Goal: Task Accomplishment & Management: Use online tool/utility

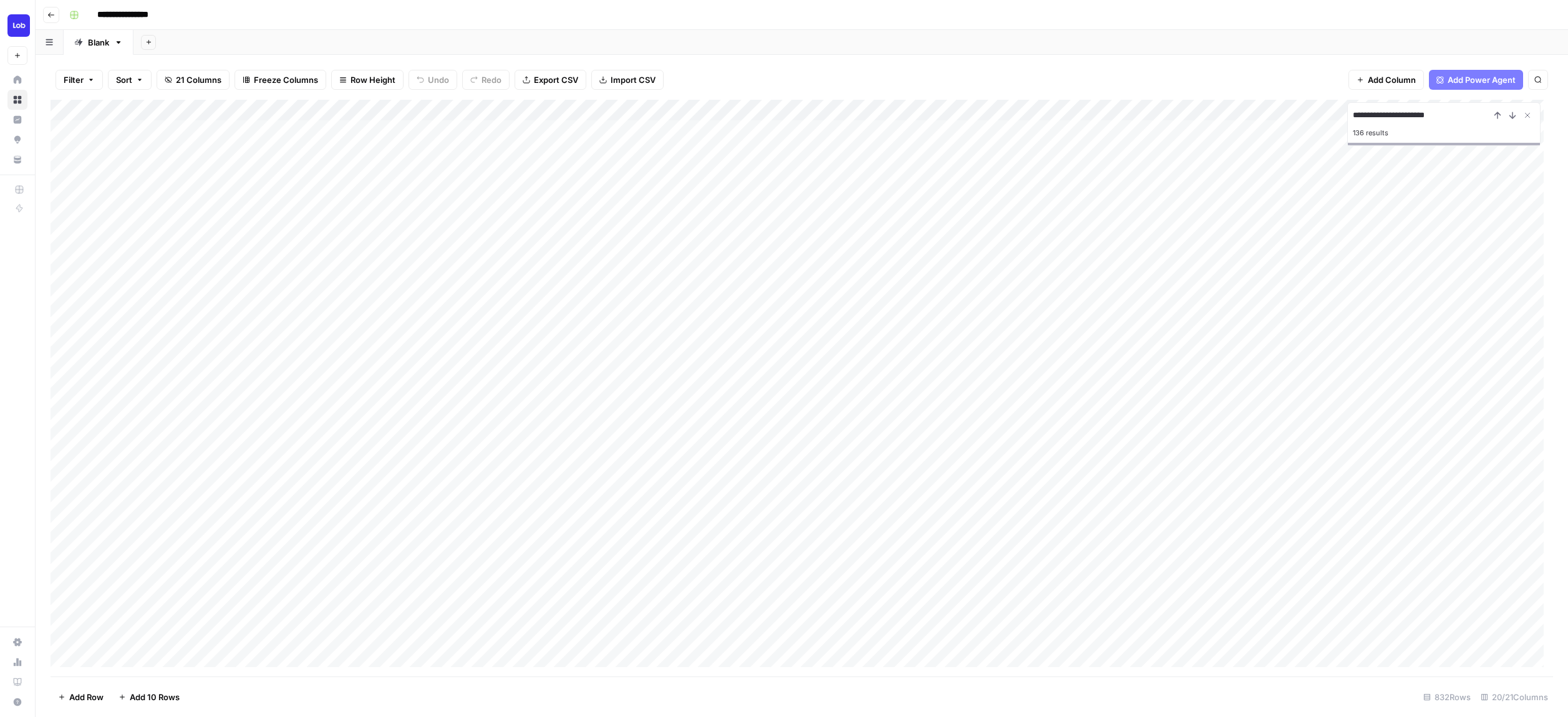
type input "**********"
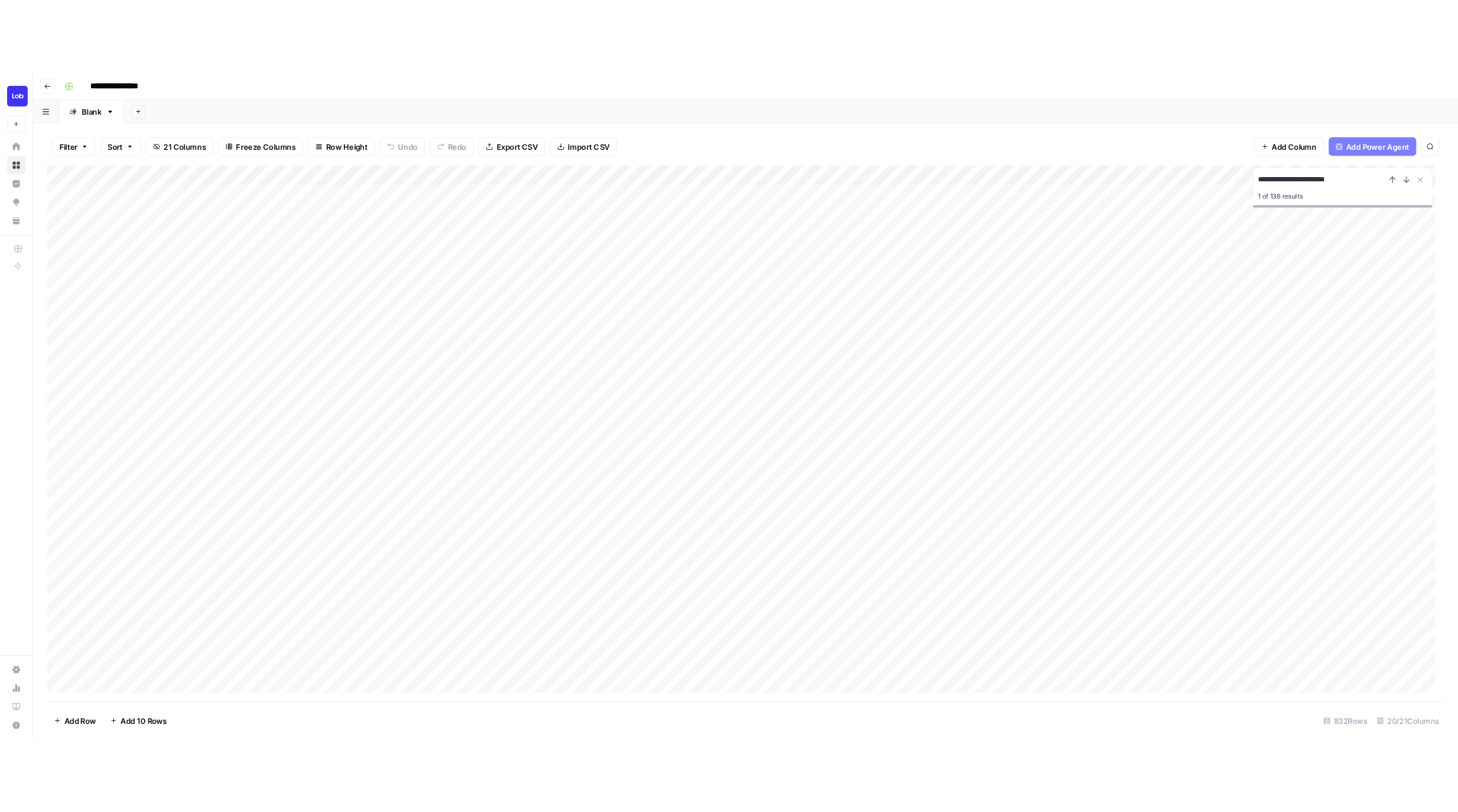
scroll to position [0, 1641]
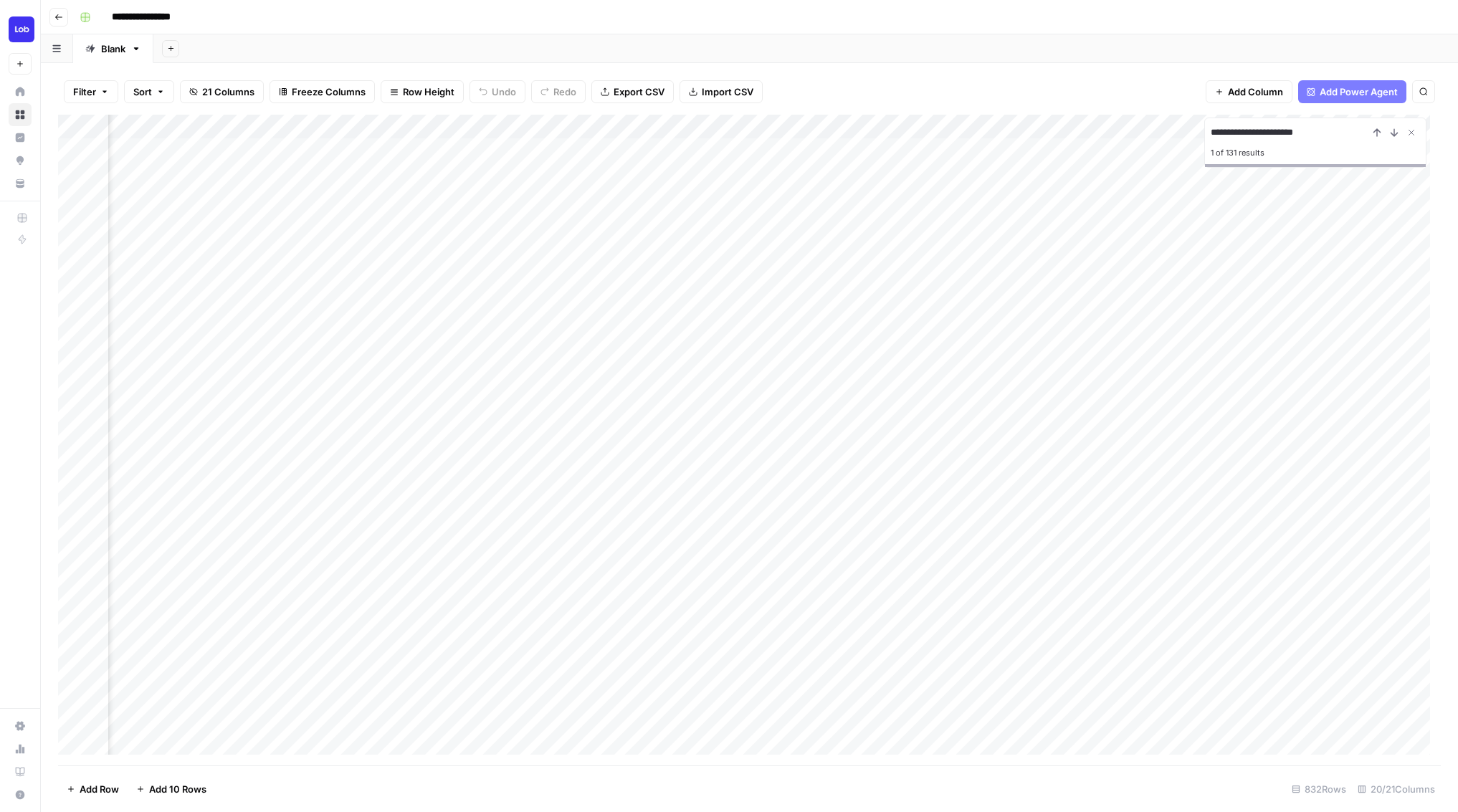
click at [55, 17] on icon "button" at bounding box center [58, 17] width 8 height 8
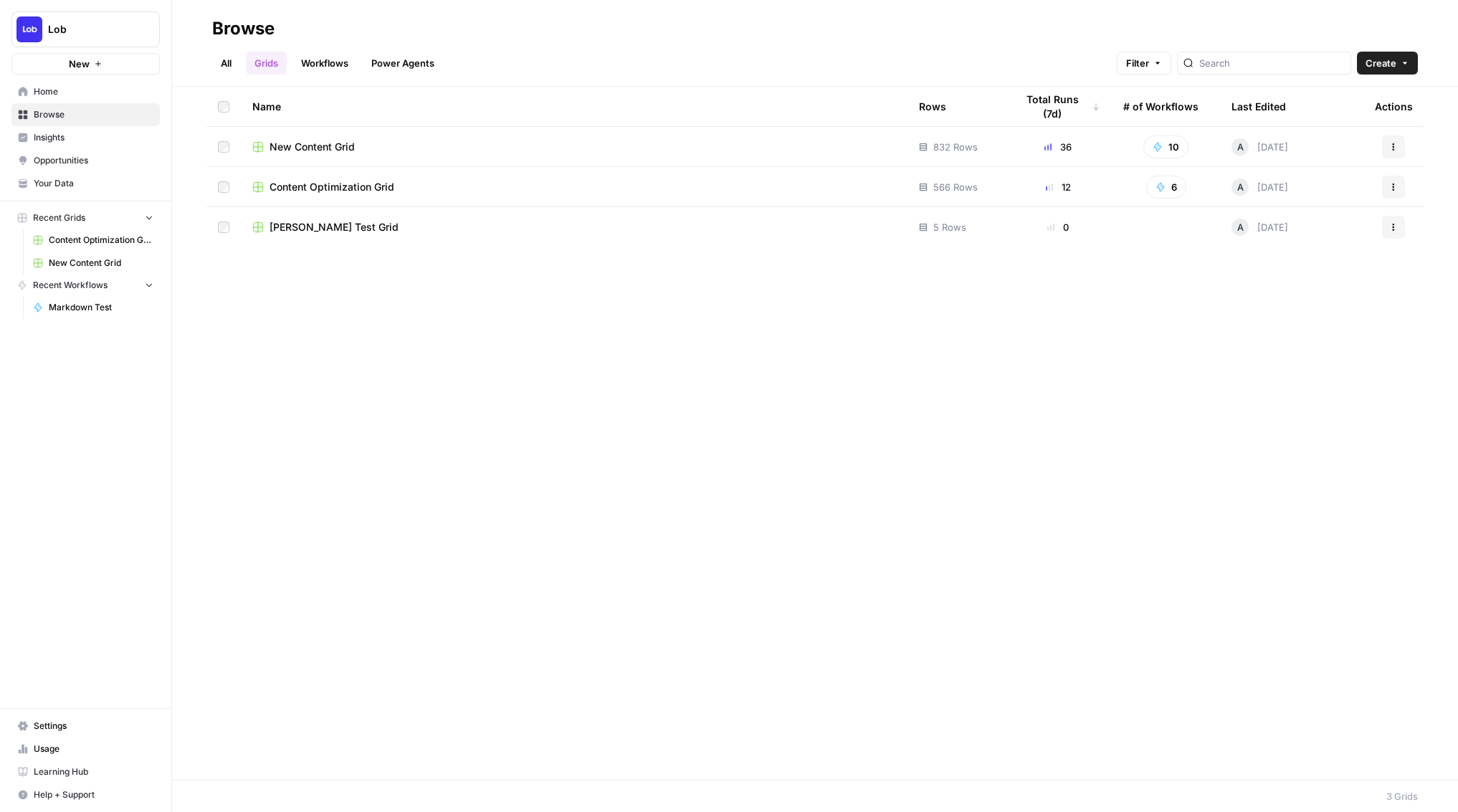
click at [305, 190] on span "Content Optimization Grid" at bounding box center [332, 186] width 125 height 14
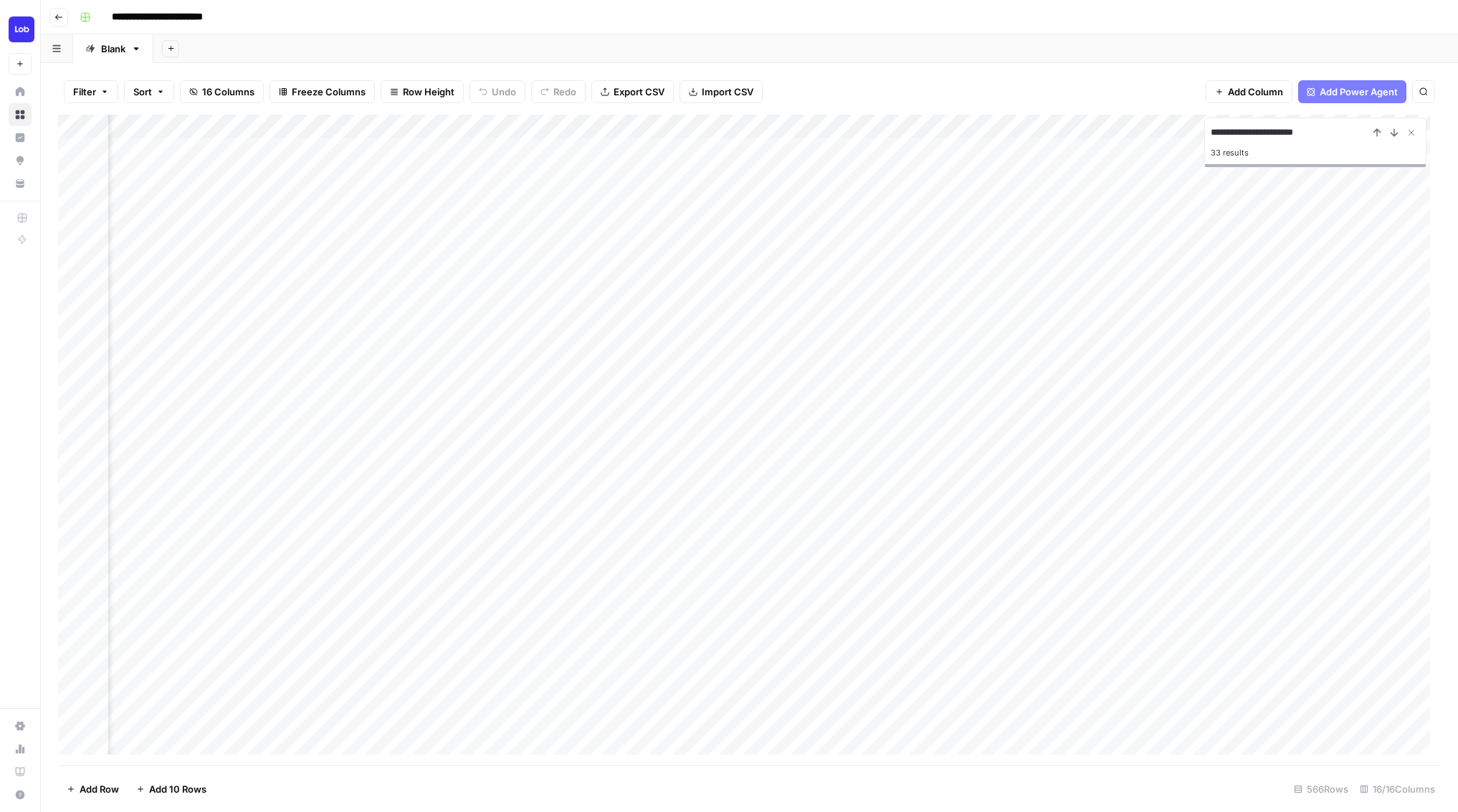
scroll to position [0, 989]
type input "**********"
click at [923, 686] on div "Add Column" at bounding box center [749, 440] width 1383 height 651
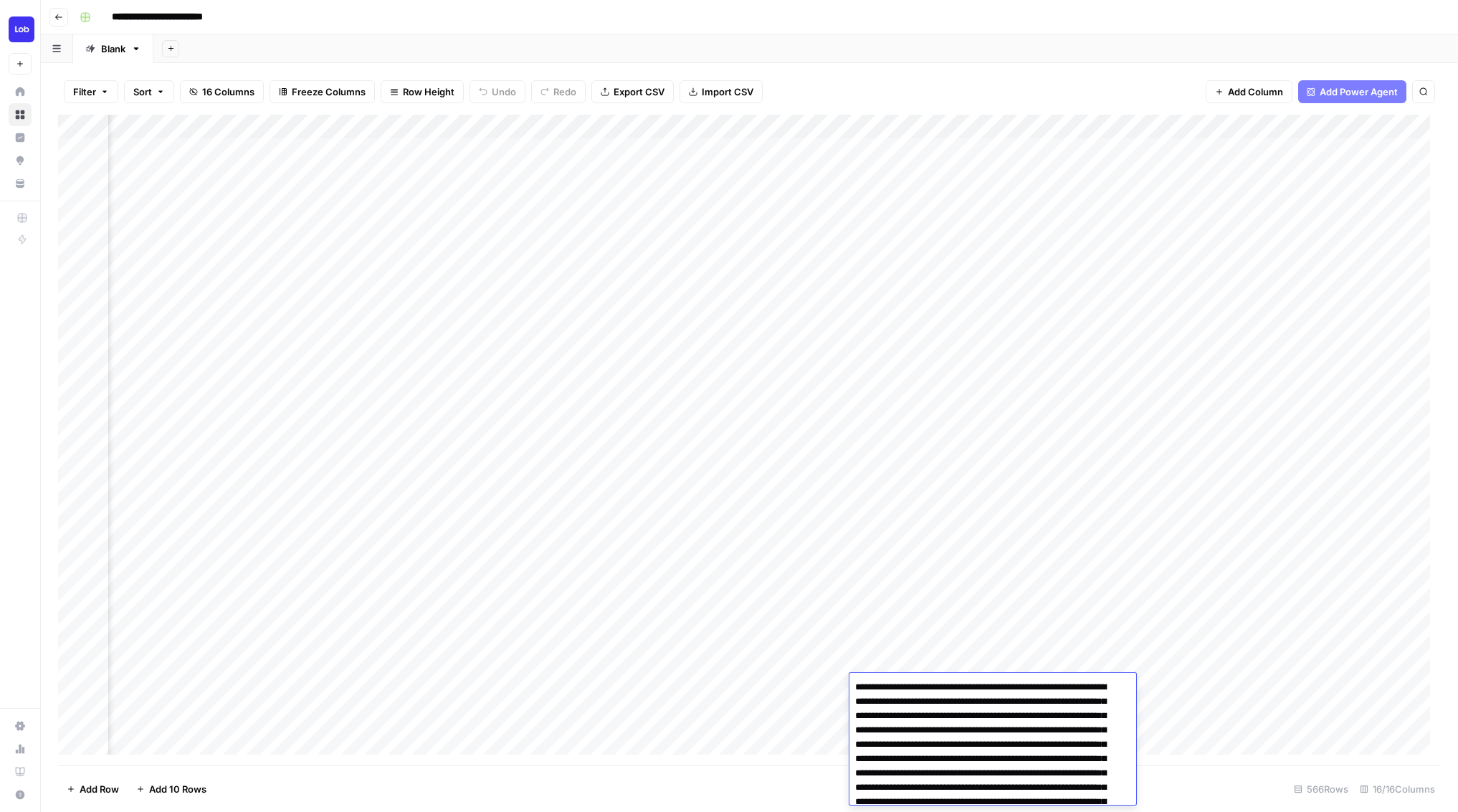
scroll to position [3031, 0]
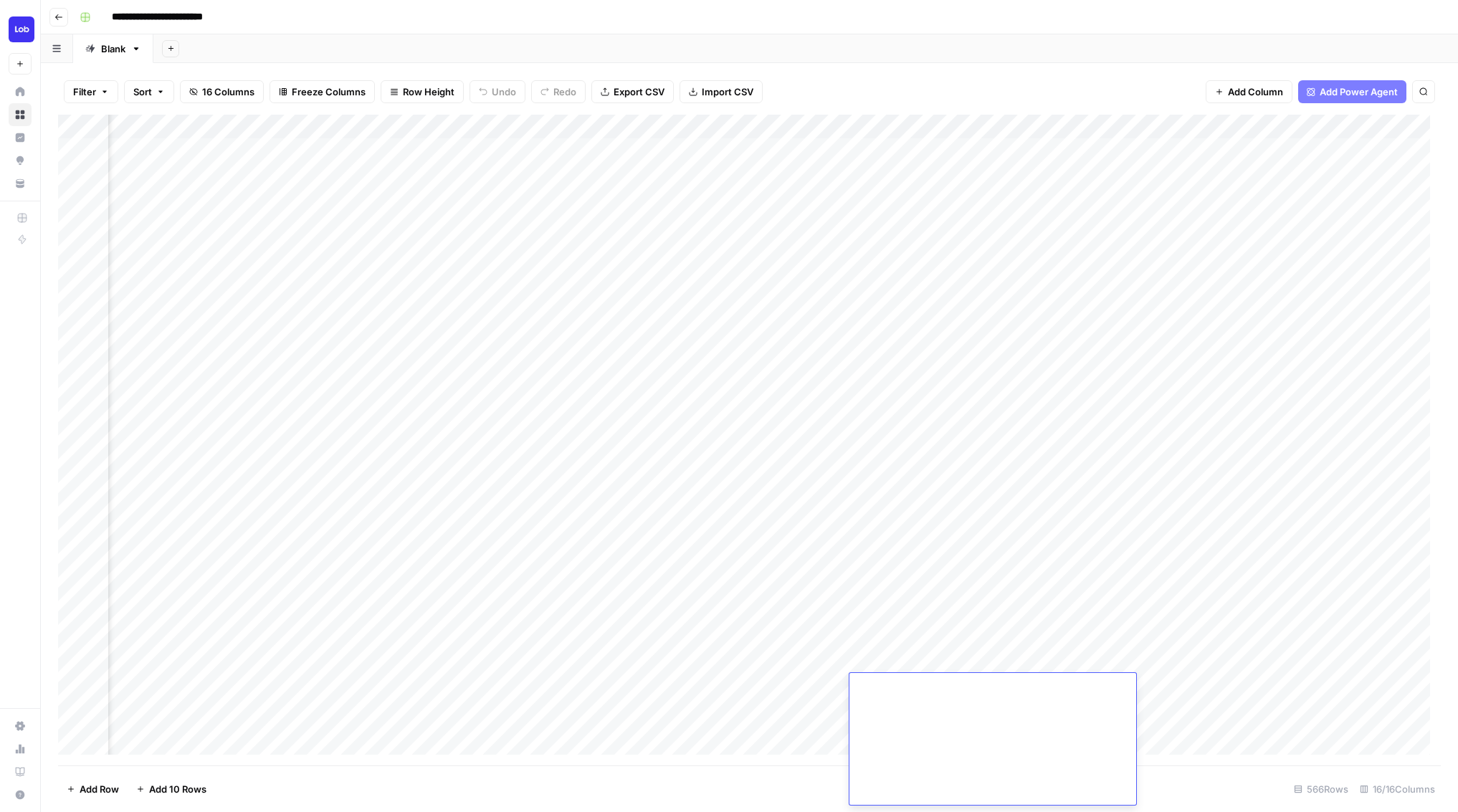
click at [897, 659] on div "Add Column" at bounding box center [749, 440] width 1383 height 651
click at [798, 665] on div "Add Column" at bounding box center [749, 440] width 1383 height 651
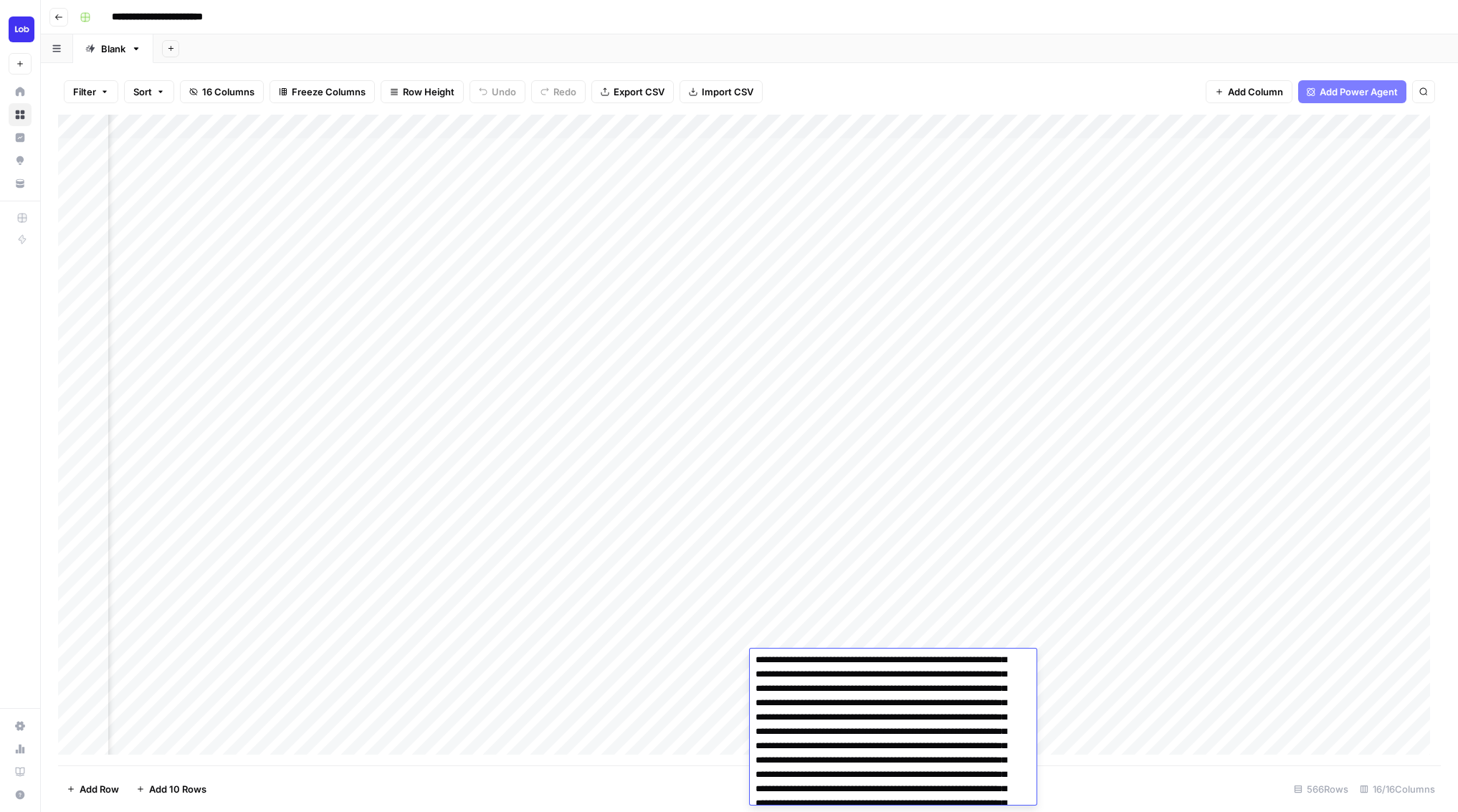
scroll to position [494, 0]
drag, startPoint x: 757, startPoint y: 664, endPoint x: 875, endPoint y: 800, distance: 180.1
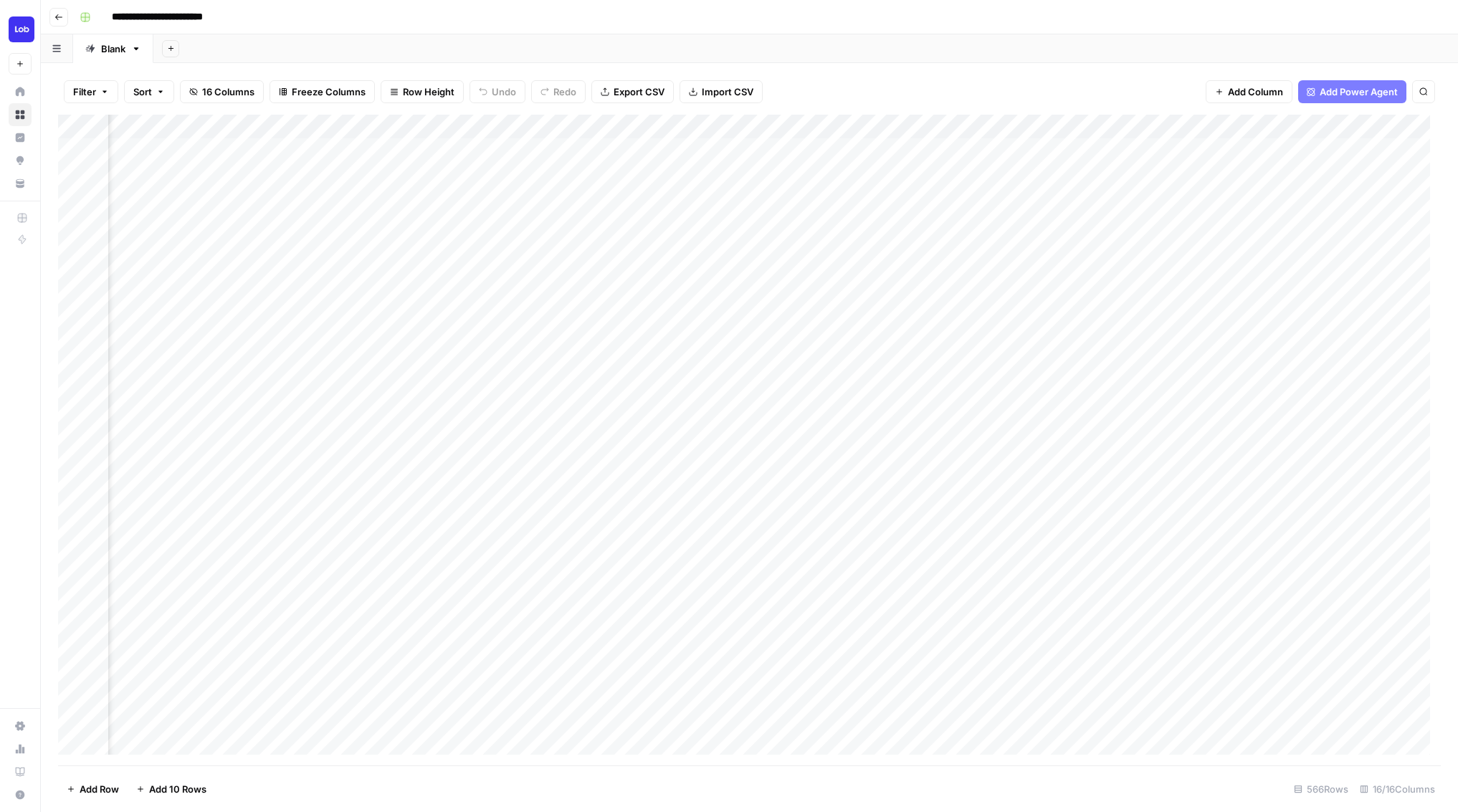
click at [816, 640] on div "Add Column" at bounding box center [749, 440] width 1383 height 651
click at [803, 683] on div "Add Column" at bounding box center [749, 440] width 1383 height 651
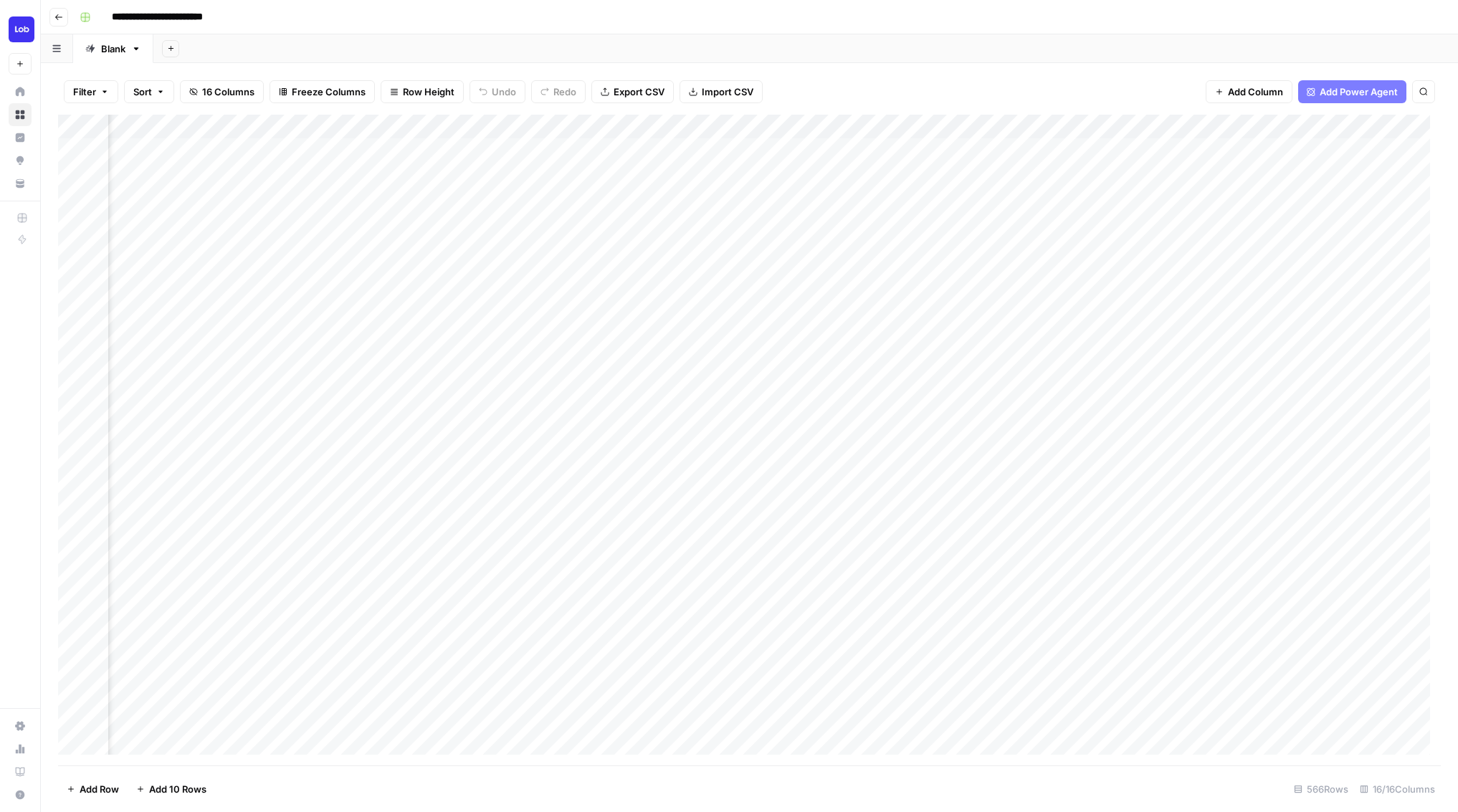
click at [800, 653] on div "Add Column" at bounding box center [749, 440] width 1383 height 651
click at [839, 681] on div "Add Column" at bounding box center [749, 440] width 1383 height 651
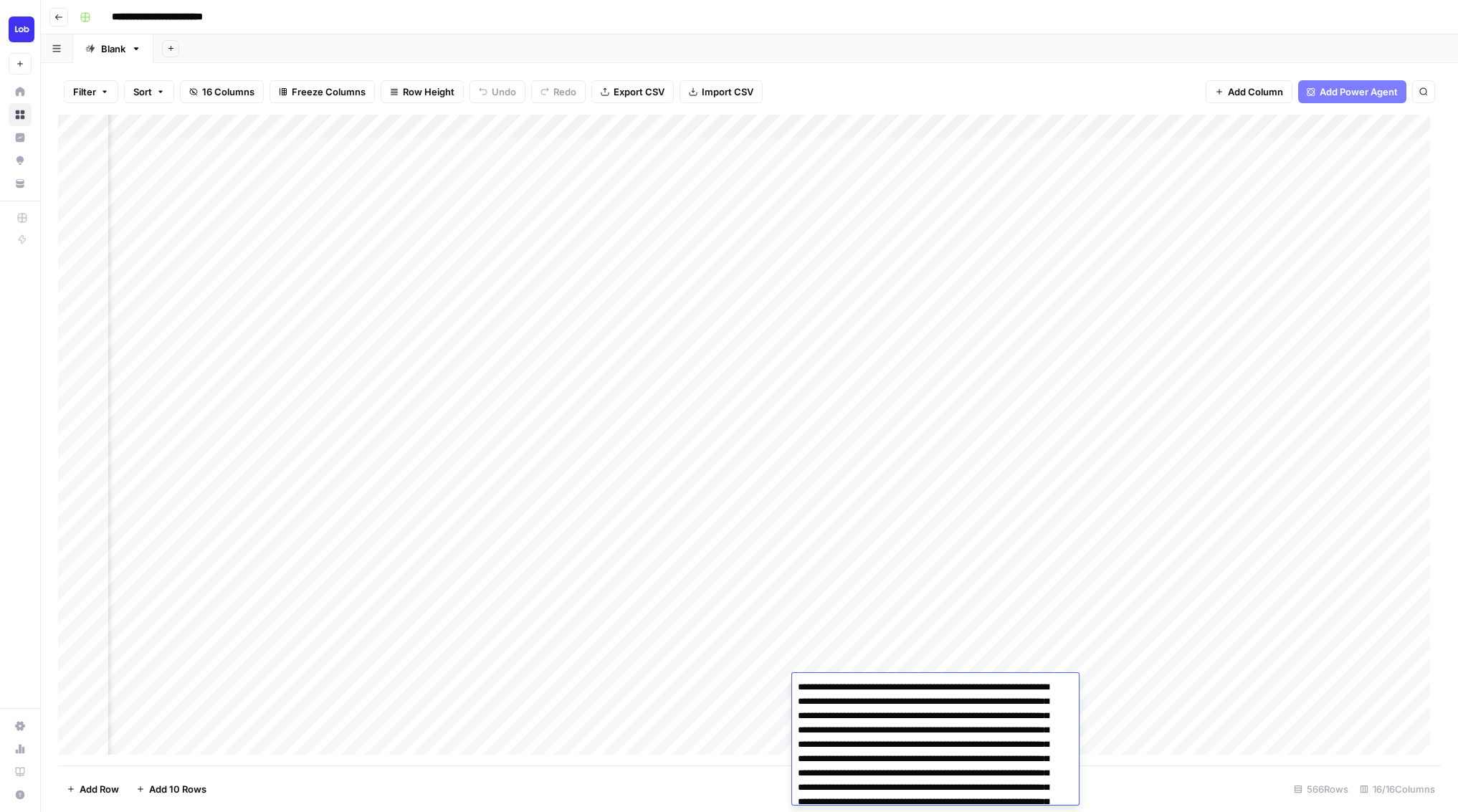
scroll to position [3031, 0]
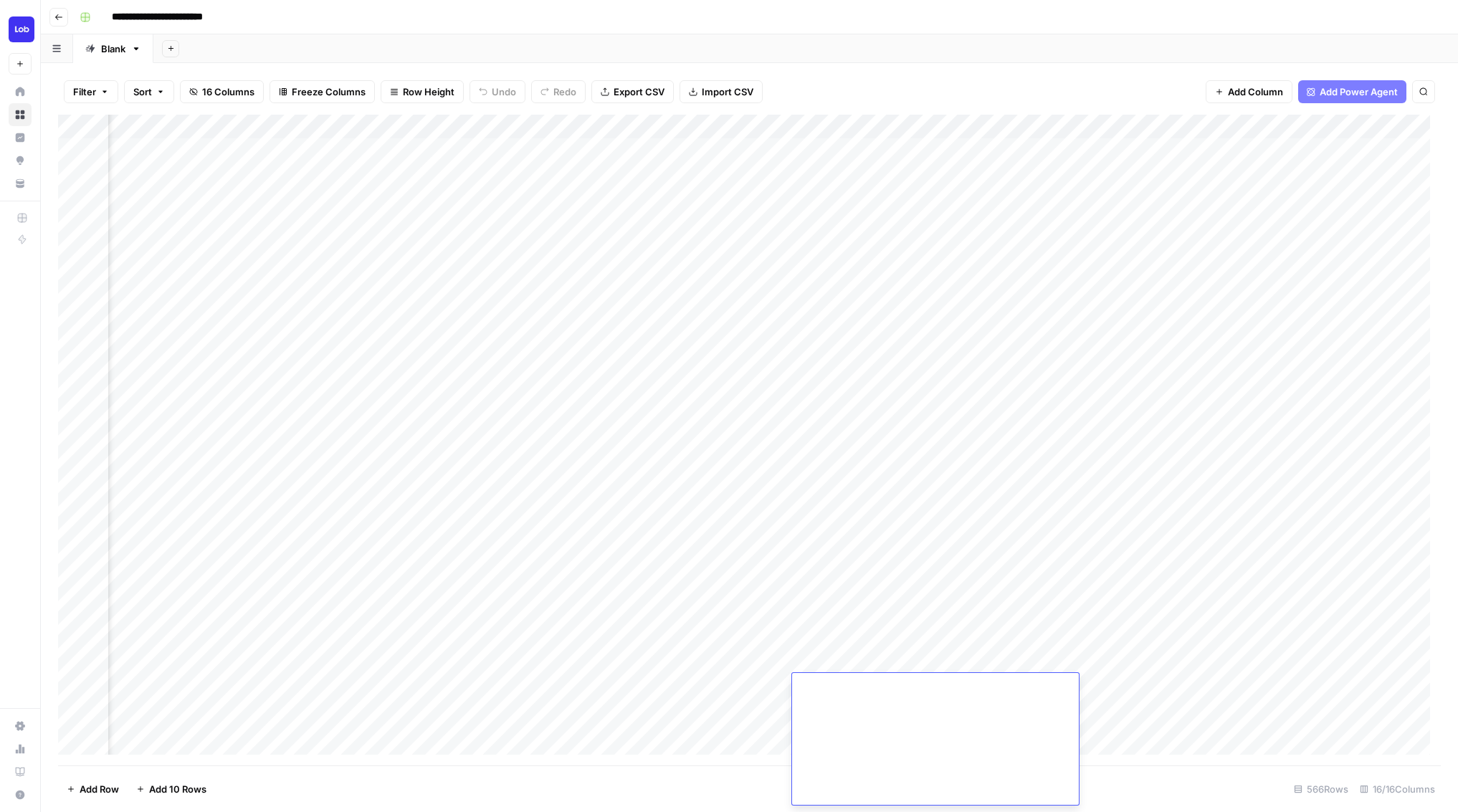
click at [602, 658] on div "Add Column" at bounding box center [749, 440] width 1383 height 651
click at [869, 661] on div "Add Column" at bounding box center [749, 440] width 1383 height 651
click at [866, 664] on div "Add Column" at bounding box center [749, 440] width 1383 height 651
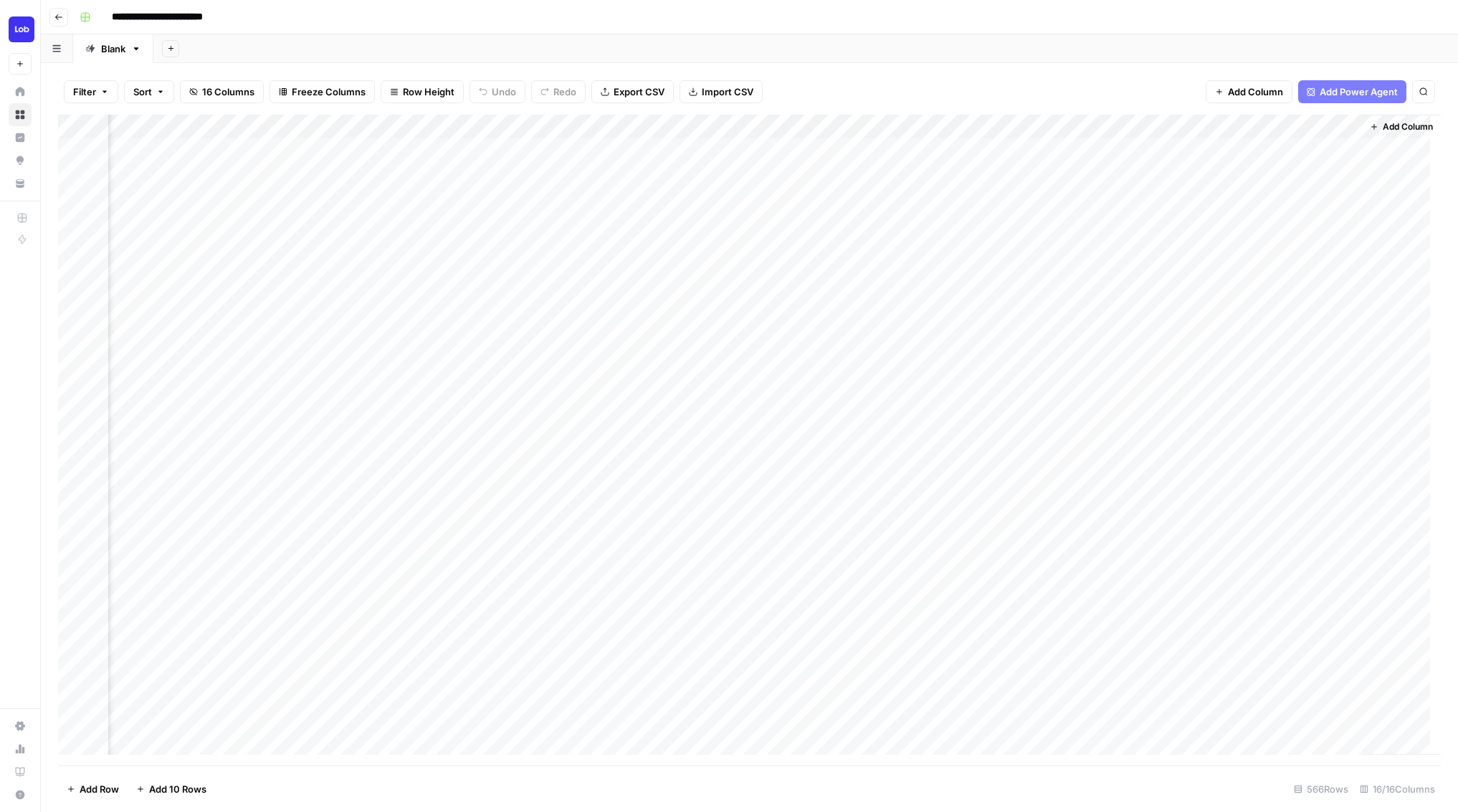
click at [866, 664] on div "Add Column" at bounding box center [749, 440] width 1383 height 651
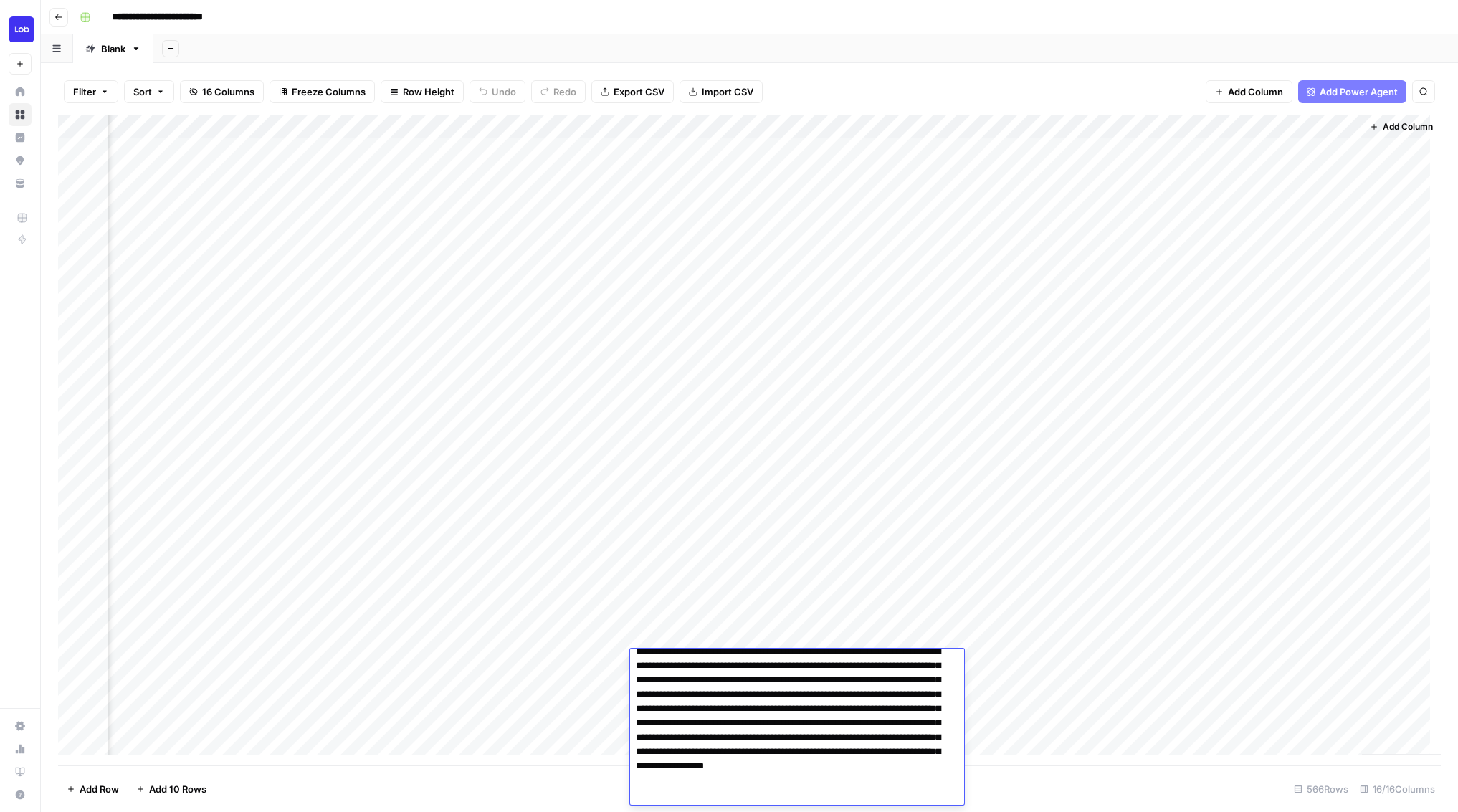
scroll to position [0, 0]
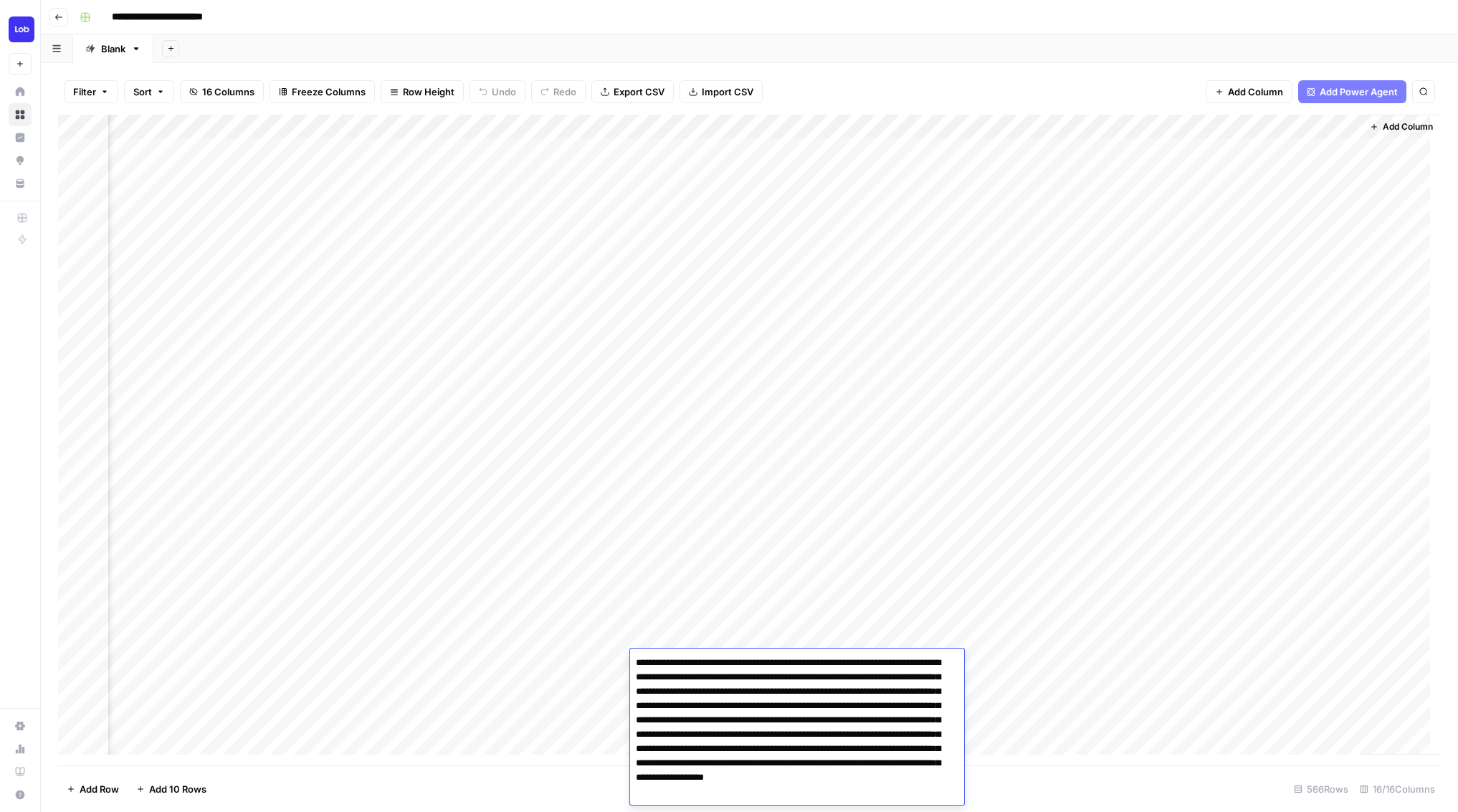
click at [715, 689] on textarea "**********" at bounding box center [792, 734] width 324 height 163
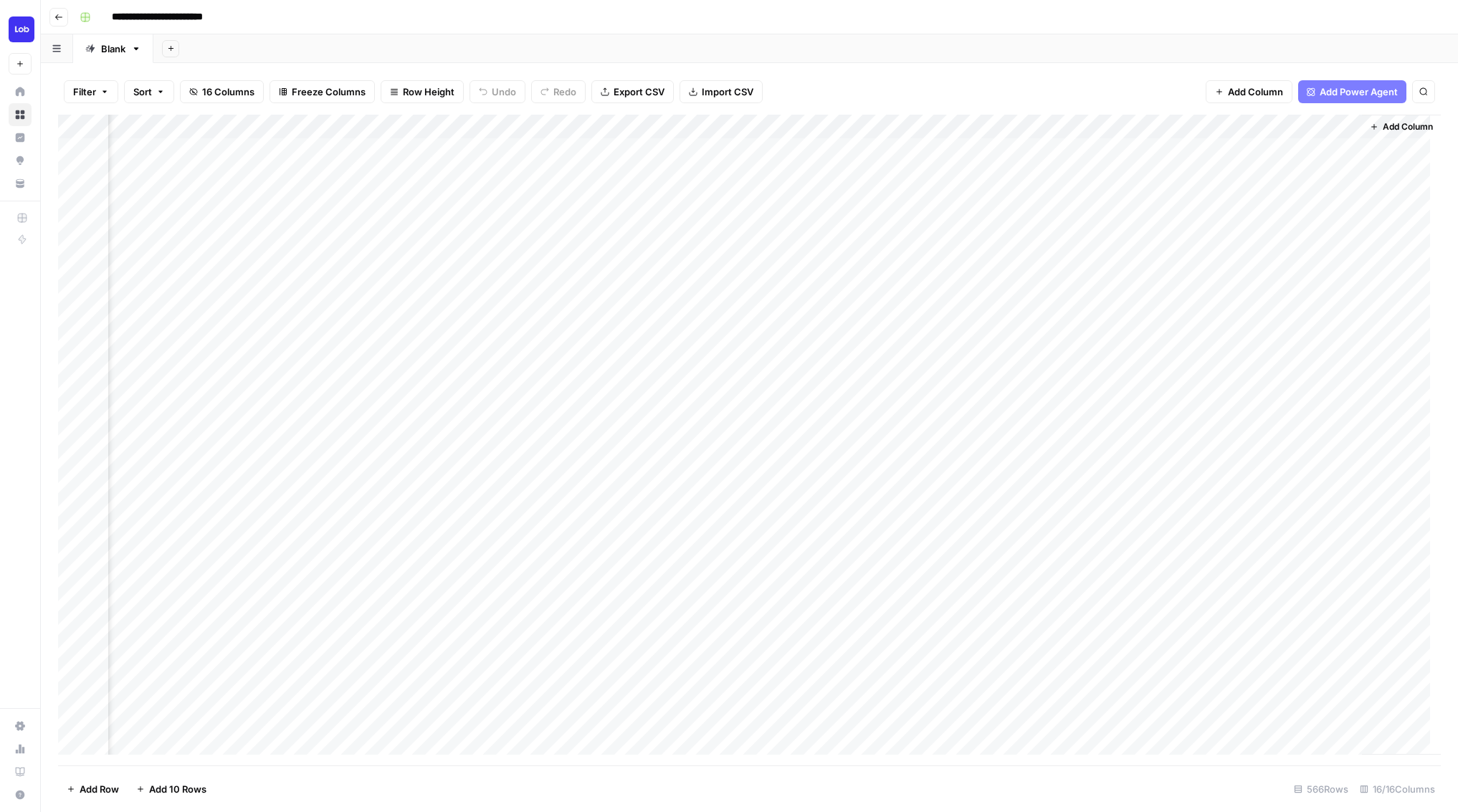
click at [537, 655] on div "Add Column" at bounding box center [749, 440] width 1383 height 651
click at [323, 659] on div "Add Column" at bounding box center [749, 440] width 1383 height 651
click at [373, 661] on div "Add Column" at bounding box center [749, 440] width 1383 height 651
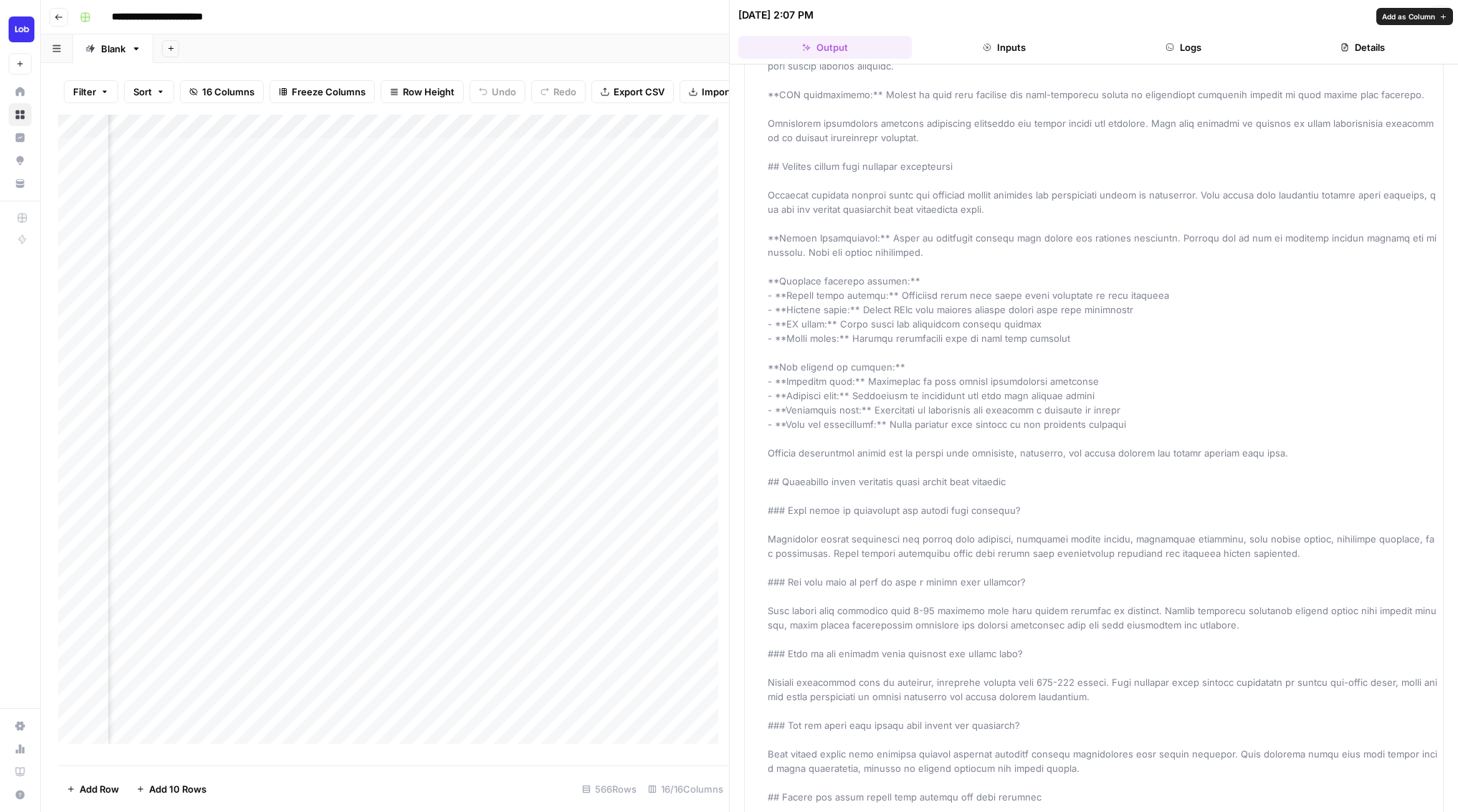
scroll to position [2529, 0]
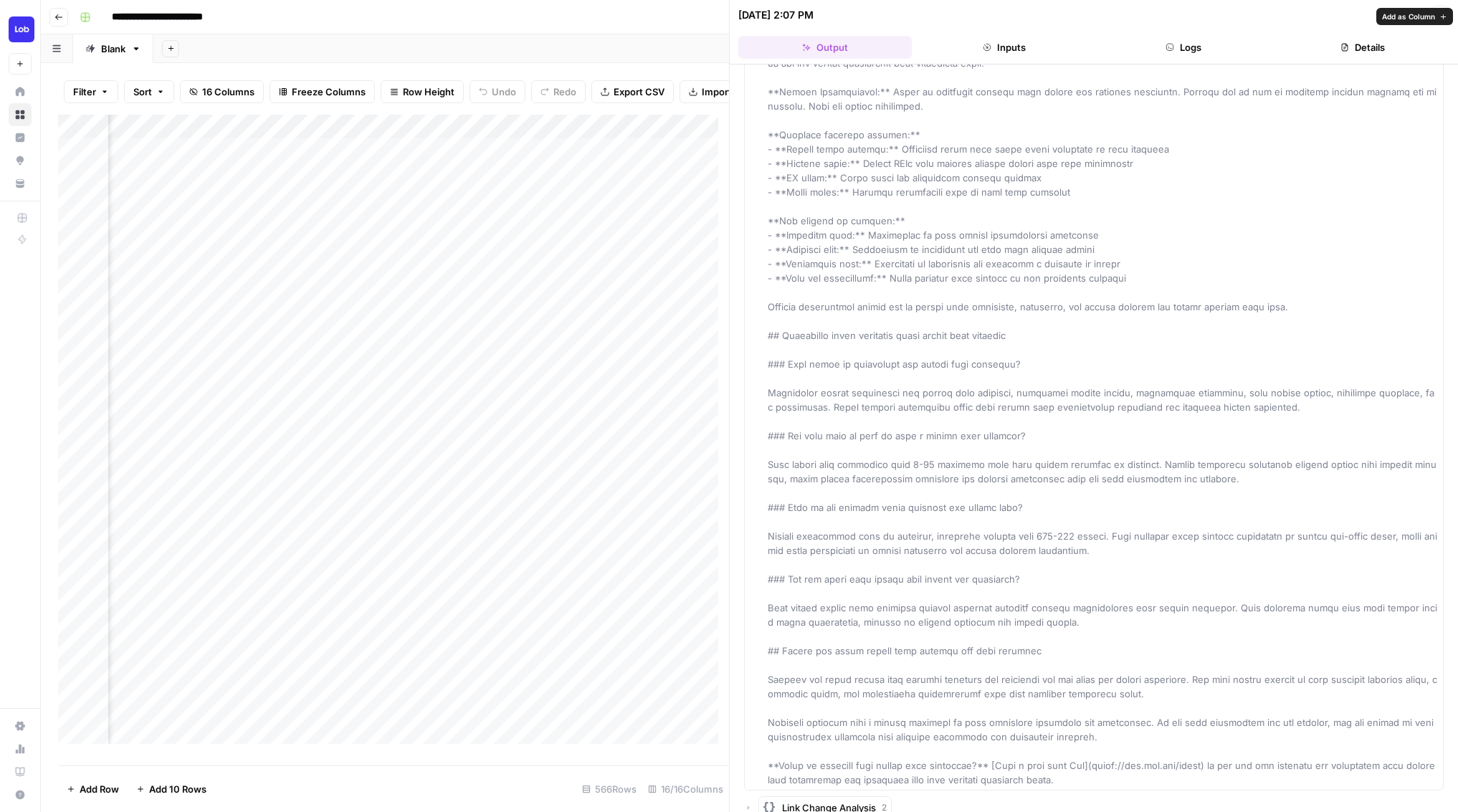
copy body "Lob New Home Browse Insights Opportunities Your Data Recent Grids Content Optim…"
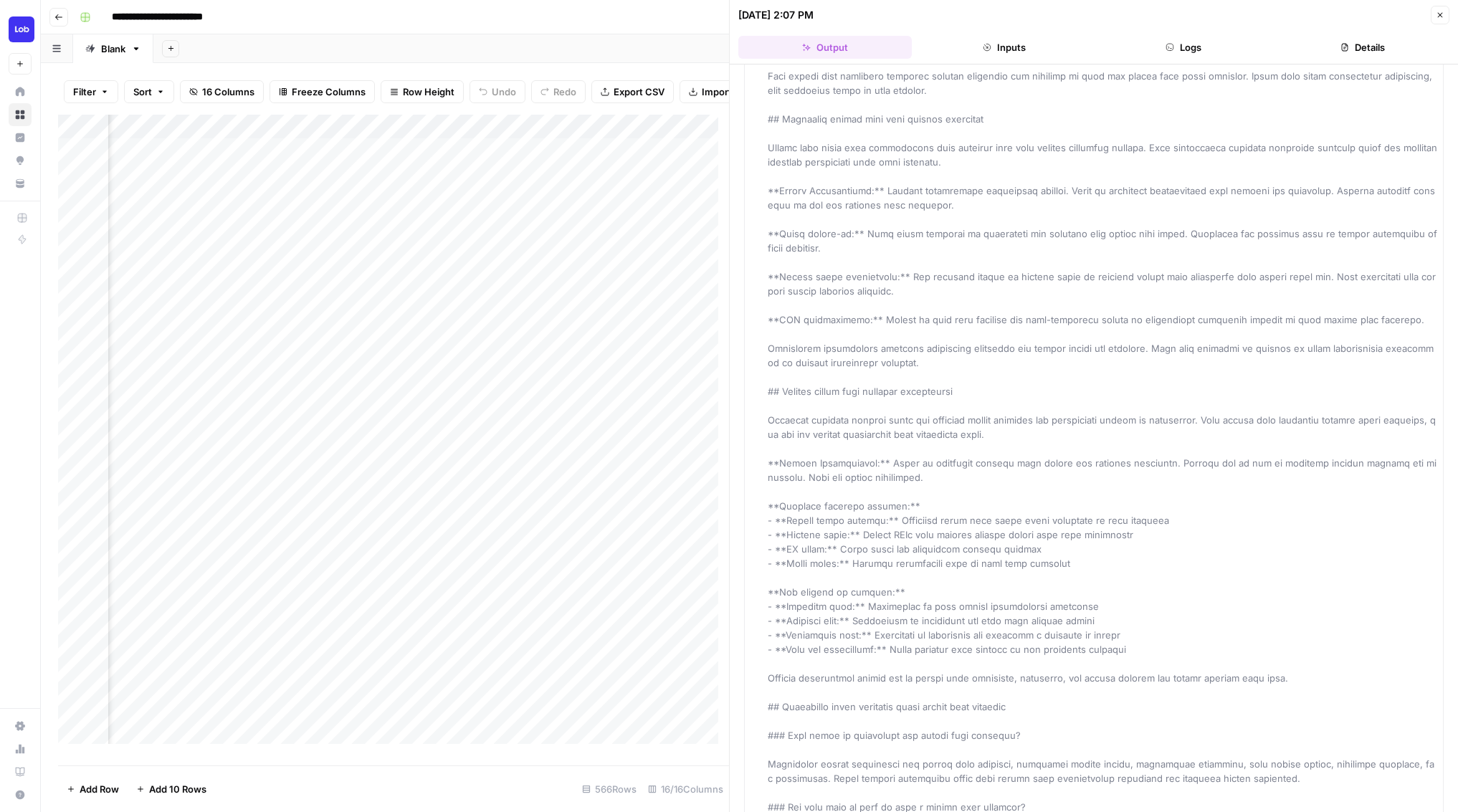
scroll to position [1672, 0]
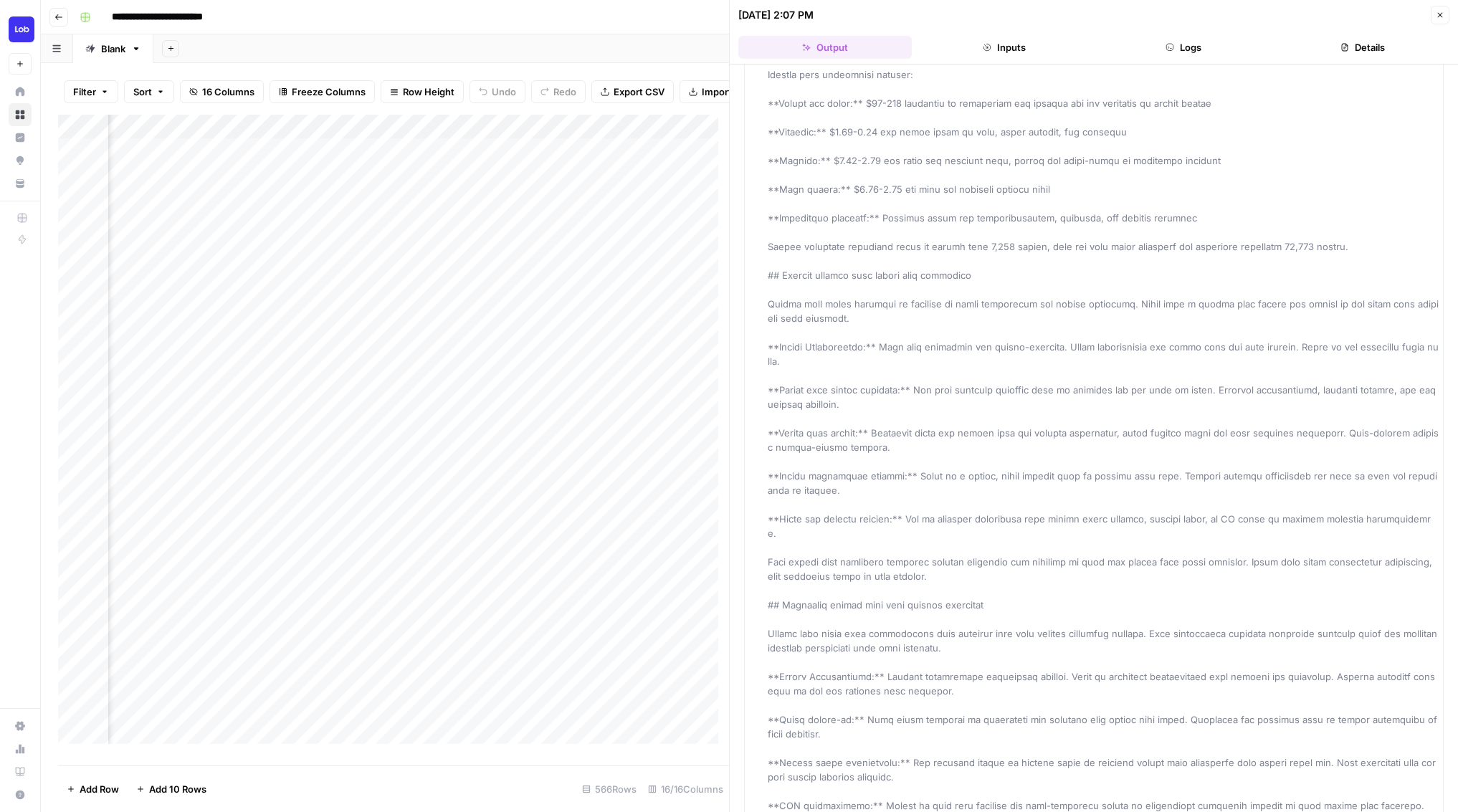
click at [993, 409] on div "Updated Article" at bounding box center [1103, 39] width 671 height 3211
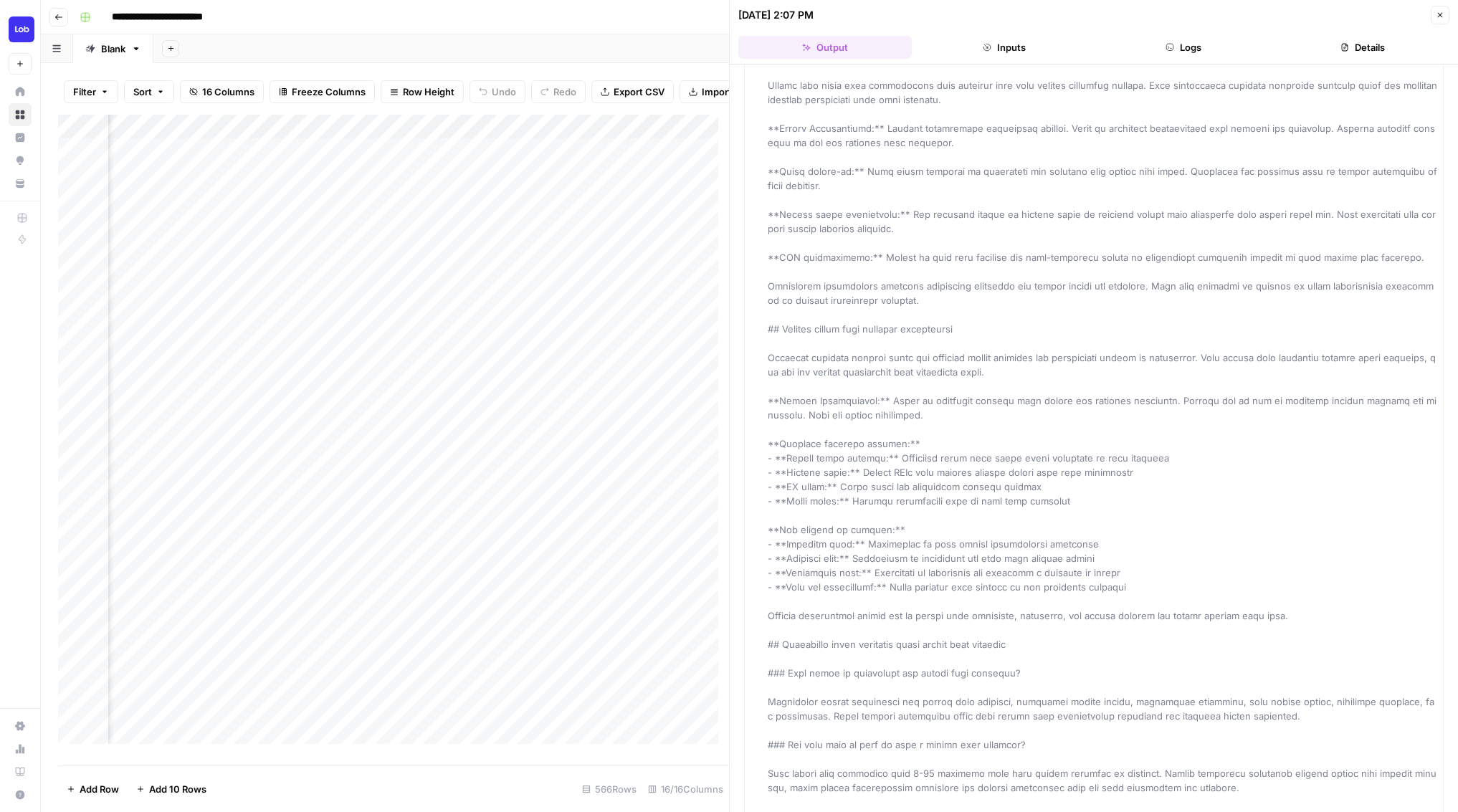
scroll to position [2322, 0]
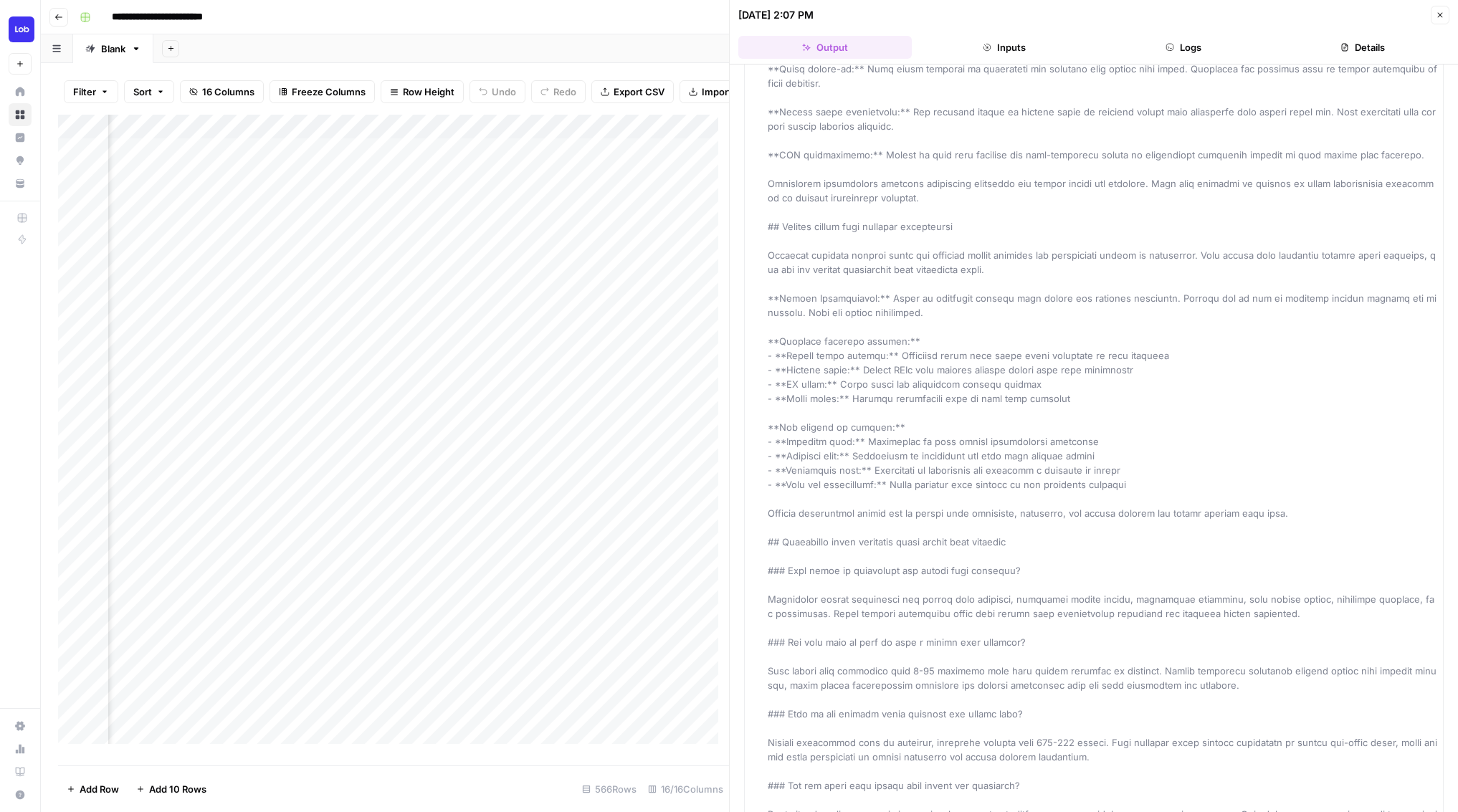
click at [325, 693] on div "Add Column" at bounding box center [393, 434] width 671 height 640
click at [371, 695] on div "Add Column" at bounding box center [393, 434] width 671 height 640
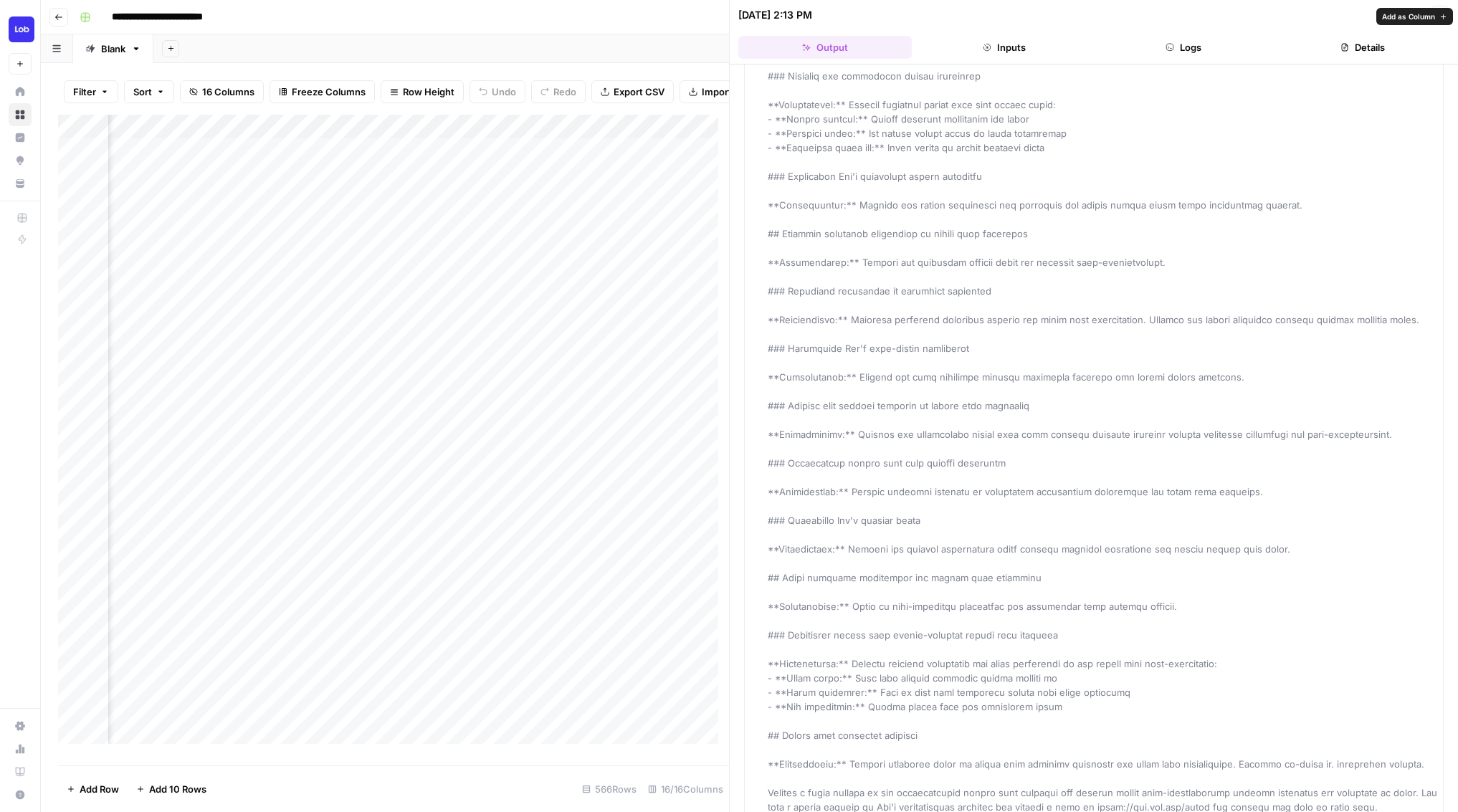
scroll to position [2415, 0]
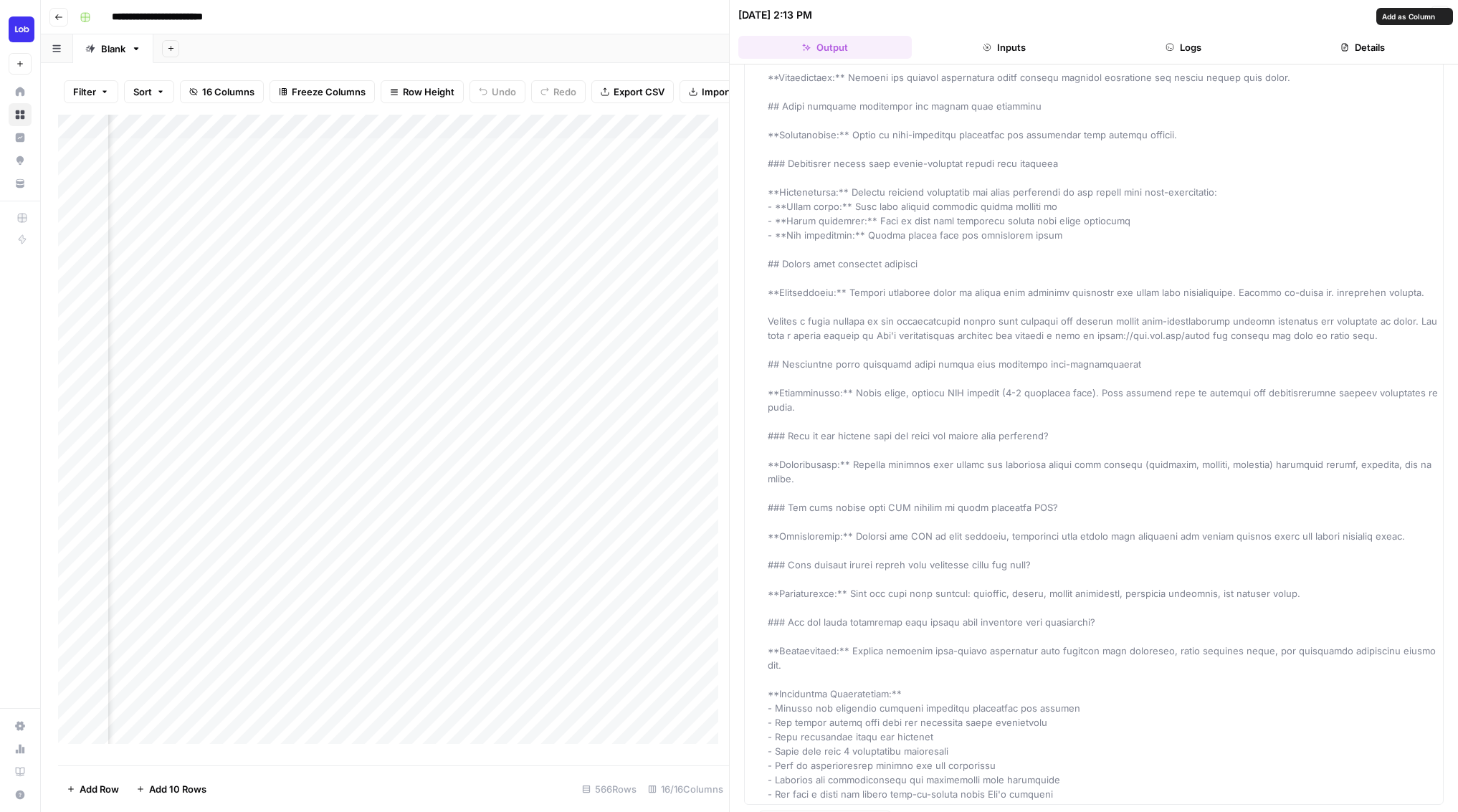
click at [424, 691] on div "Add Column" at bounding box center [393, 434] width 671 height 640
click at [470, 696] on div "Add Column" at bounding box center [393, 434] width 671 height 640
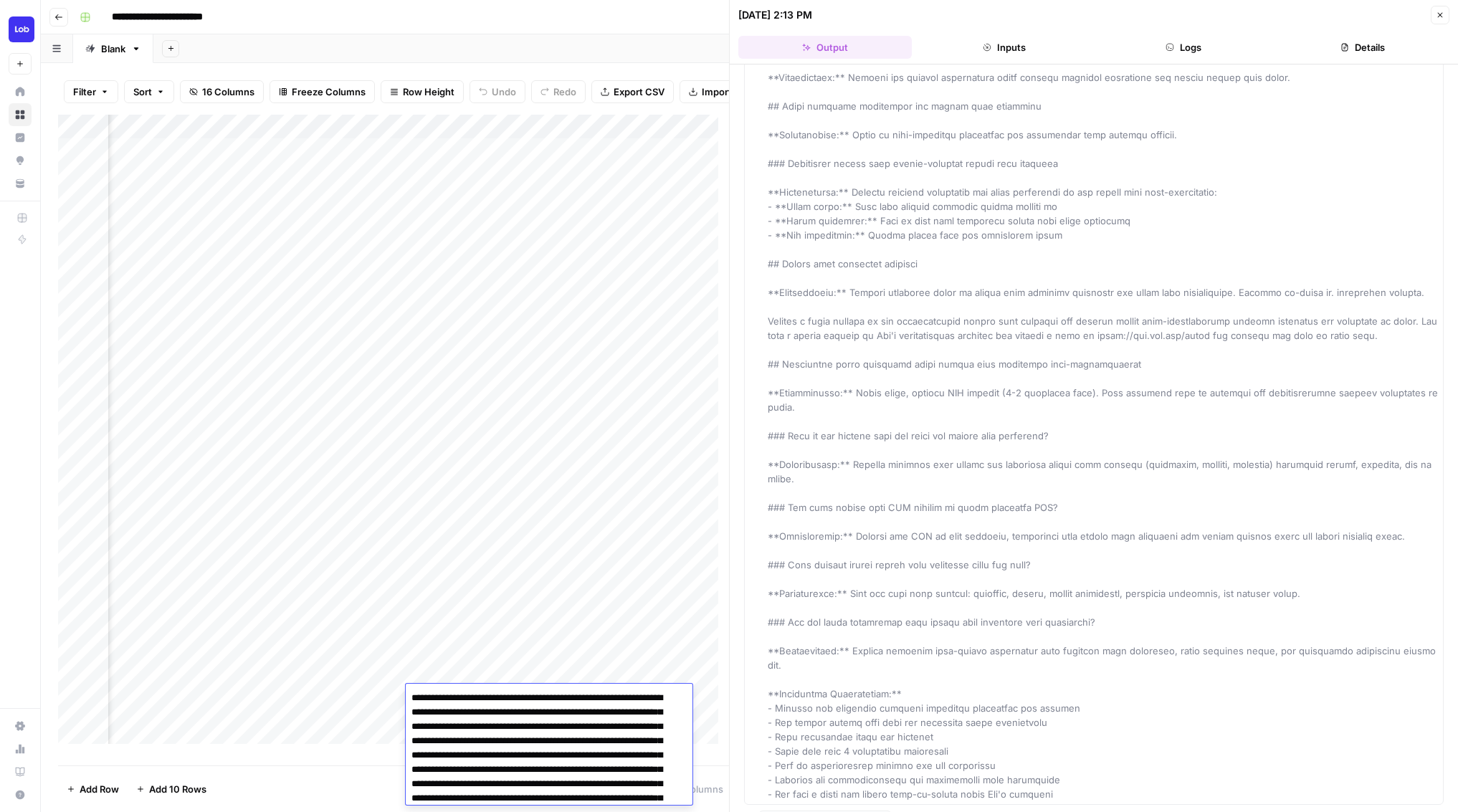
scroll to position [3042, 0]
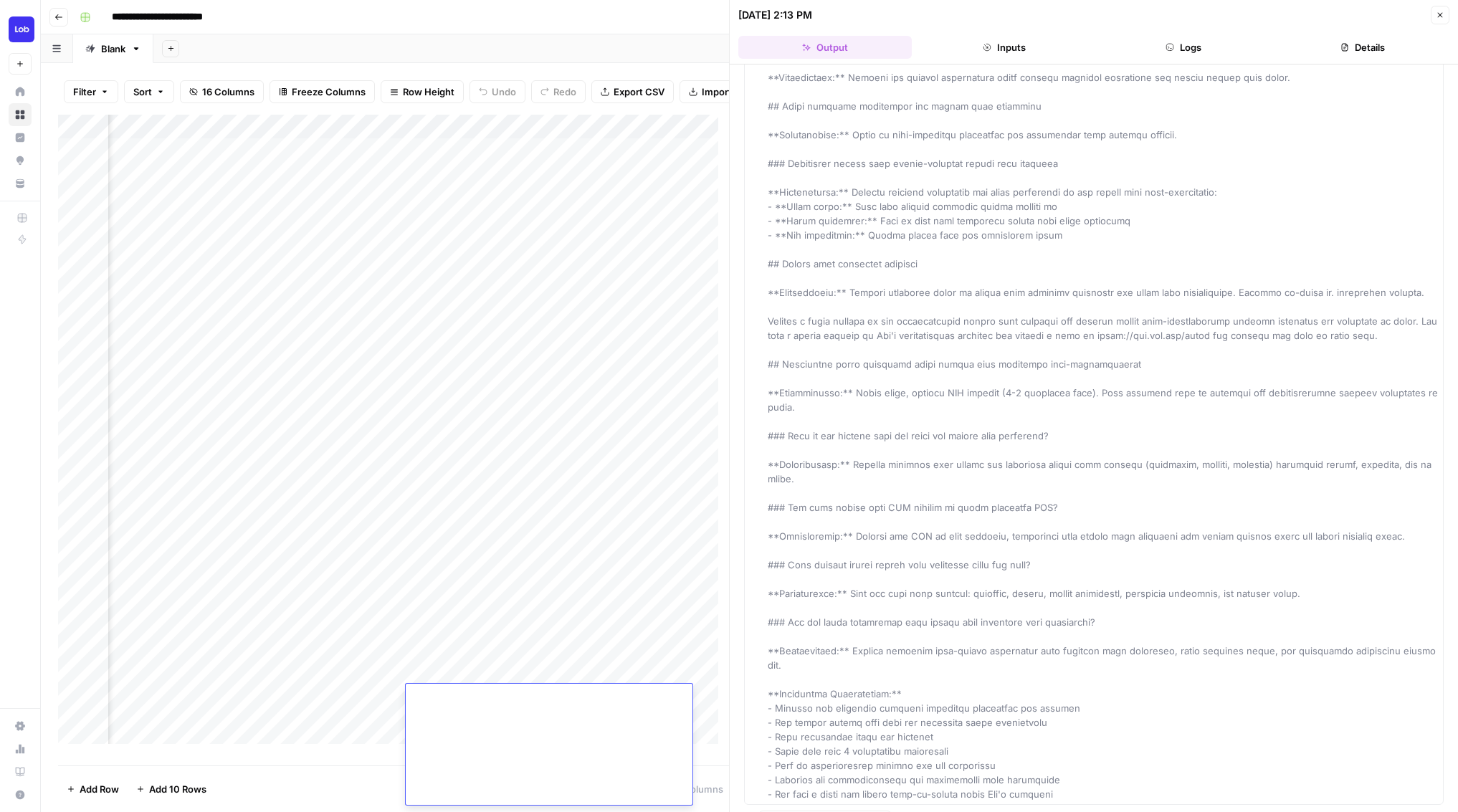
click at [170, 695] on div "Add Column" at bounding box center [393, 434] width 671 height 640
click at [455, 694] on div "Add Column" at bounding box center [393, 434] width 671 height 640
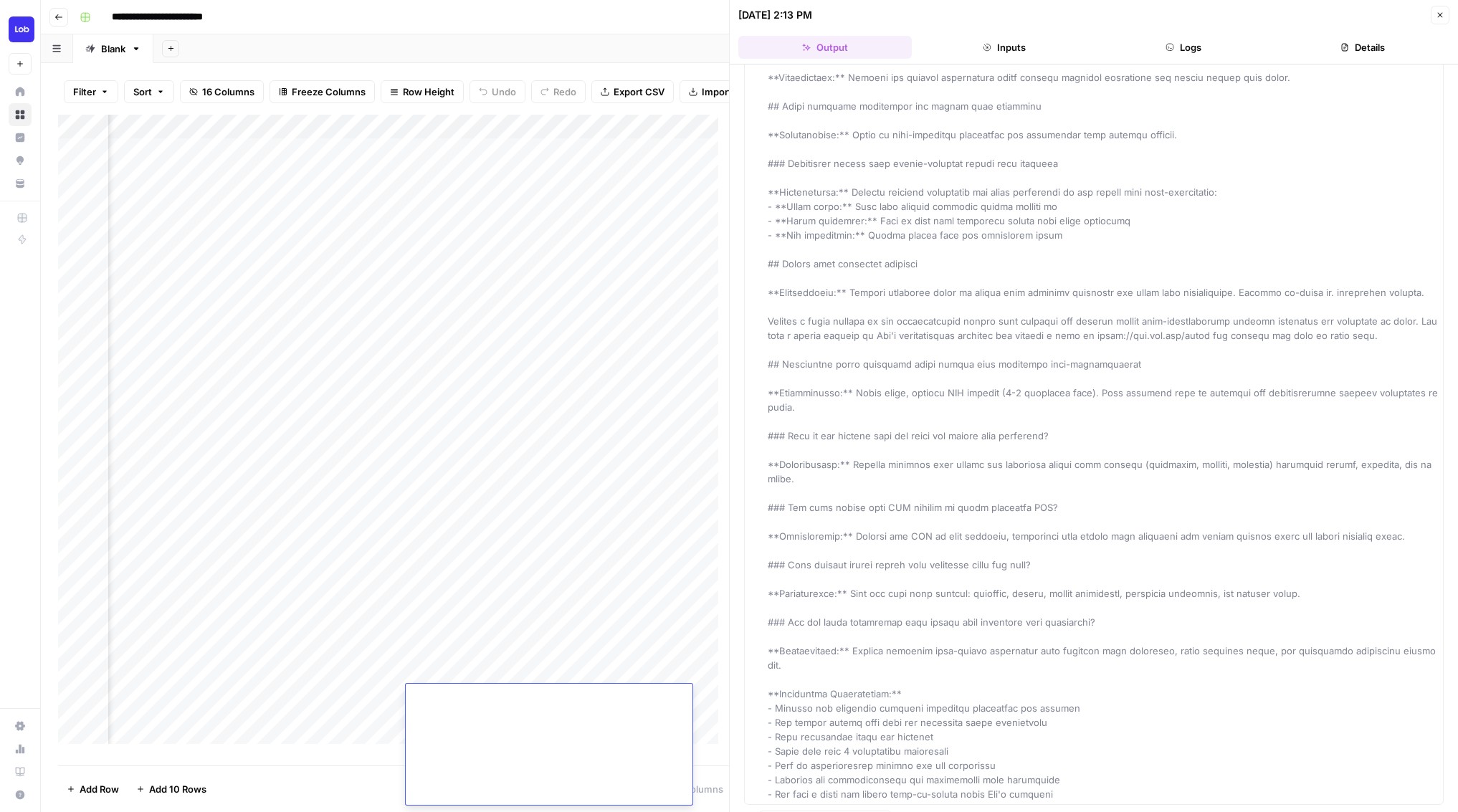
click at [468, 670] on div "Add Column" at bounding box center [393, 434] width 671 height 640
click at [416, 322] on div "Add Column" at bounding box center [393, 434] width 671 height 640
click at [222, 326] on div "Add Column" at bounding box center [393, 434] width 671 height 640
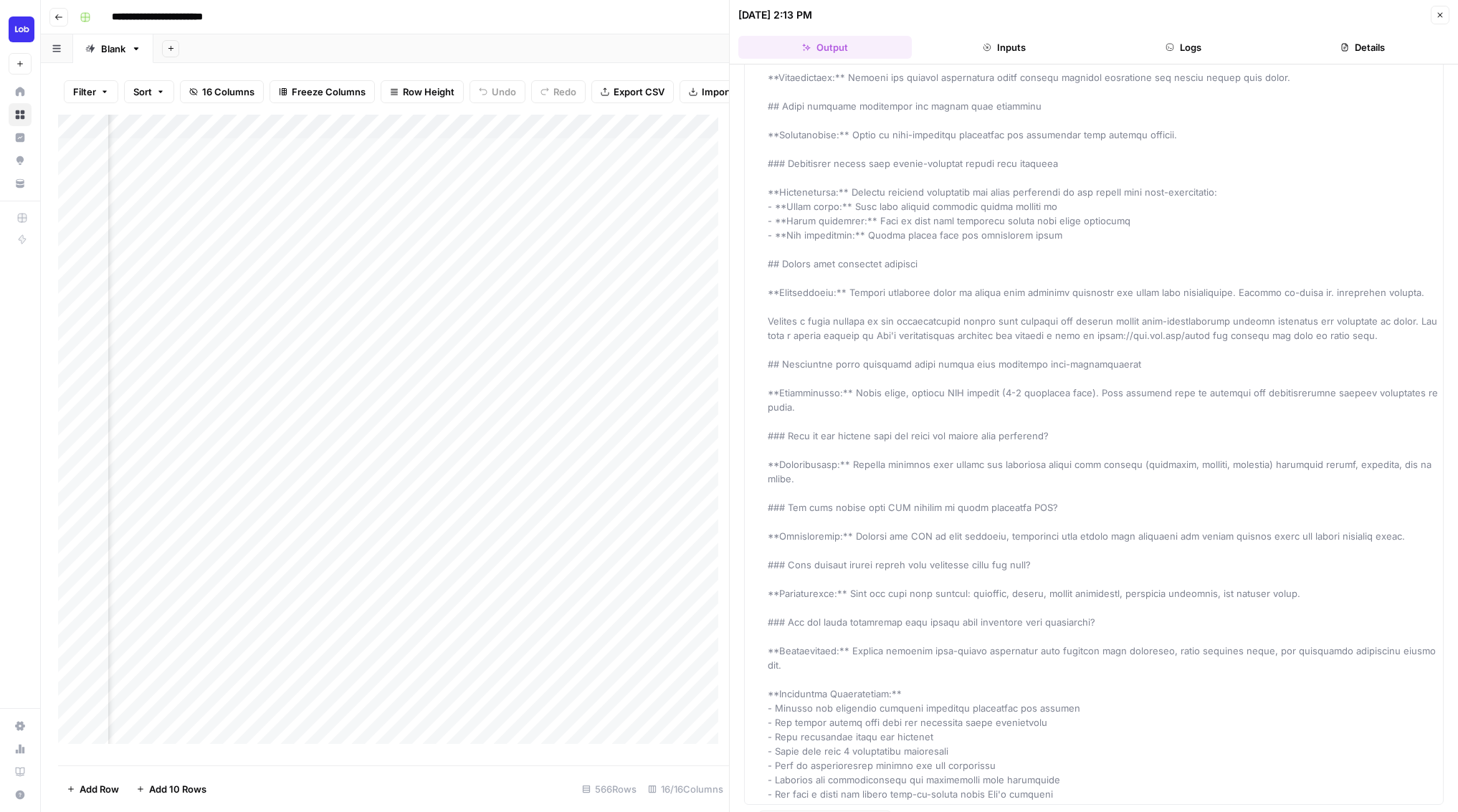
click at [660, 363] on div "Add Column" at bounding box center [393, 434] width 671 height 640
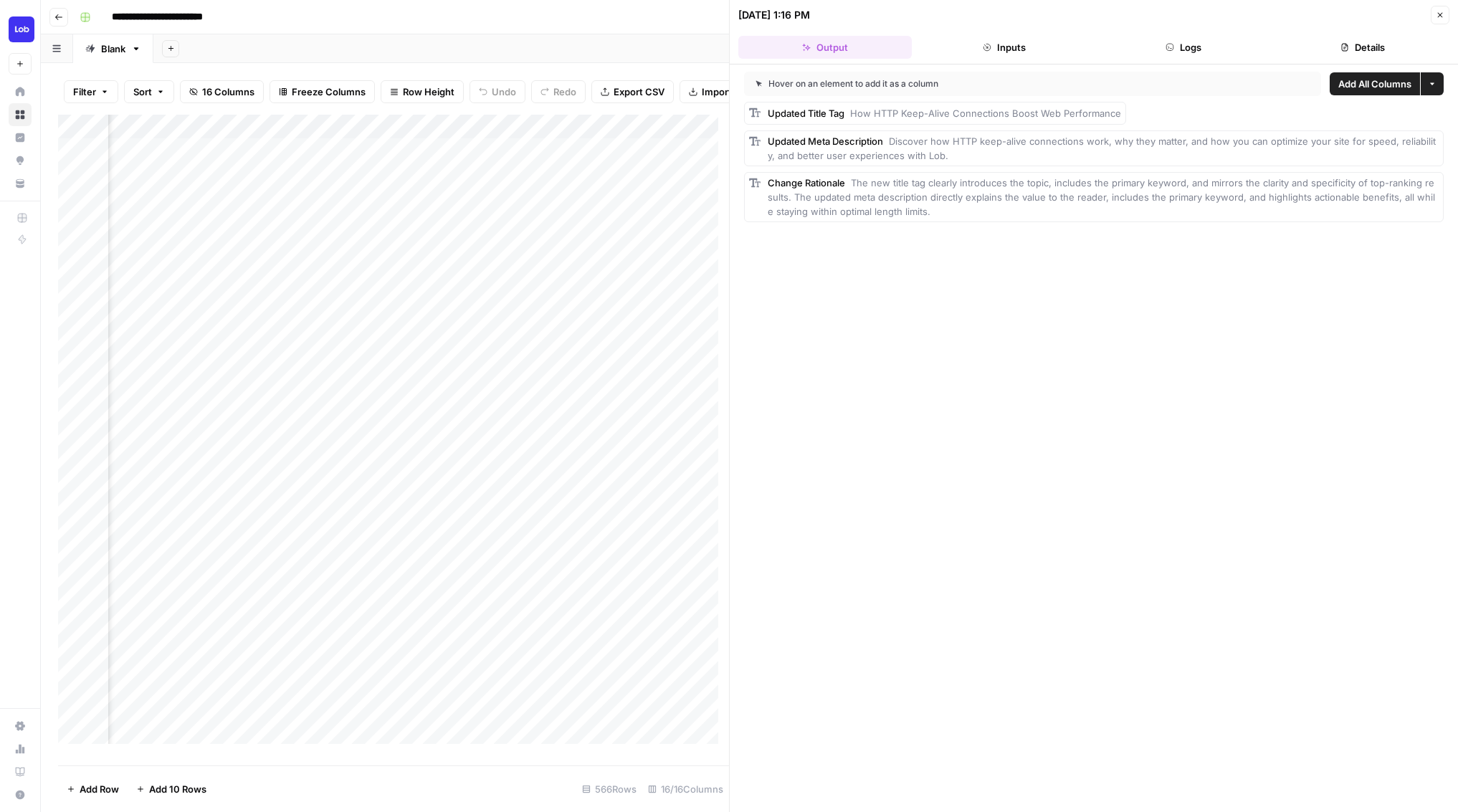
scroll to position [0, 688]
click at [640, 693] on div "Add Column" at bounding box center [393, 434] width 671 height 640
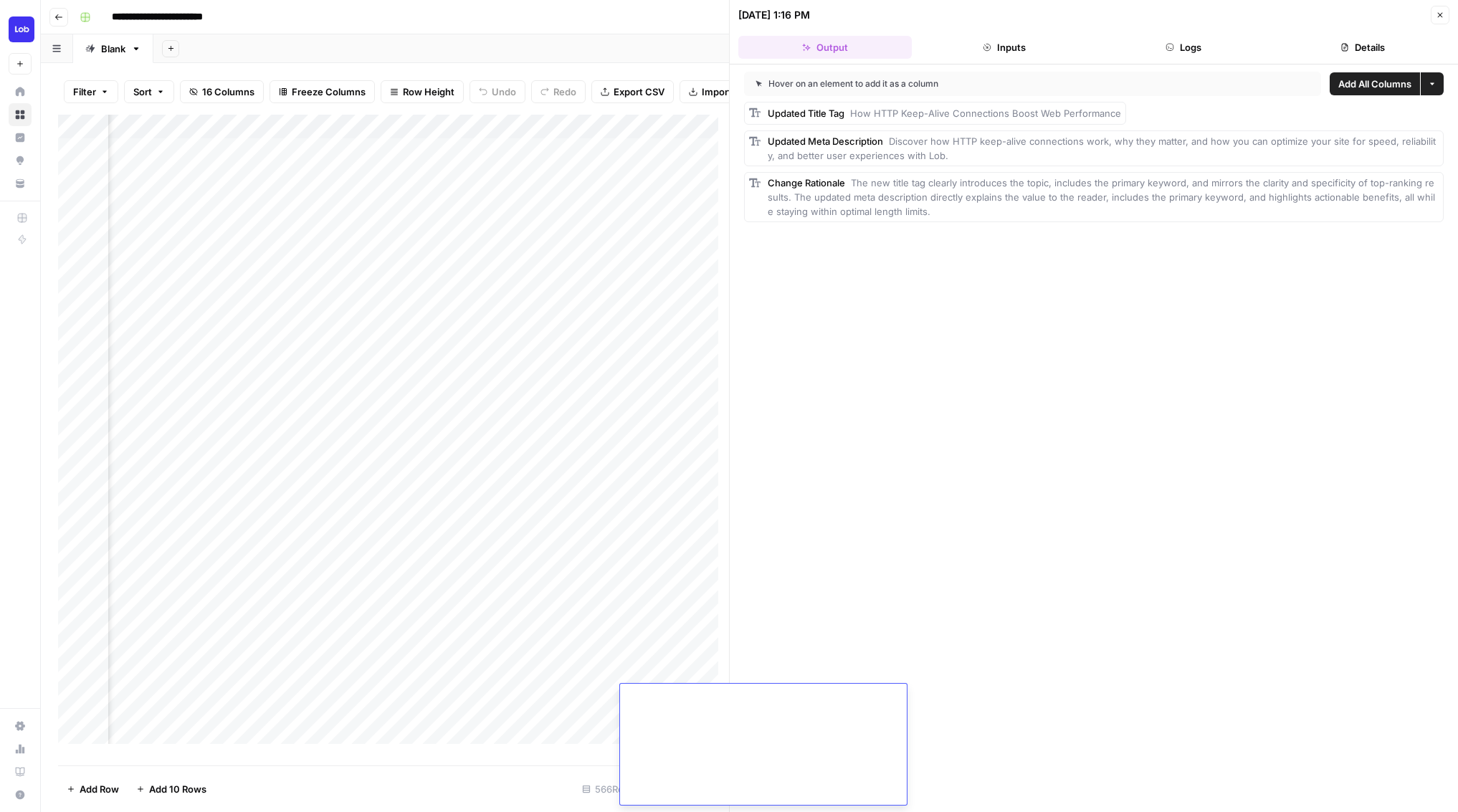
click at [665, 665] on div "Add Column" at bounding box center [393, 434] width 671 height 640
click at [548, 672] on div "Add Column" at bounding box center [393, 434] width 671 height 640
click at [698, 669] on div "Add Column" at bounding box center [393, 434] width 671 height 640
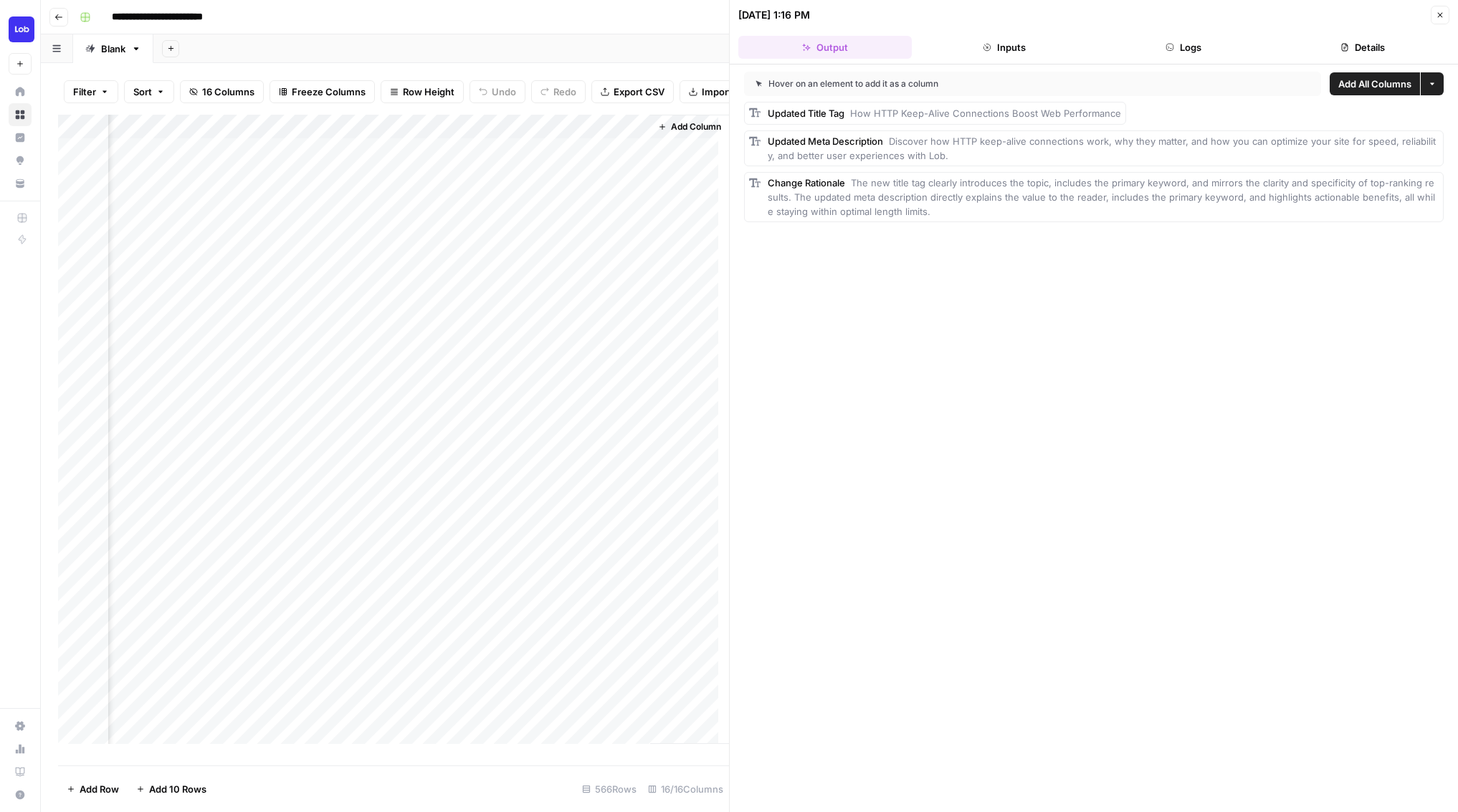
click at [479, 587] on div "Add Column" at bounding box center [393, 434] width 671 height 640
click at [217, 602] on div "Add Column" at bounding box center [393, 434] width 671 height 640
click at [368, 701] on div "Add Column" at bounding box center [393, 434] width 671 height 640
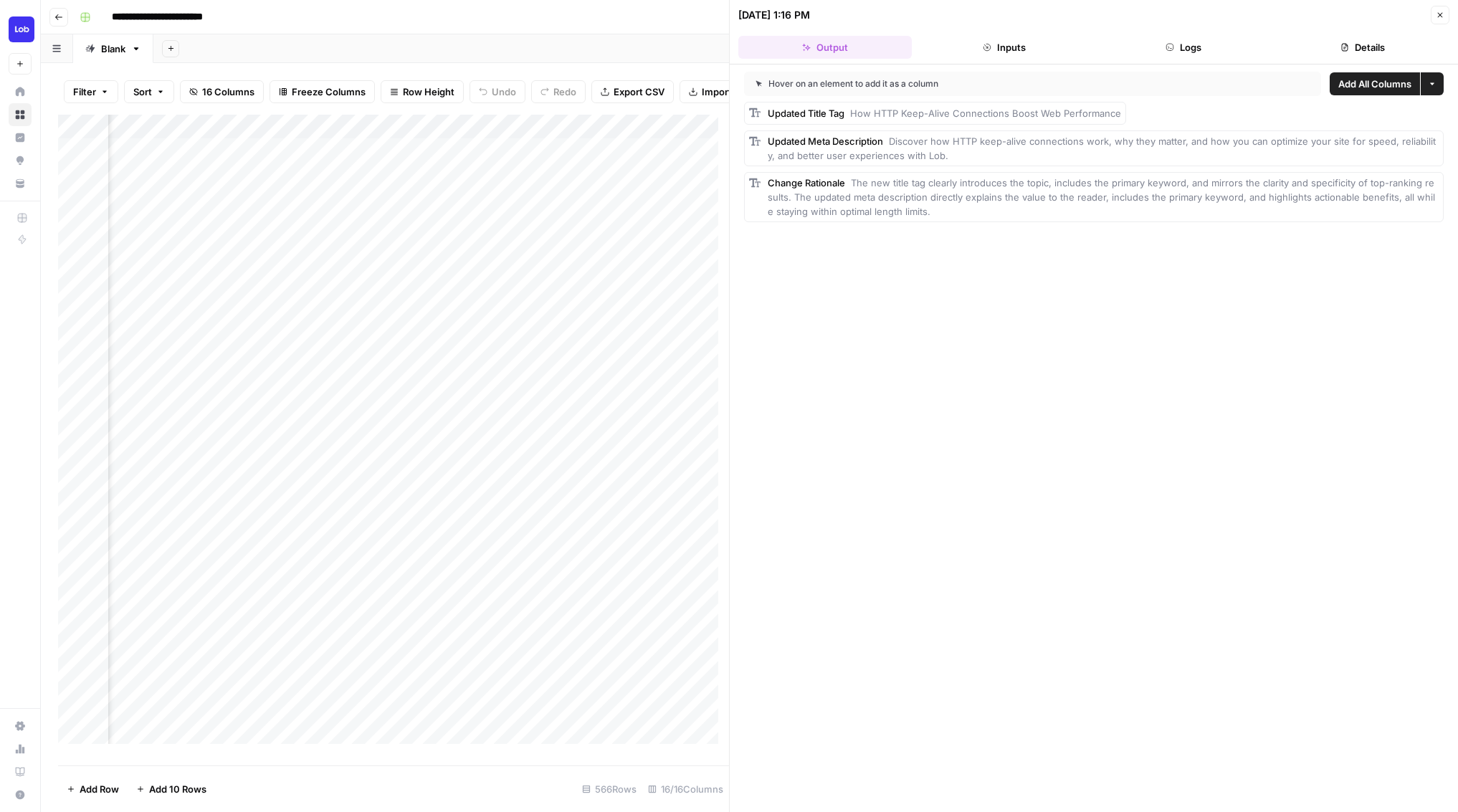
click at [1442, 11] on icon "button" at bounding box center [1440, 15] width 8 height 8
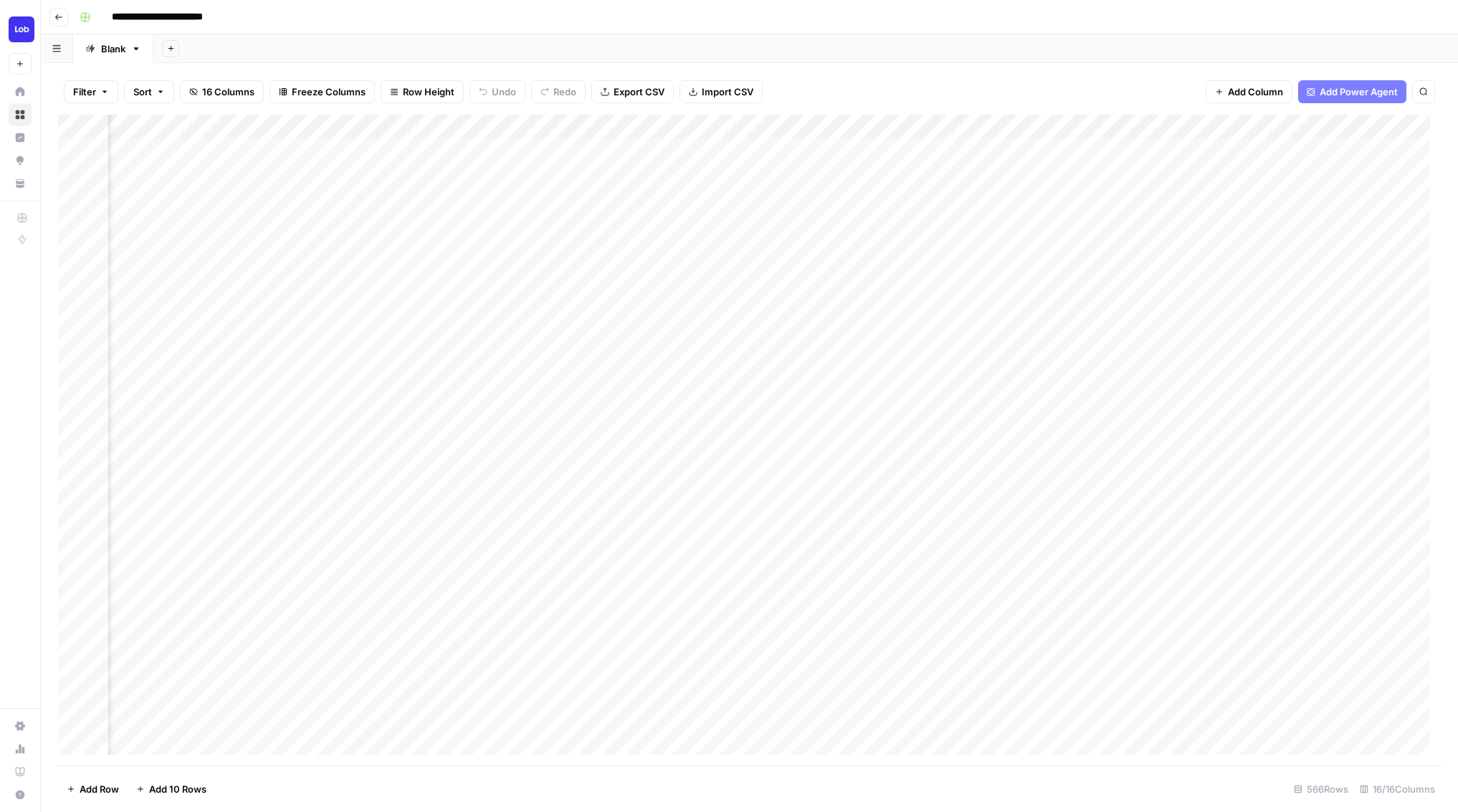
click at [1021, 683] on div "Add Column" at bounding box center [749, 440] width 1383 height 651
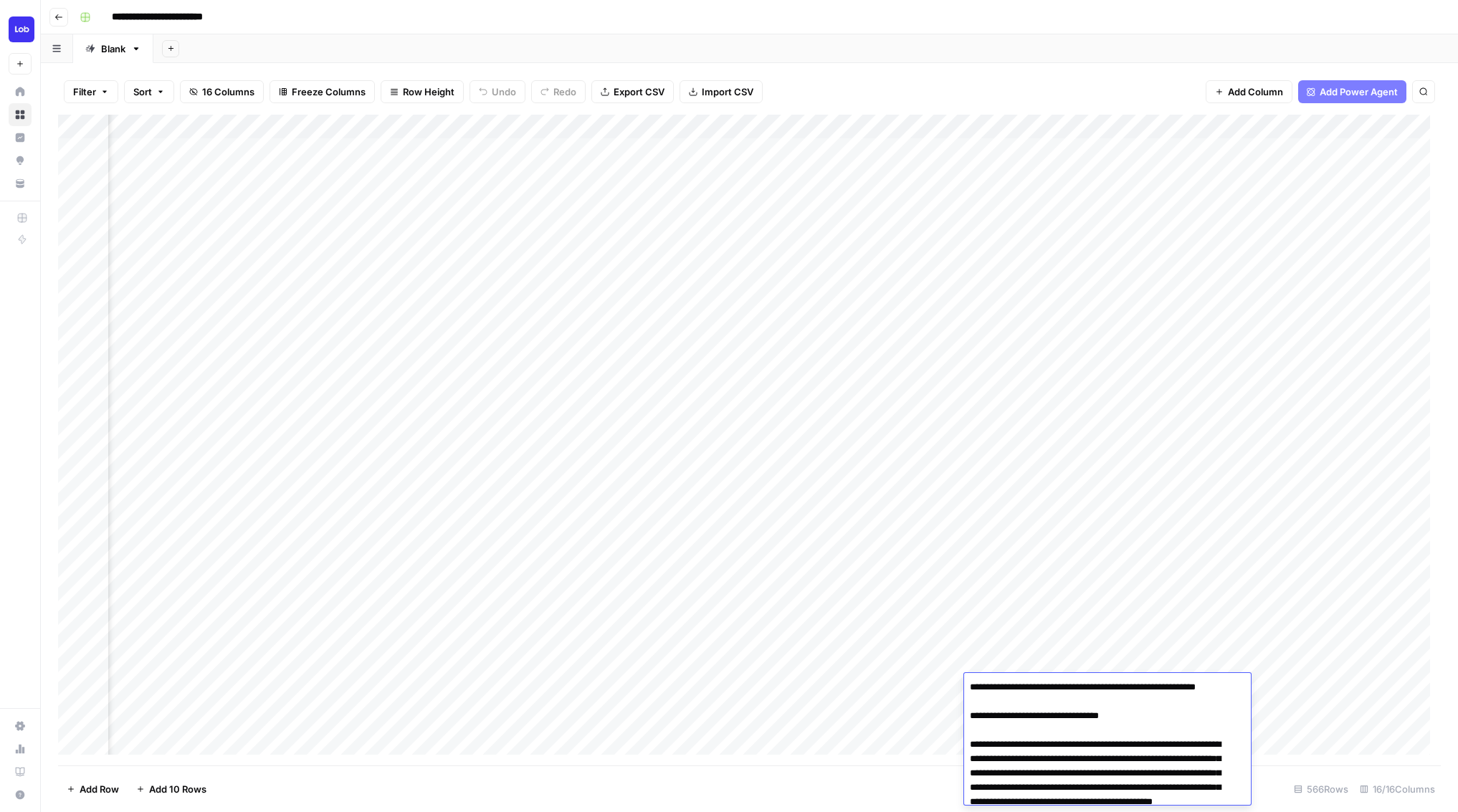
scroll to position [4393, 0]
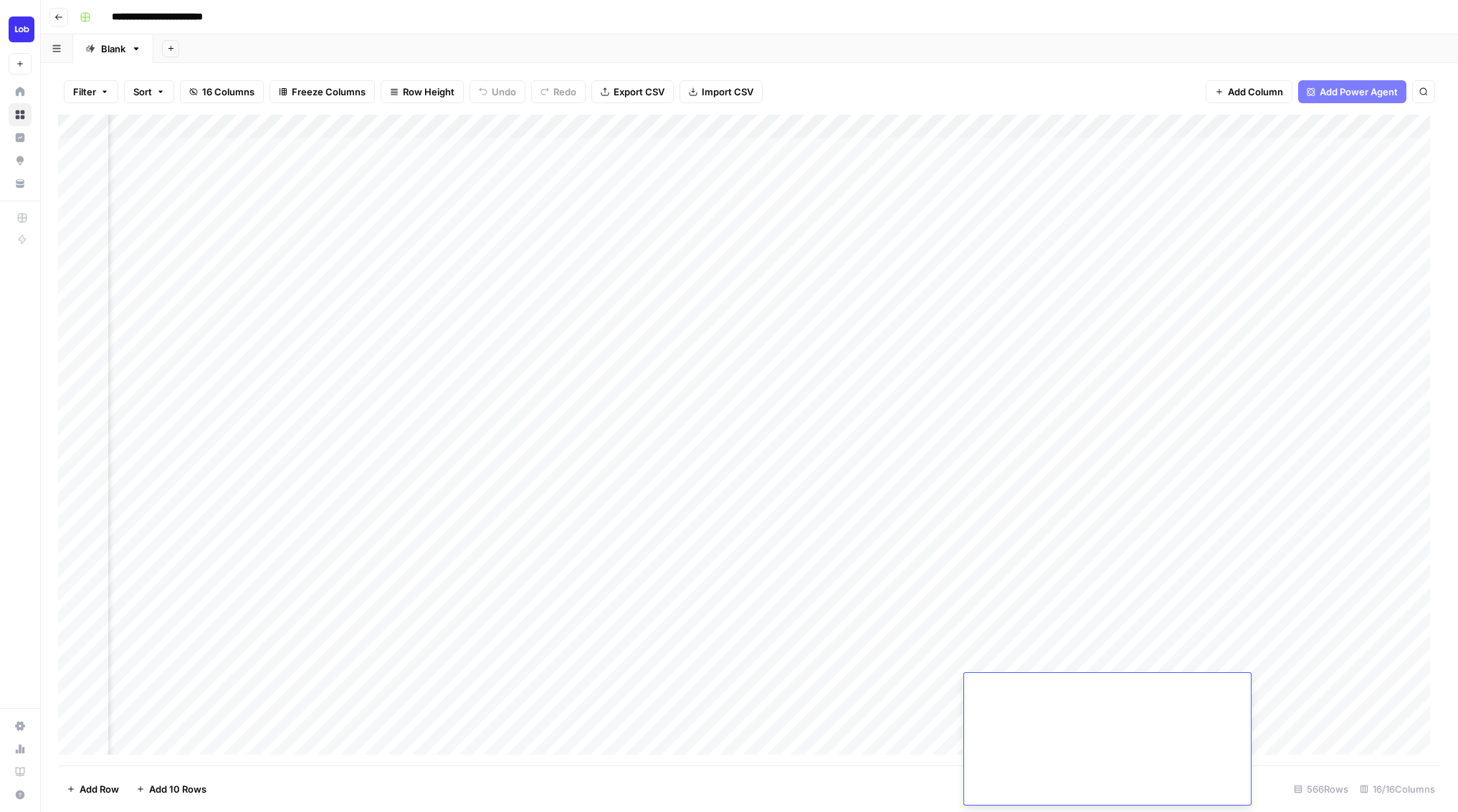
click at [162, 683] on div "Add Column" at bounding box center [749, 440] width 1383 height 651
click at [162, 515] on span "Copy link to cell" at bounding box center [193, 514] width 115 height 14
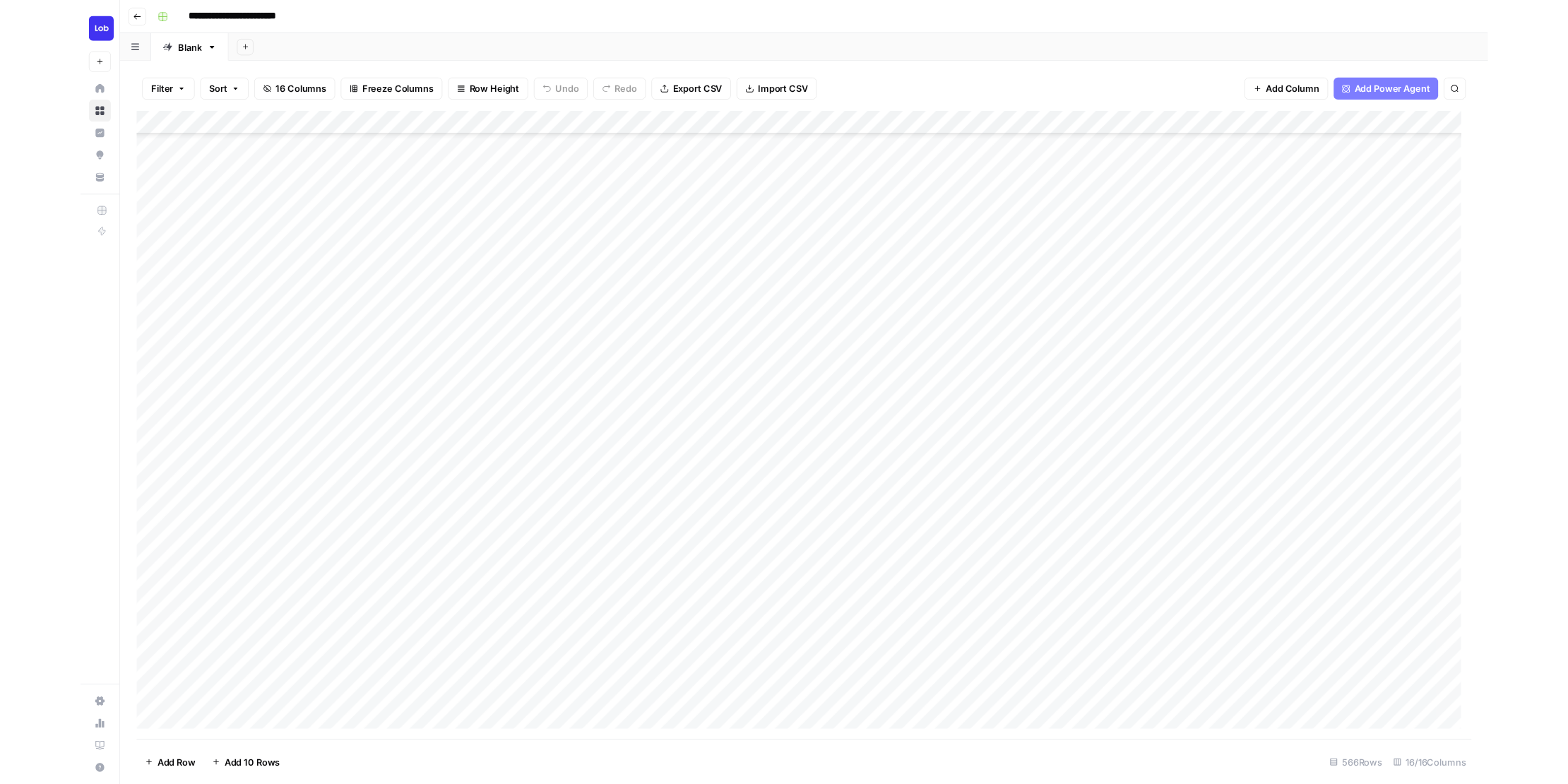
scroll to position [228, 0]
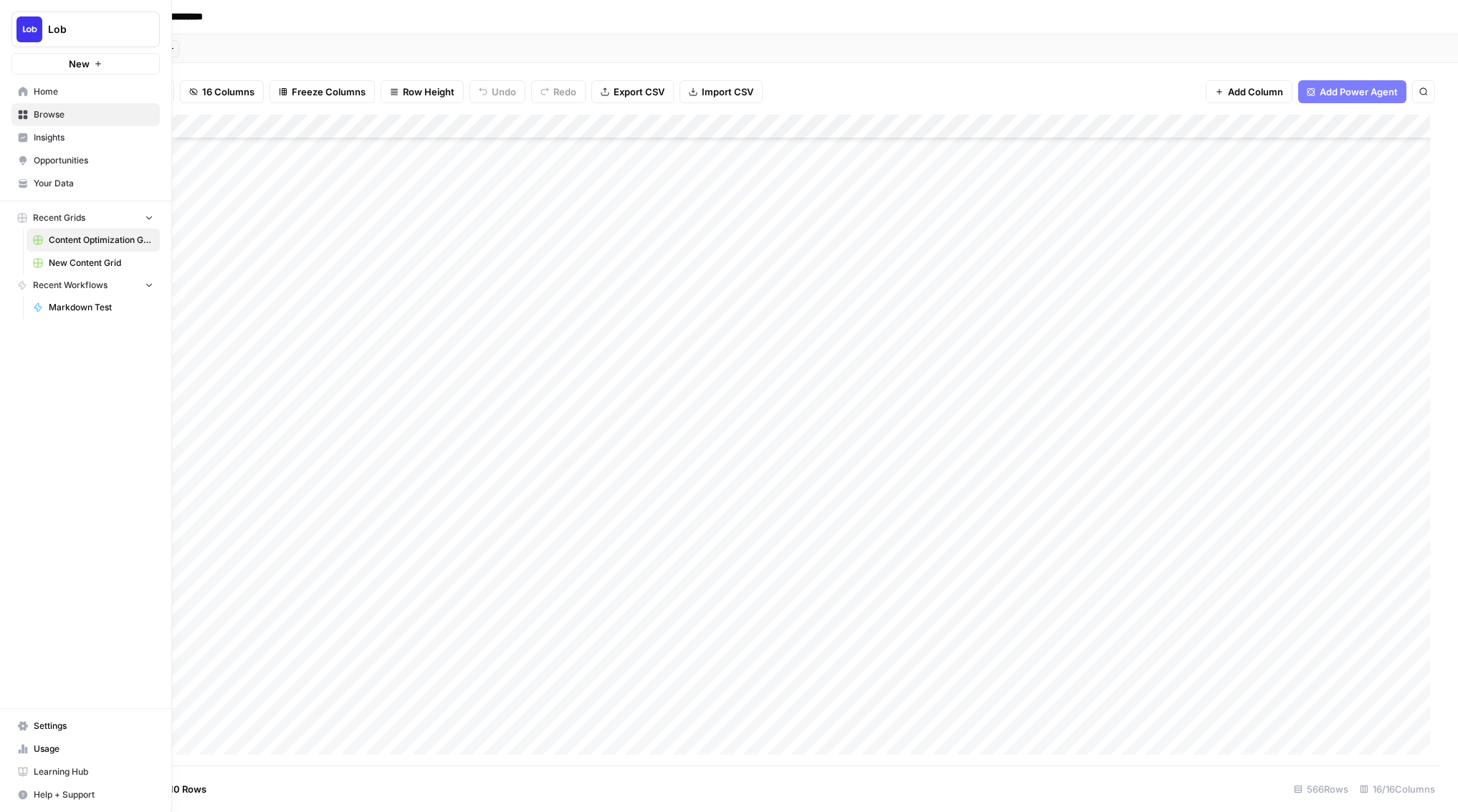
click at [17, 611] on div "Lob New Home Browse Insights Opportunities Your Data Recent Grids Content Optim…" at bounding box center [86, 406] width 172 height 812
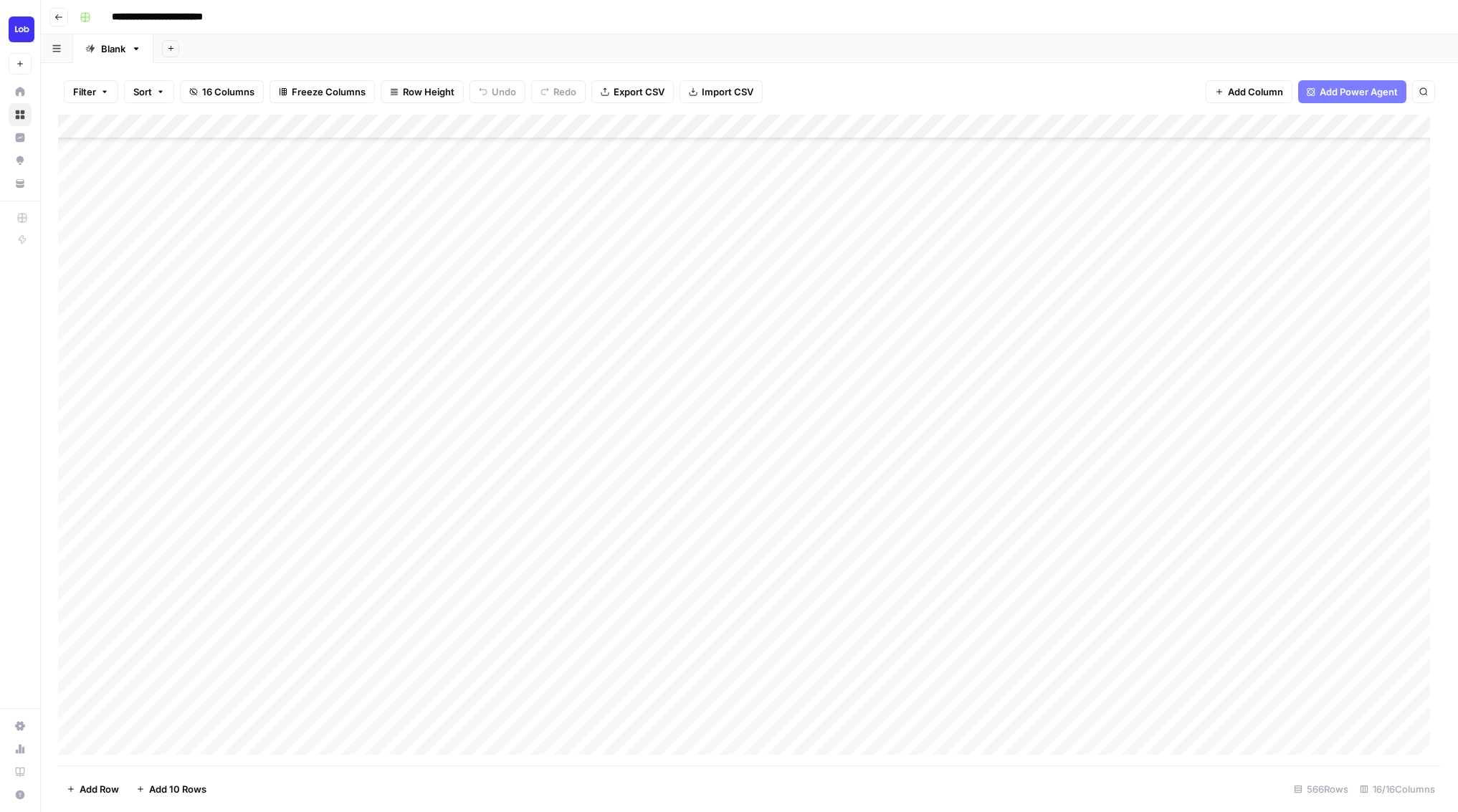
click at [482, 779] on footer "Add Row Add 10 Rows 566 Rows 16/16 Columns" at bounding box center [749, 789] width 1383 height 47
drag, startPoint x: 409, startPoint y: 121, endPoint x: 715, endPoint y: 157, distance: 308.1
click at [715, 157] on div "Add Column" at bounding box center [749, 440] width 1383 height 651
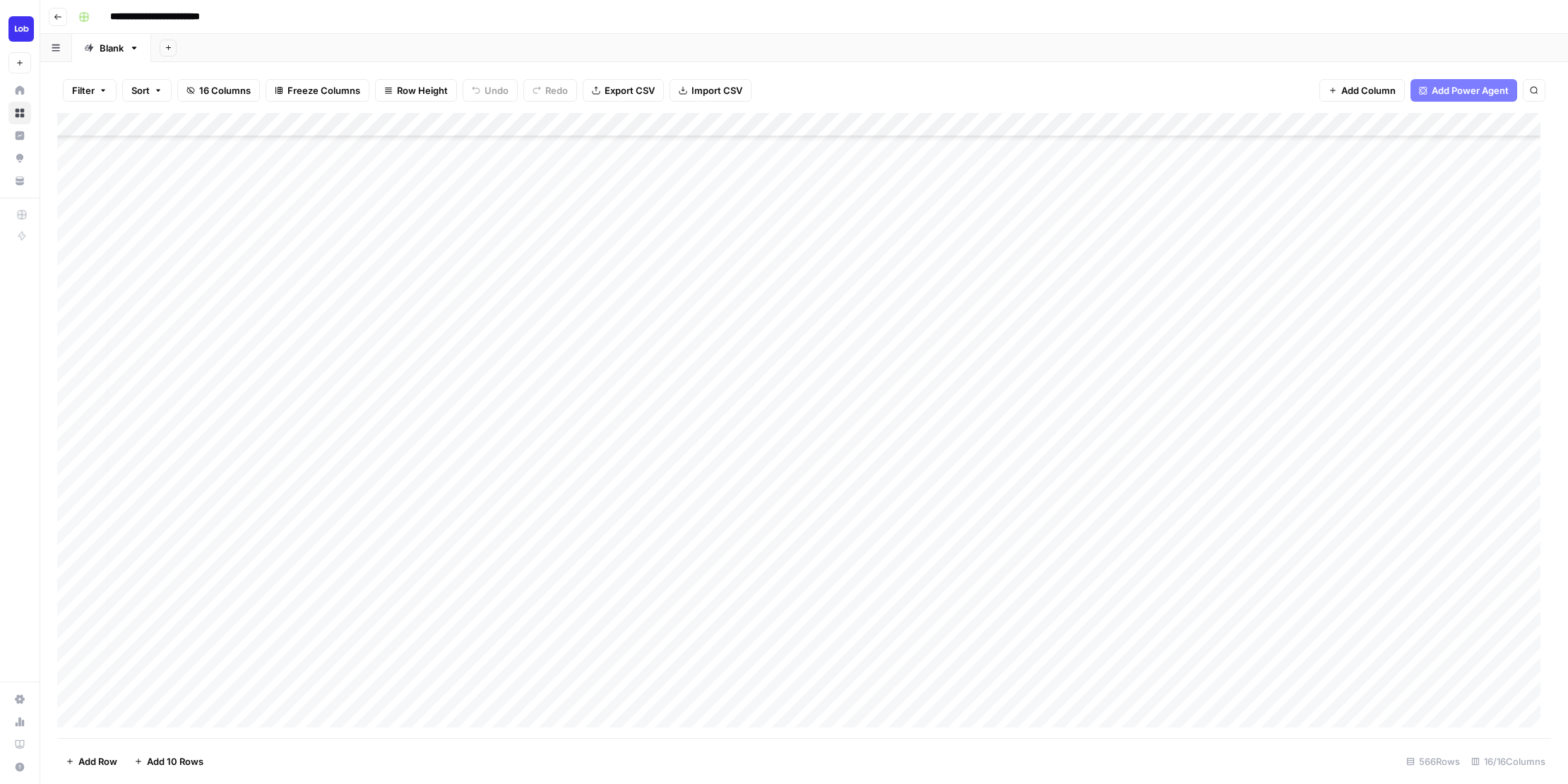
scroll to position [185, 0]
click at [524, 489] on div "Add Column" at bounding box center [804, 426] width 1494 height 625
click at [524, 489] on div "**********" at bounding box center [405, 494] width 600 height 24
click at [520, 490] on div "**********" at bounding box center [405, 494] width 600 height 24
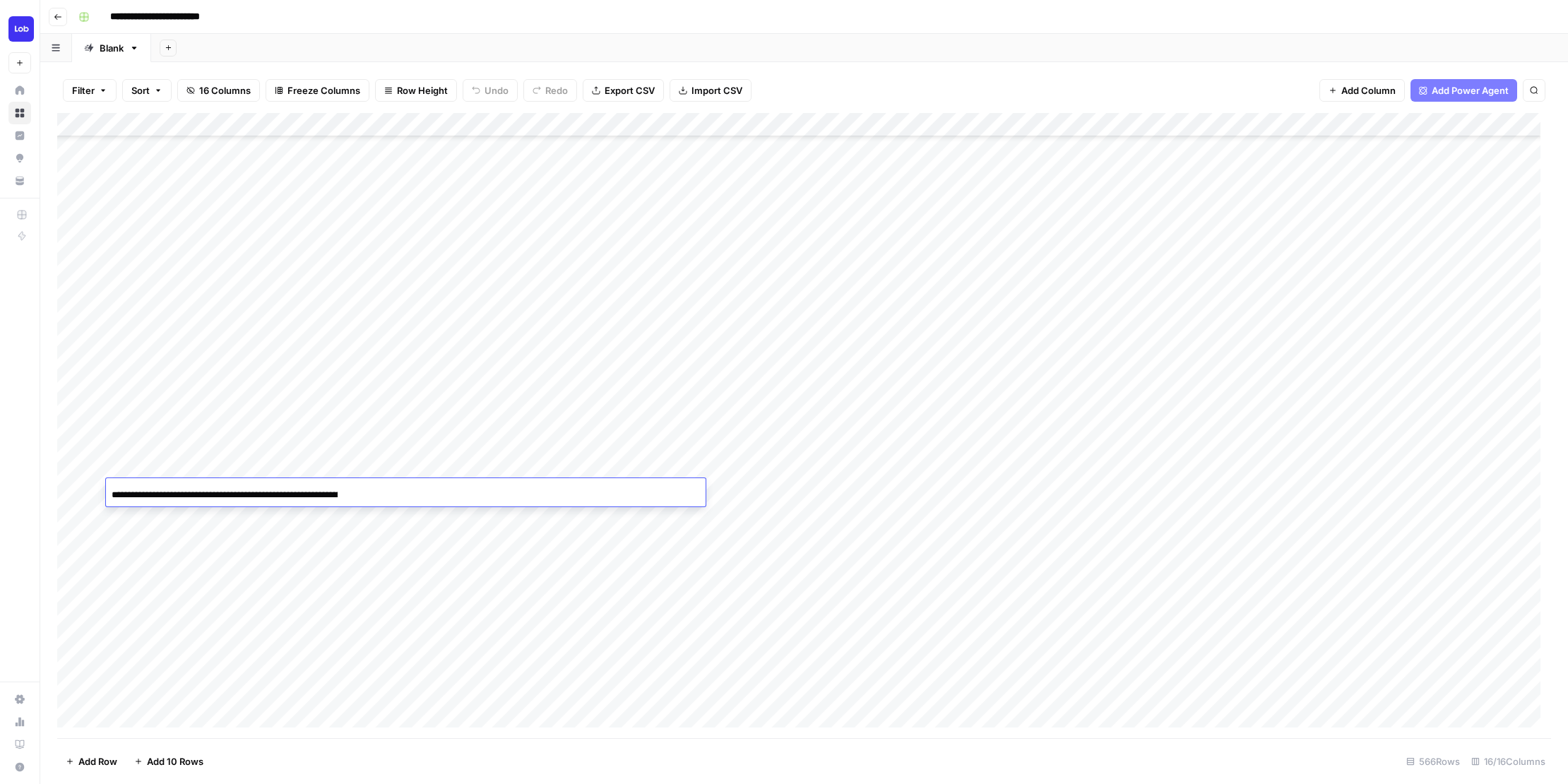
click at [369, 490] on div "**********" at bounding box center [405, 494] width 600 height 24
click at [366, 492] on div "**********" at bounding box center [405, 494] width 600 height 24
click at [365, 491] on div "**********" at bounding box center [405, 494] width 600 height 24
click at [365, 490] on div "**********" at bounding box center [405, 494] width 600 height 24
click at [361, 494] on div "**********" at bounding box center [405, 494] width 600 height 24
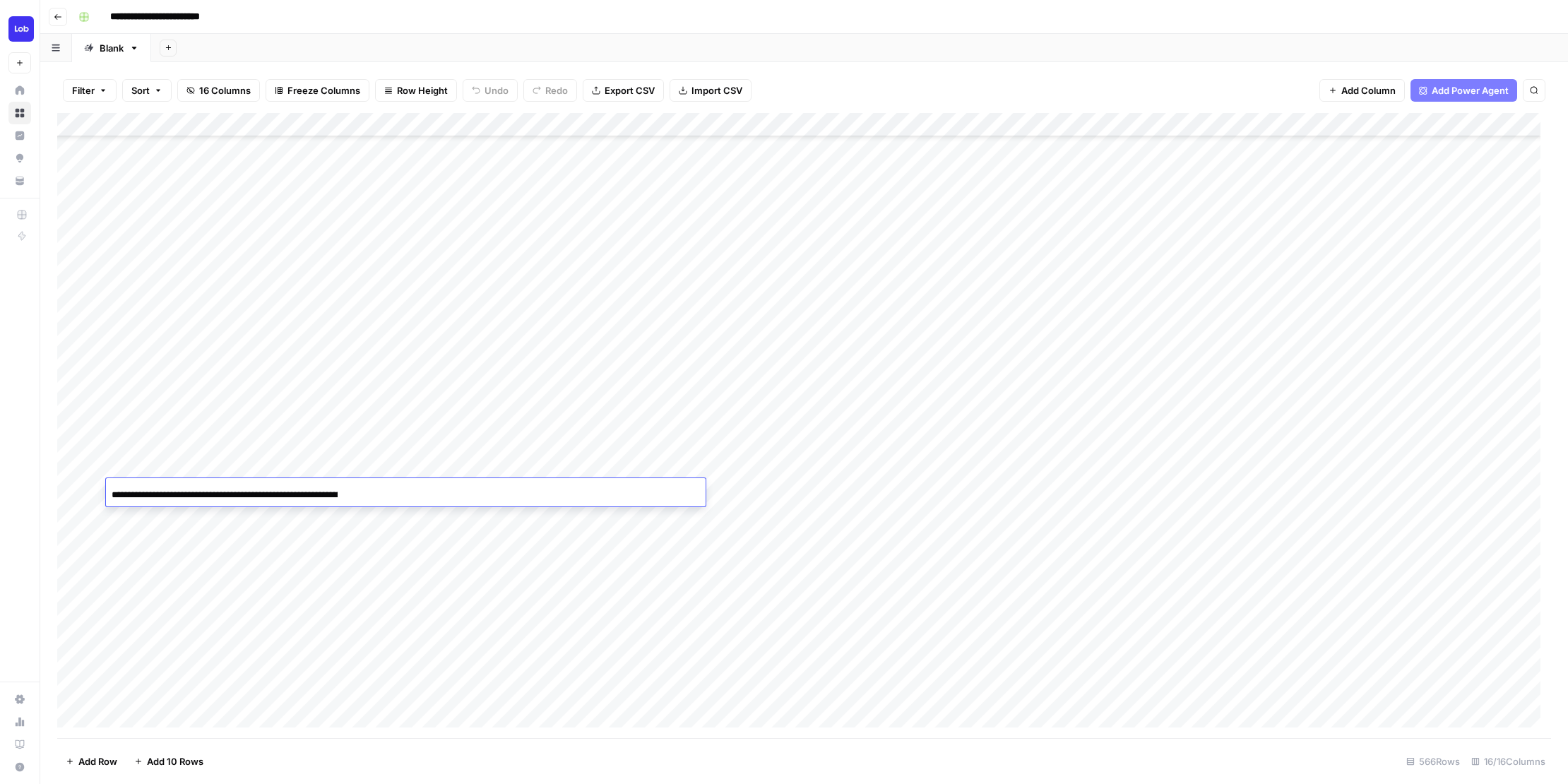
click at [362, 494] on div "**********" at bounding box center [405, 494] width 600 height 24
copy body "Oops! Your window is too small AirOps is currently only supported on desktop de…"
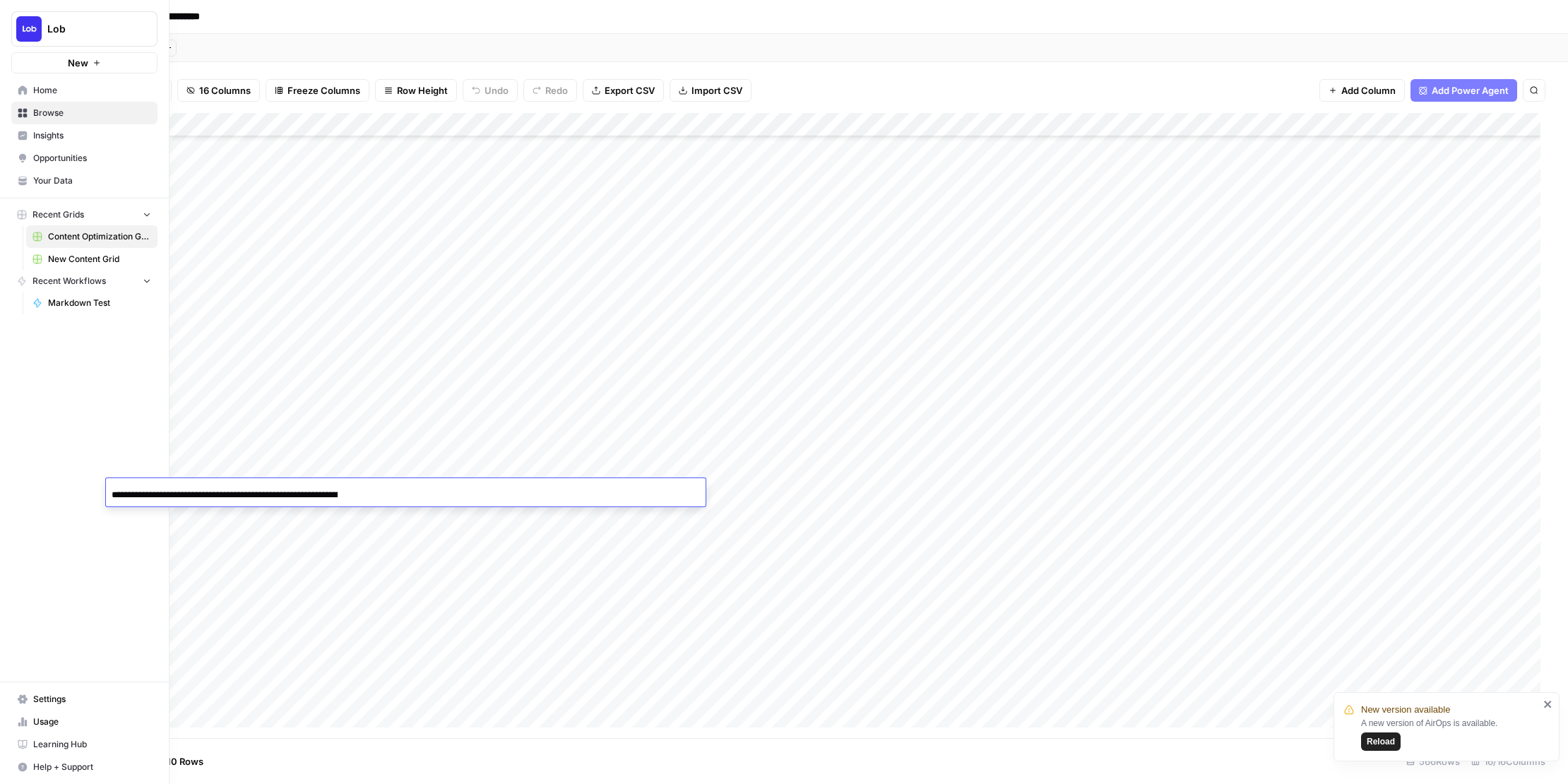
click at [41, 698] on span "Settings" at bounding box center [92, 699] width 118 height 13
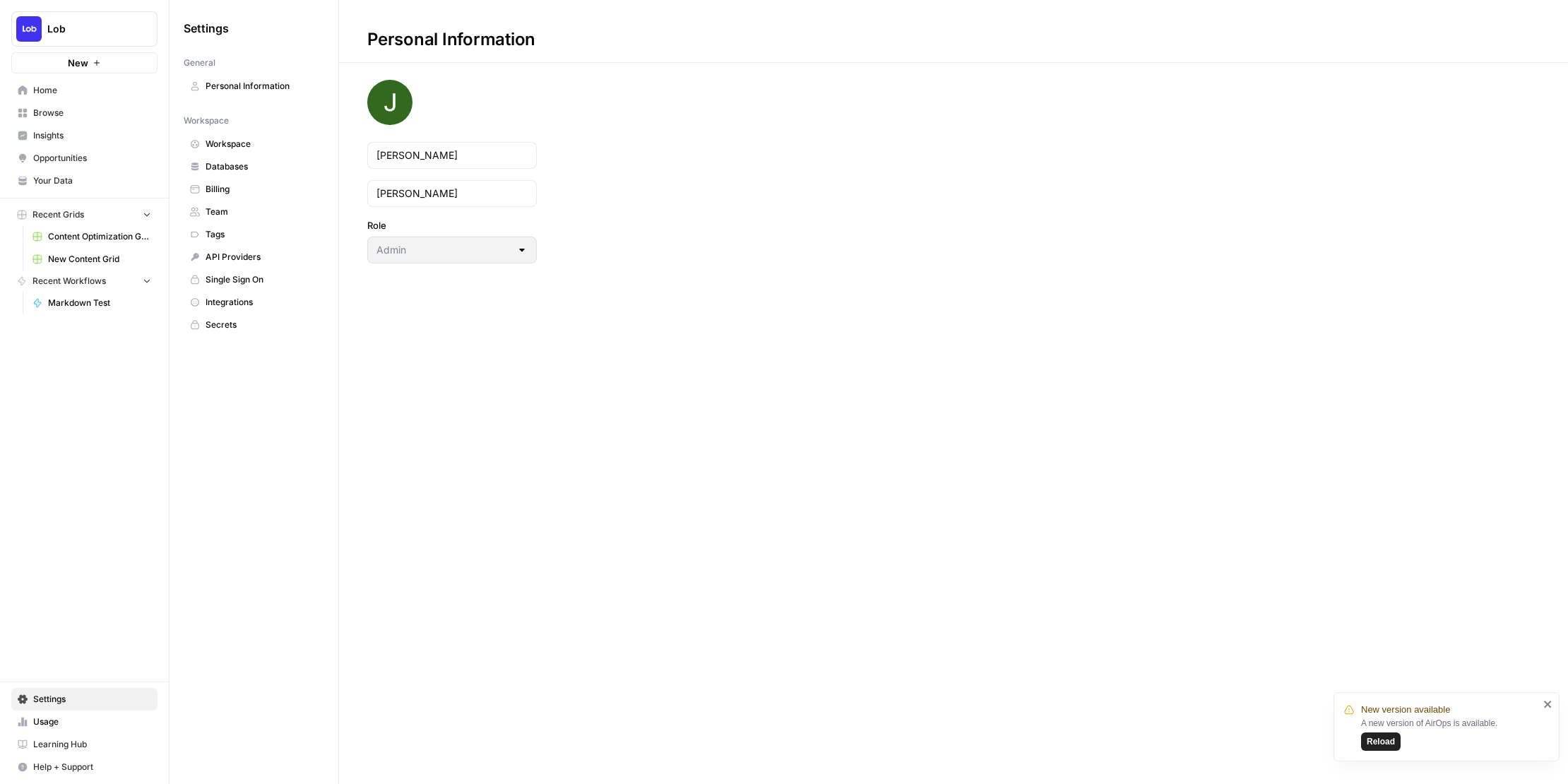
click at [222, 142] on span "Workspace" at bounding box center [262, 144] width 112 height 13
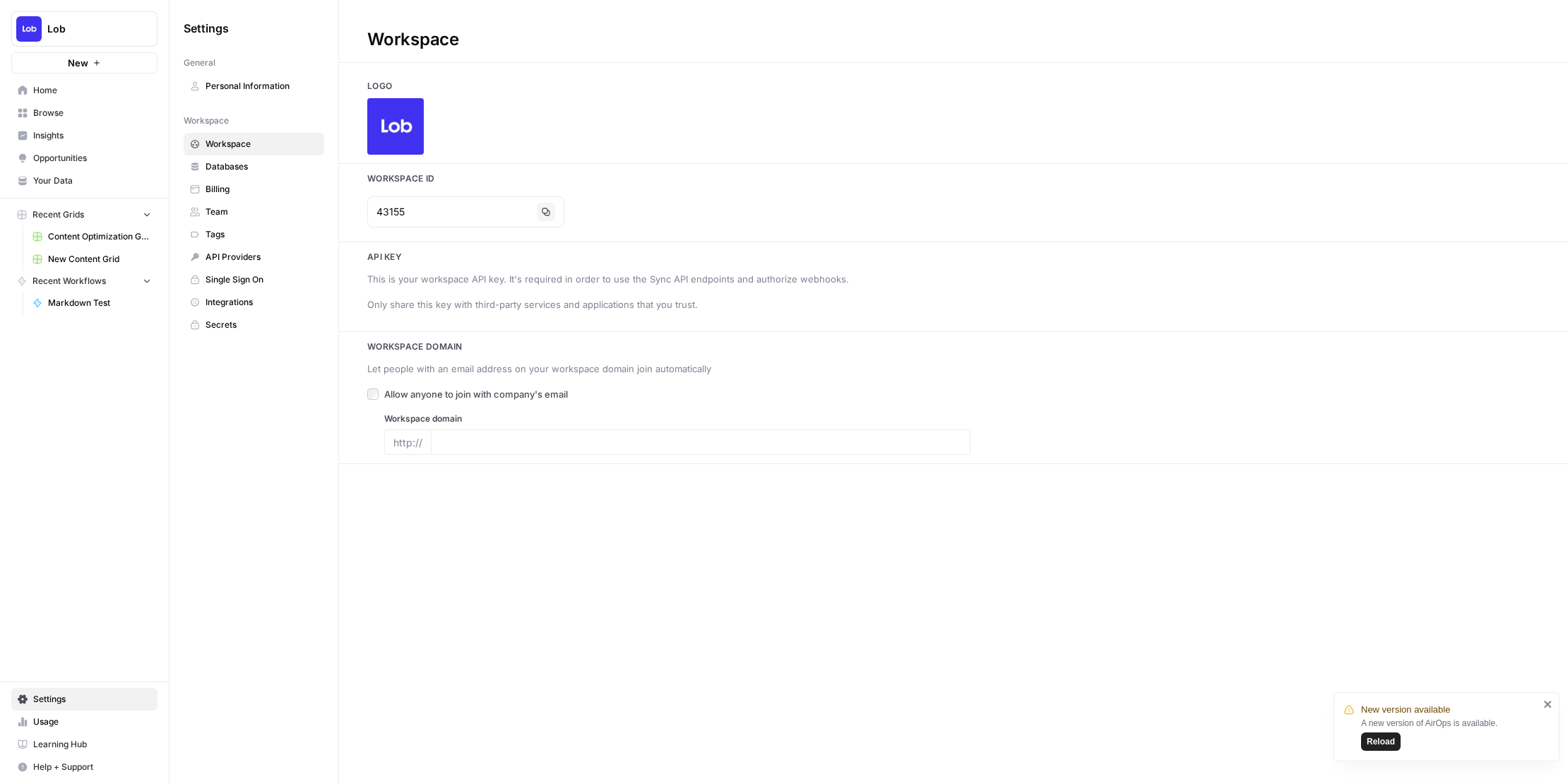
type input "www.lob.com"
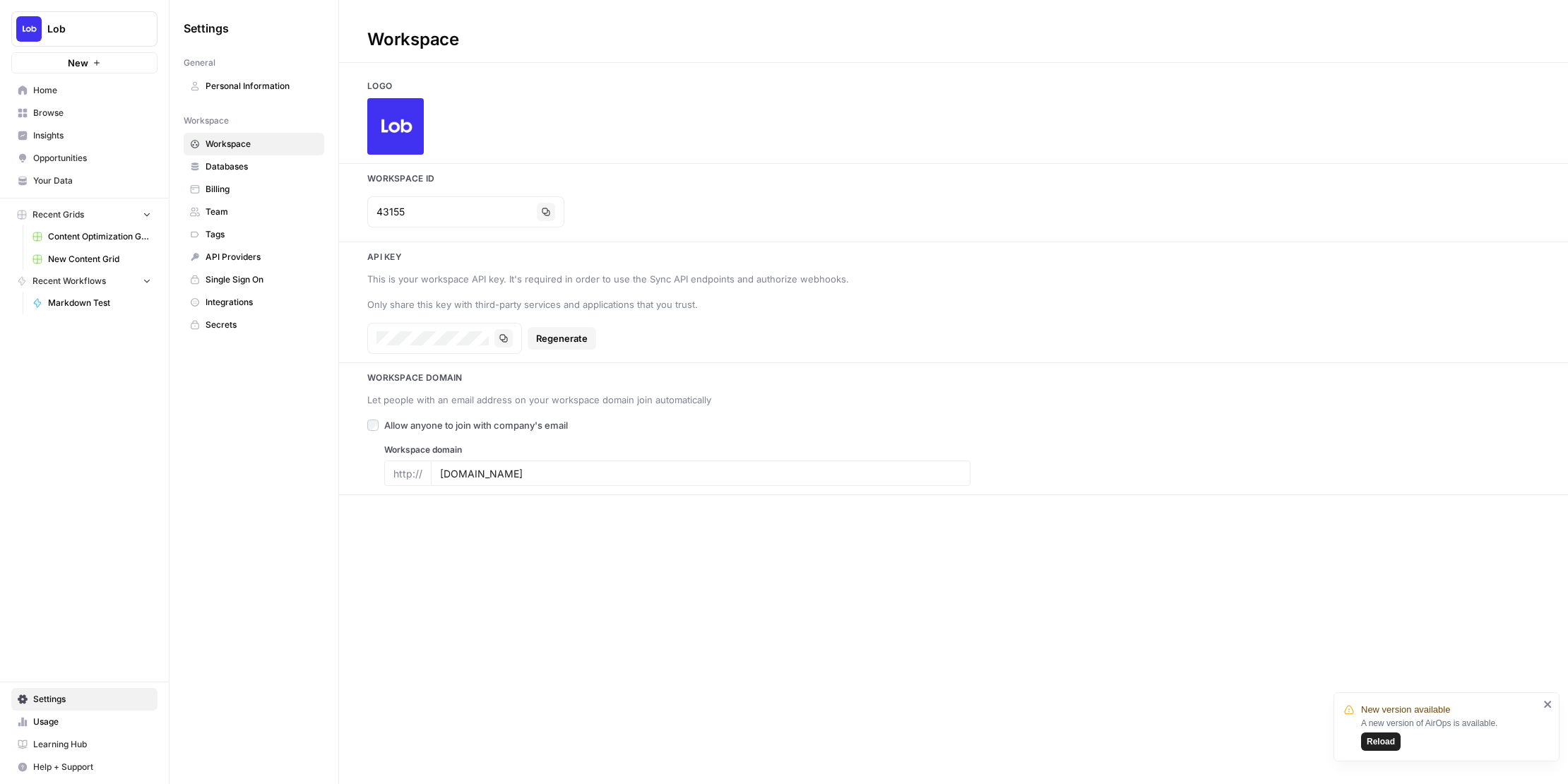
click at [682, 238] on div "Logo Workspace Id 43155 Copy Api key This is your workspace API key. It's requi…" at bounding box center [953, 288] width 1229 height 415
click at [240, 141] on span "Workspace" at bounding box center [262, 144] width 112 height 13
click at [104, 231] on span "Content Optimization Grid" at bounding box center [99, 237] width 103 height 13
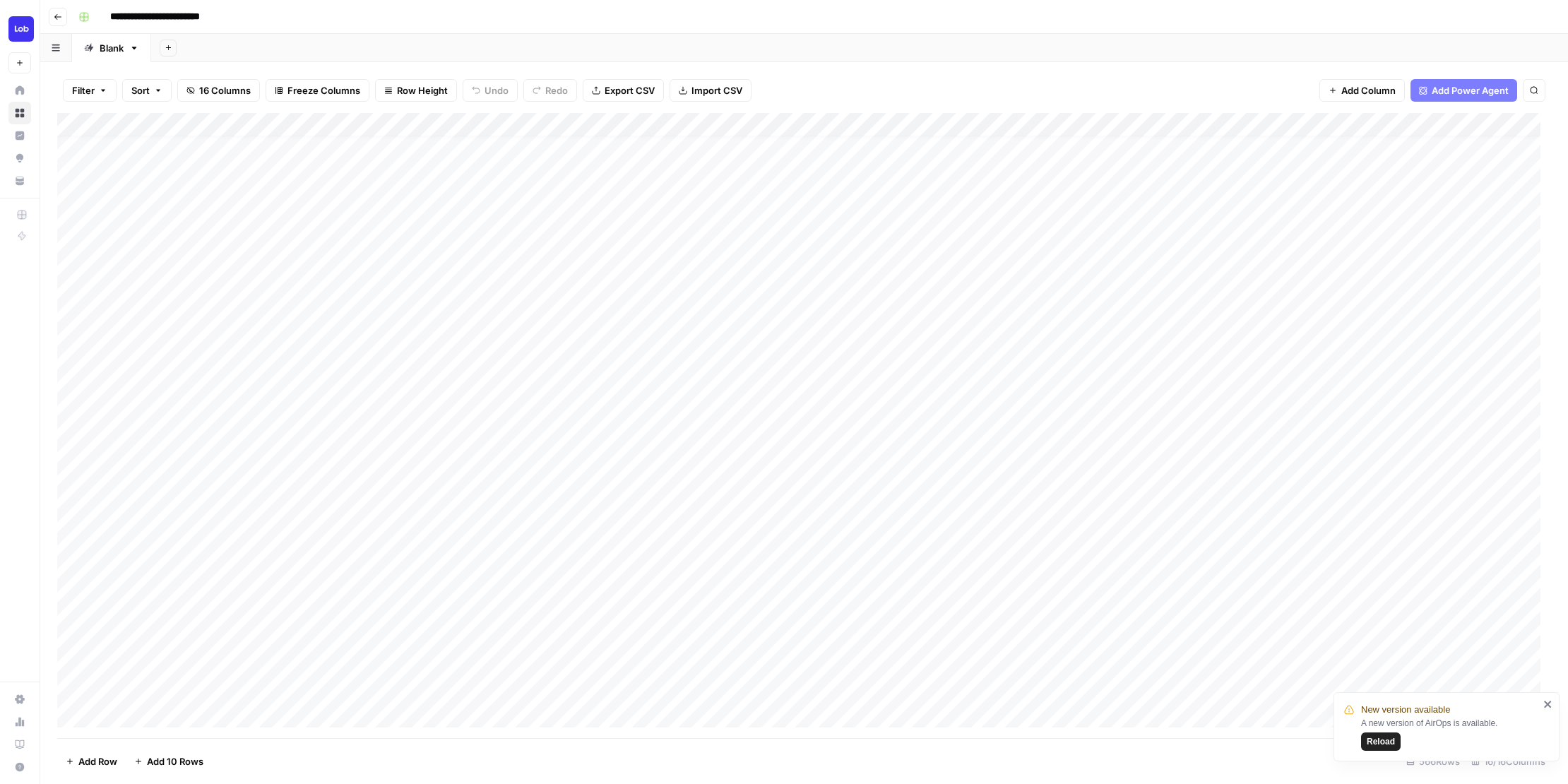
scroll to position [14, 0]
click at [619, 86] on span "Export CSV" at bounding box center [630, 90] width 51 height 14
click at [841, 86] on div "Filter Sort 16 Columns Freeze Columns Row Height Undo Redo Export CSV Import CS…" at bounding box center [804, 90] width 1494 height 45
click at [1383, 741] on span "Reload" at bounding box center [1381, 742] width 28 height 13
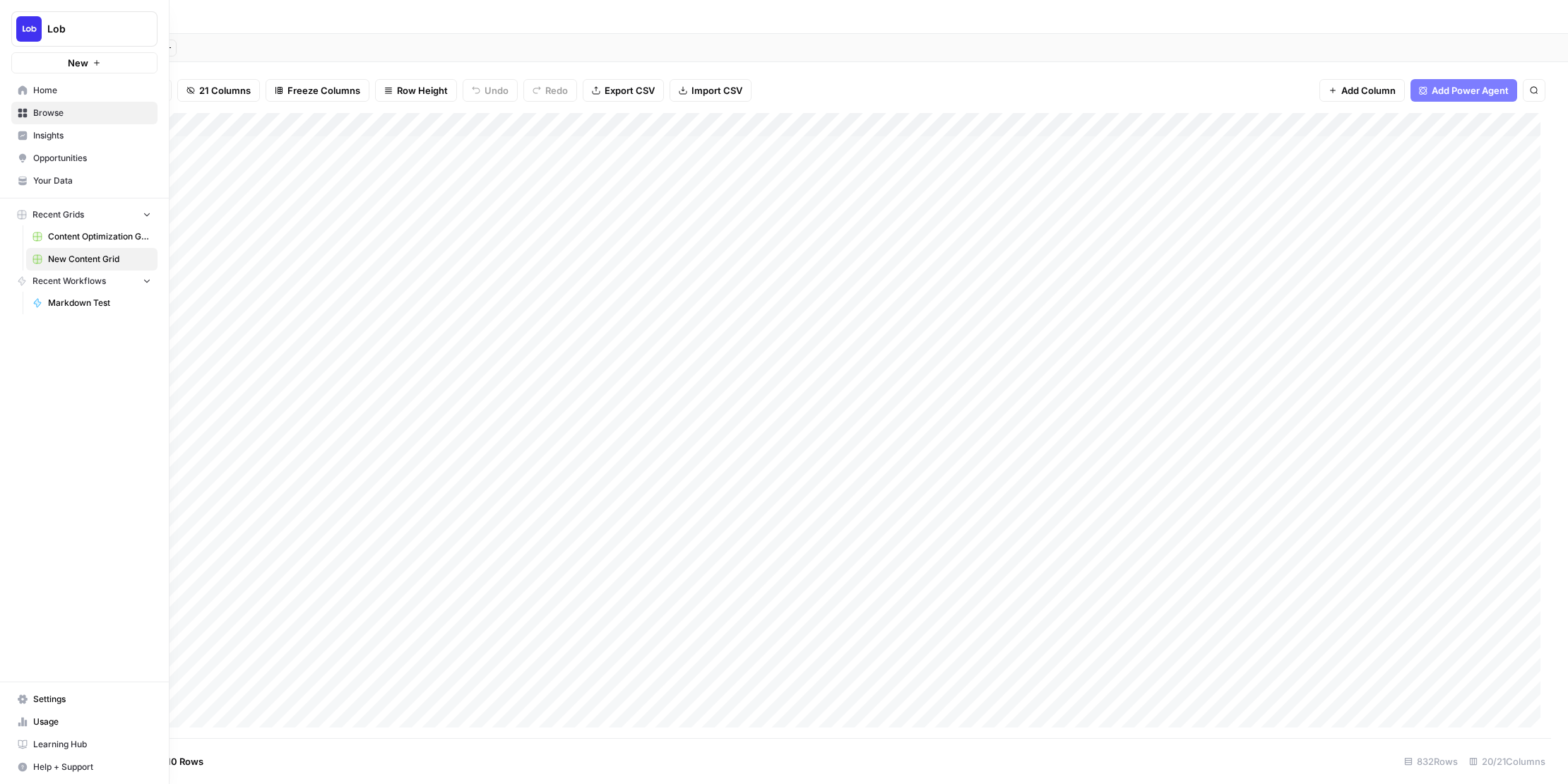
click at [59, 703] on span "Settings" at bounding box center [92, 699] width 118 height 13
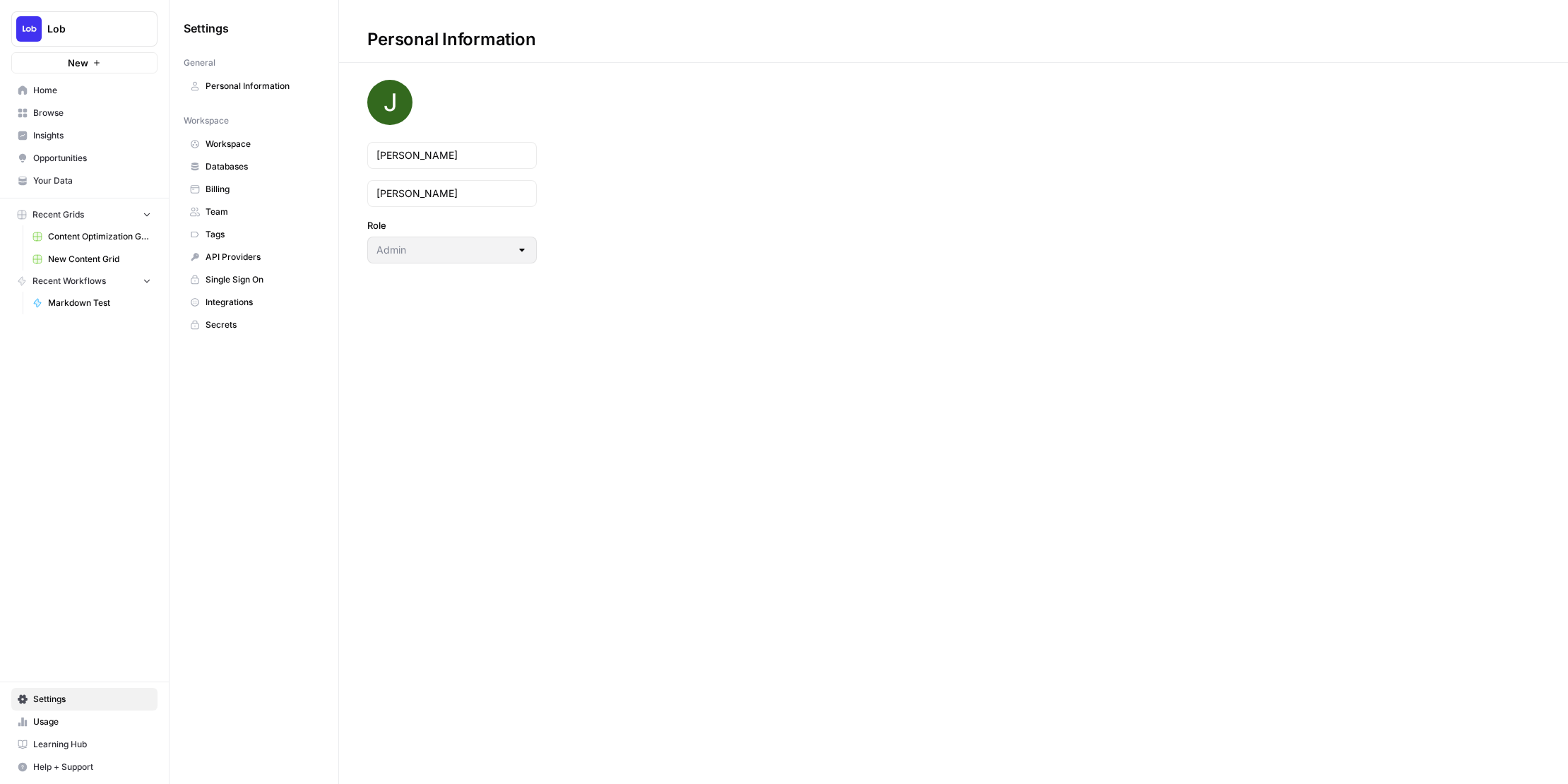
click at [231, 325] on span "Secrets" at bounding box center [262, 325] width 112 height 13
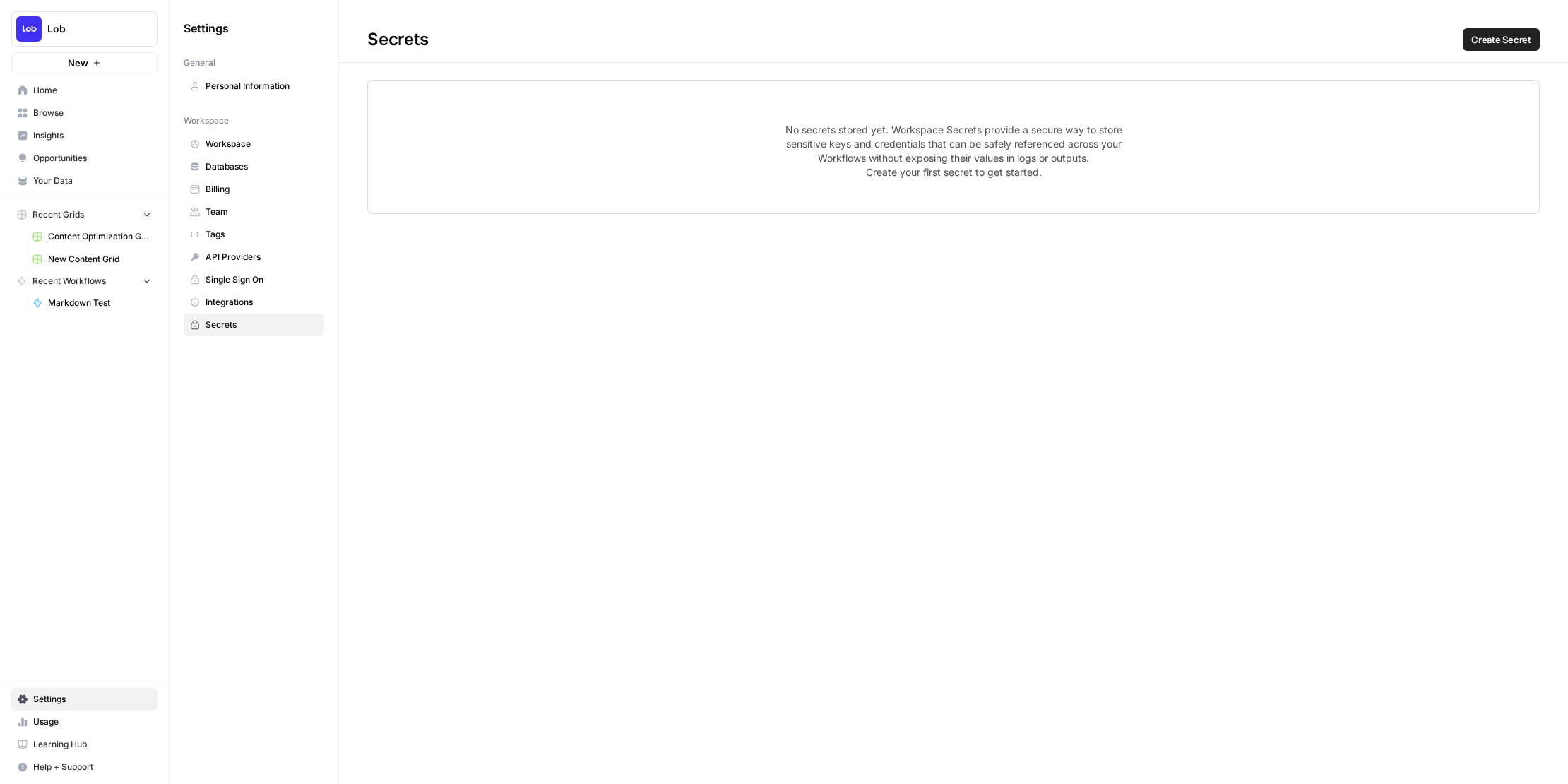
click at [251, 258] on span "API Providers" at bounding box center [262, 257] width 112 height 13
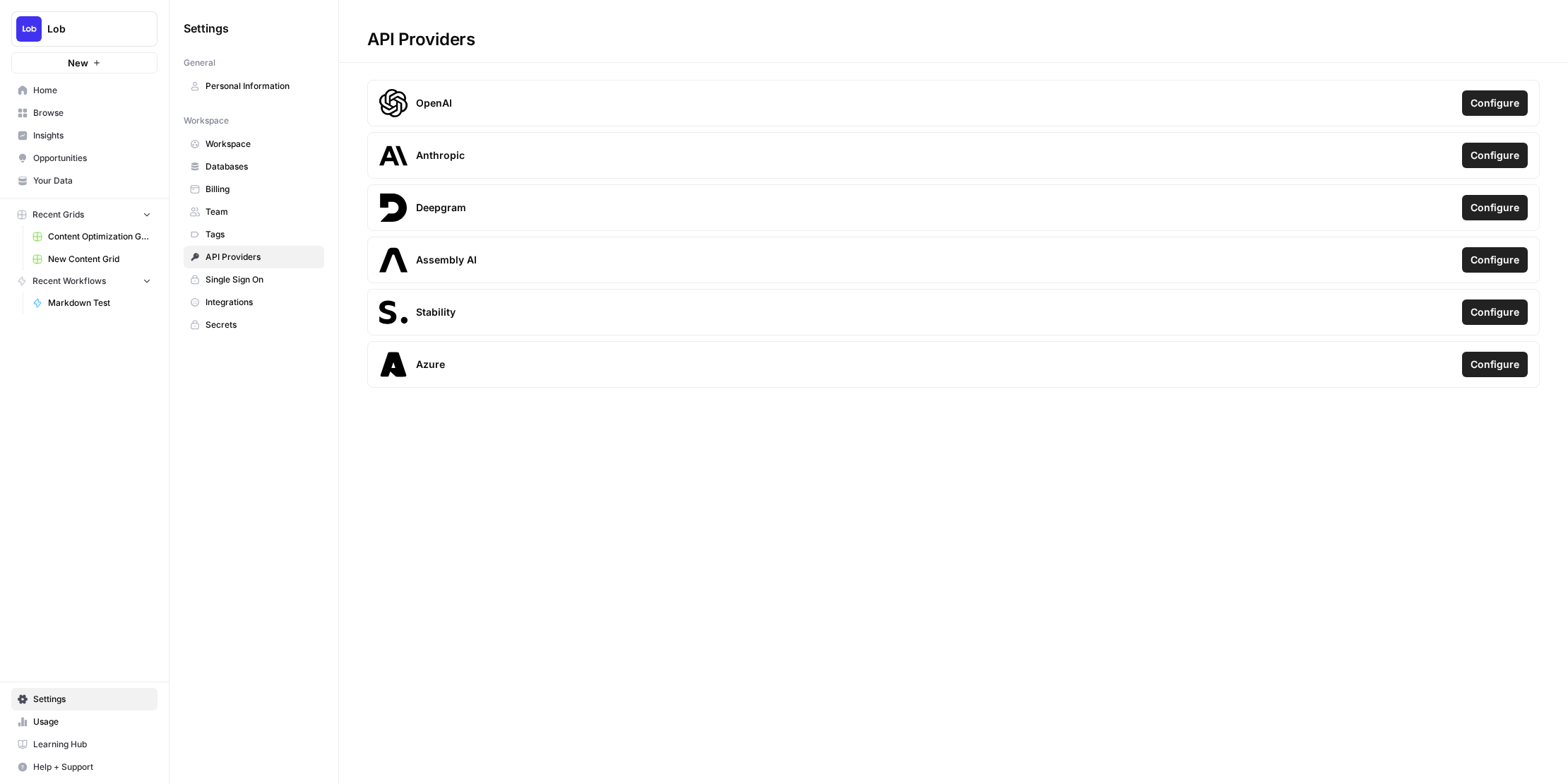
click at [70, 32] on span "Lob" at bounding box center [90, 28] width 85 height 14
click at [62, 99] on span "Lob" at bounding box center [130, 106] width 174 height 14
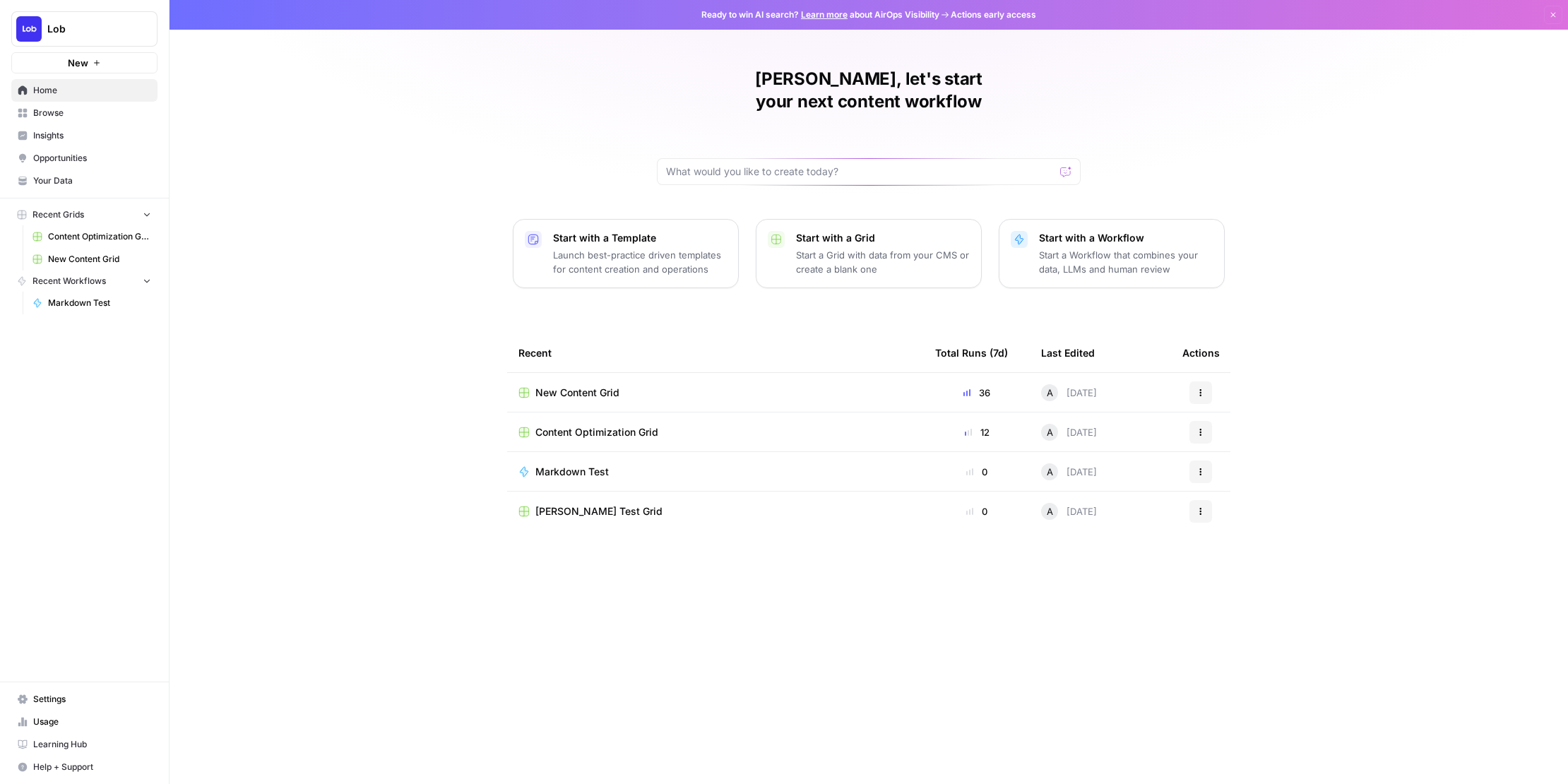
click at [72, 701] on span "Settings" at bounding box center [92, 699] width 118 height 13
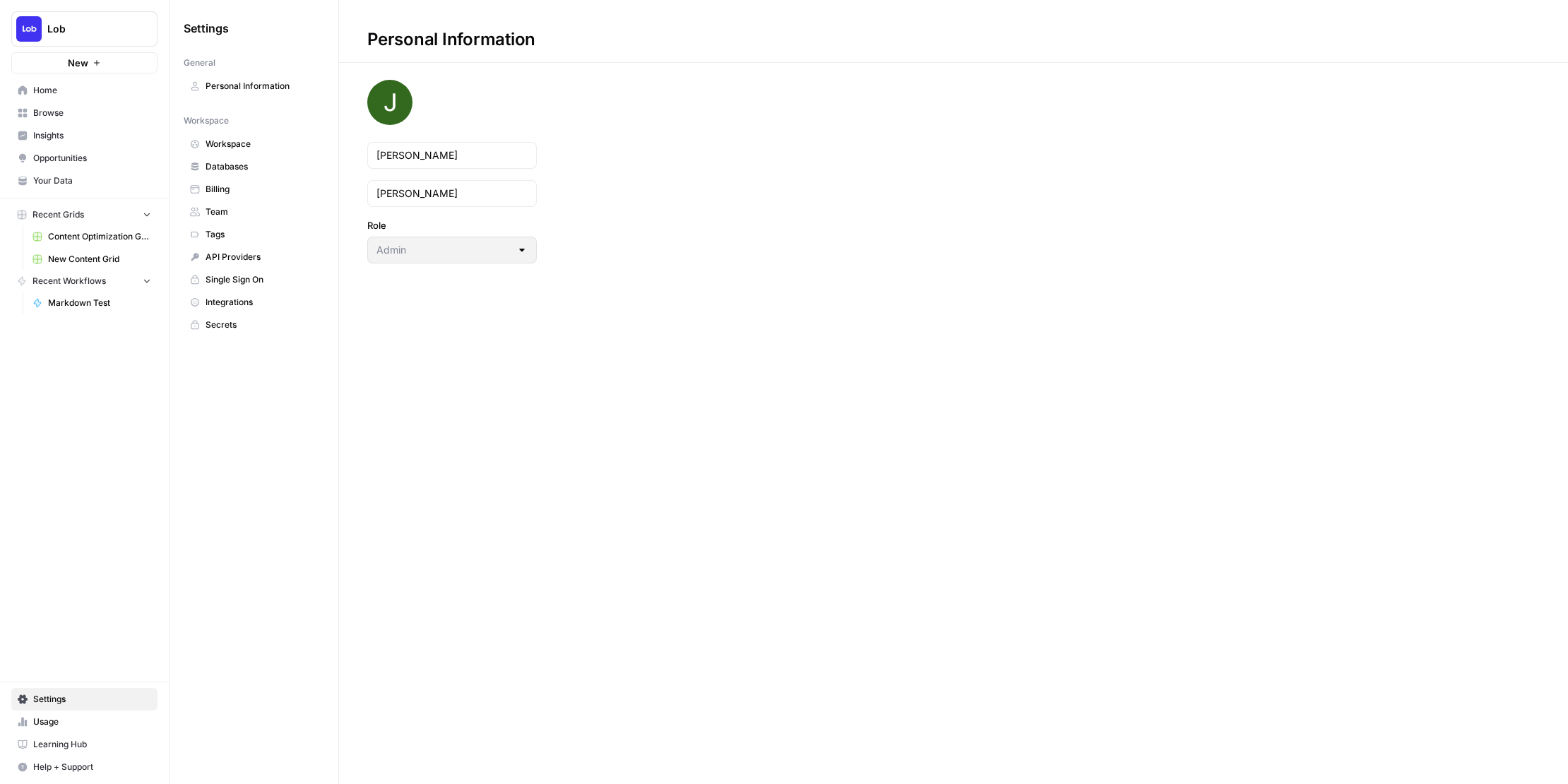
click at [256, 146] on span "Workspace" at bounding box center [262, 144] width 112 height 13
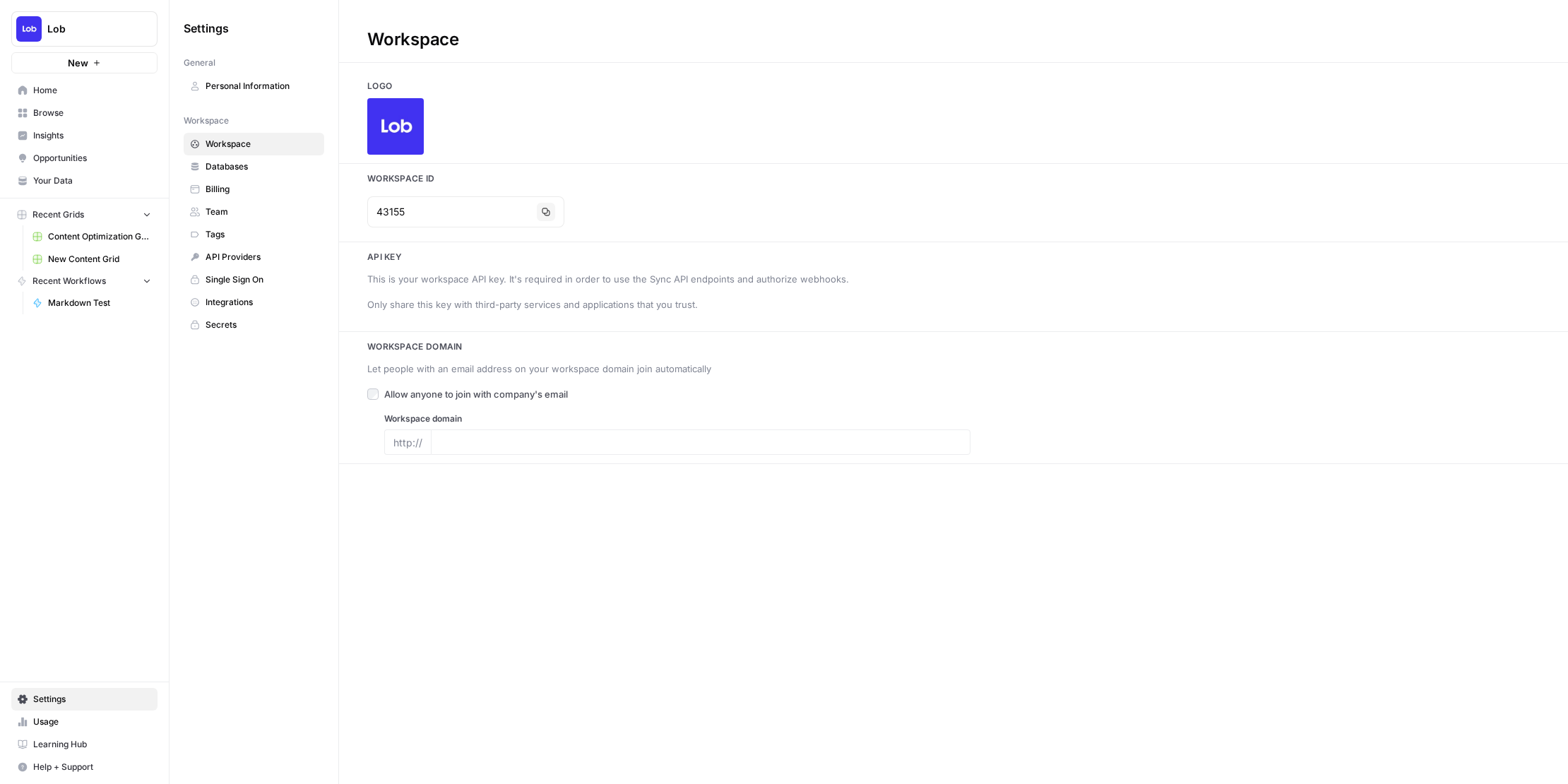
type input "www.lob.com"
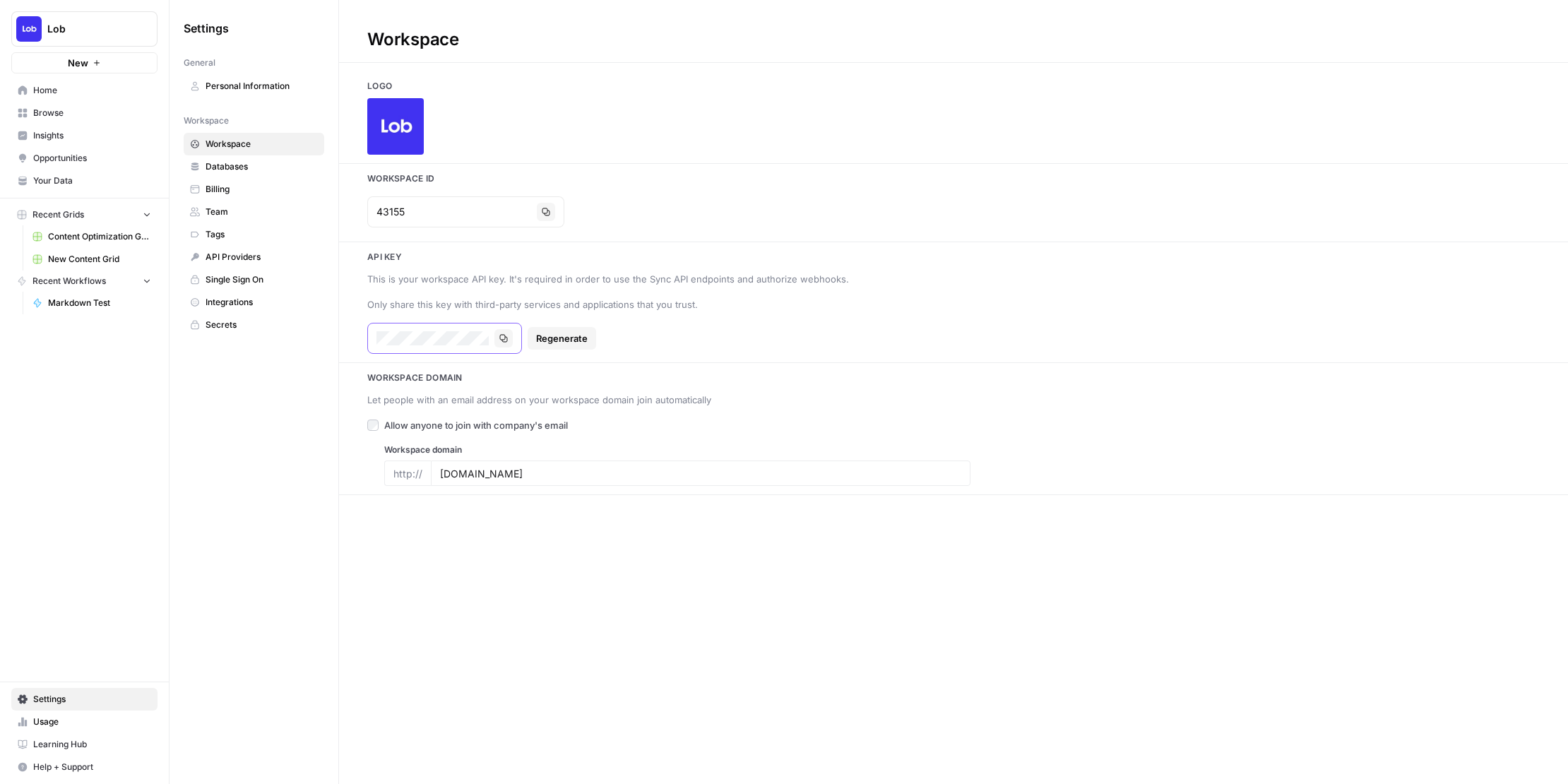
click at [499, 335] on icon "button" at bounding box center [503, 338] width 8 height 8
click at [540, 337] on div "Copy Regenerate" at bounding box center [661, 338] width 586 height 31
click at [502, 337] on icon "button" at bounding box center [503, 338] width 8 height 8
click at [558, 342] on div "Copy Regenerate" at bounding box center [661, 338] width 586 height 31
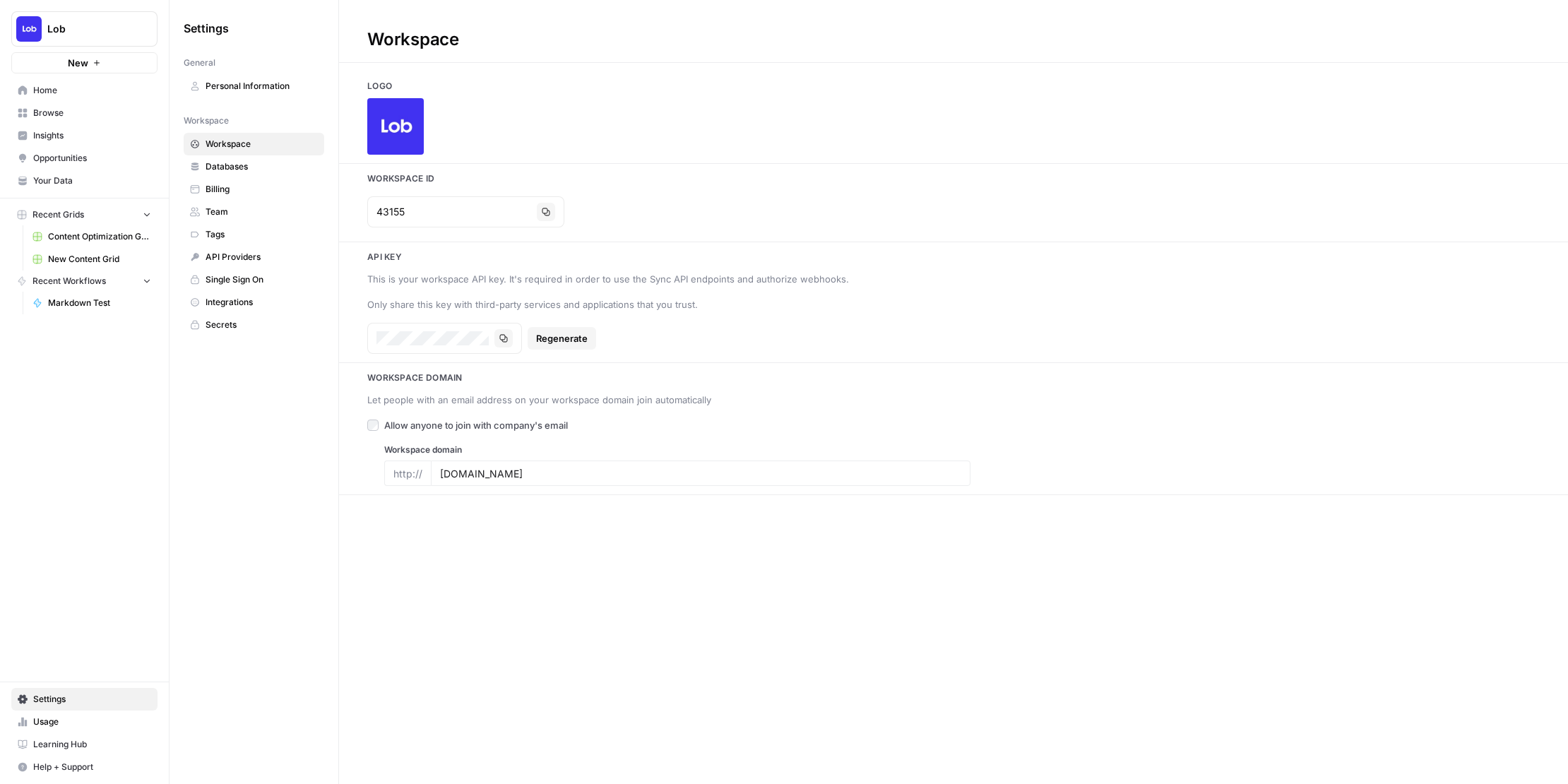
scroll to position [0, 222]
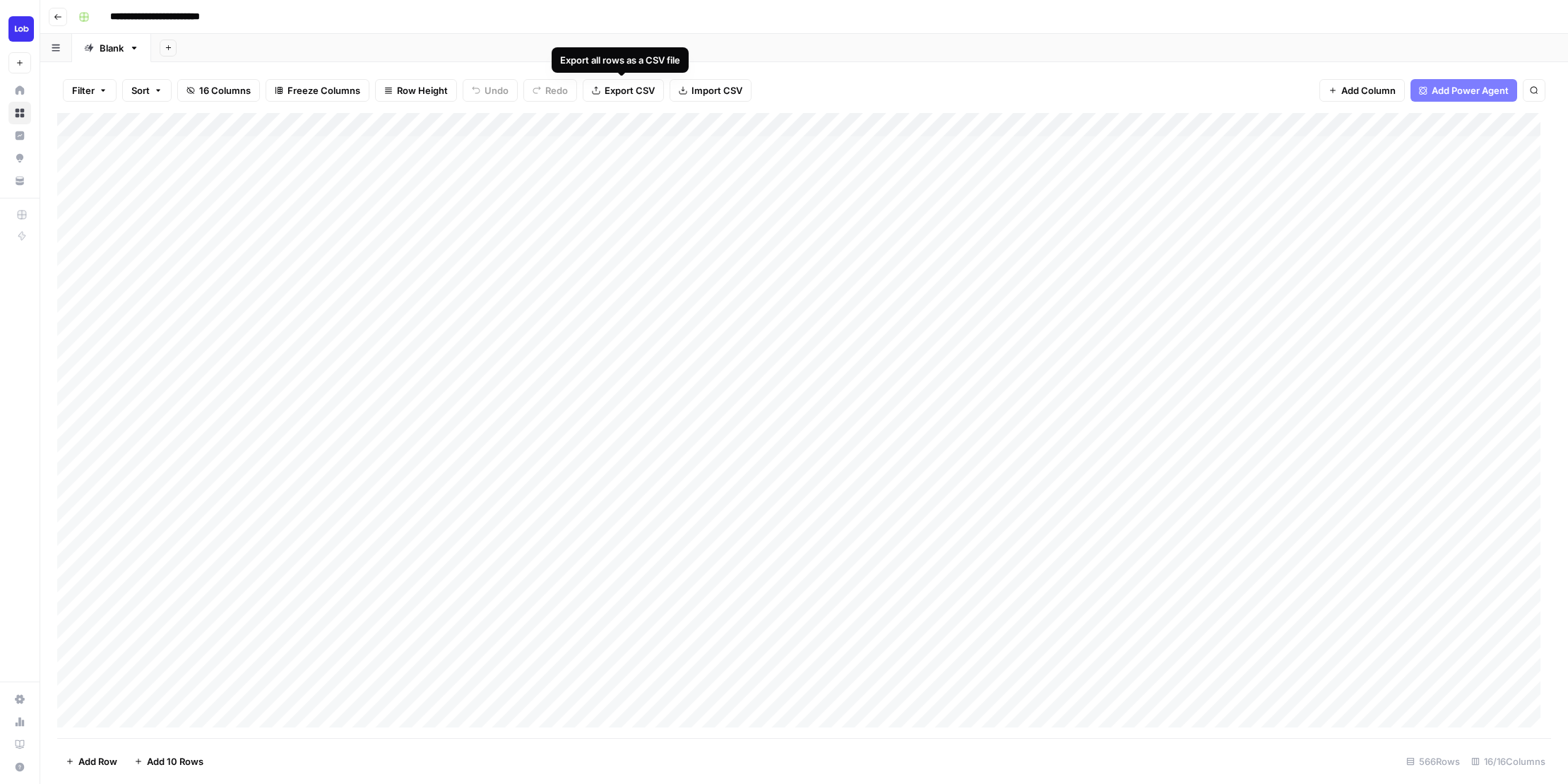
click at [631, 87] on span "Export CSV" at bounding box center [630, 90] width 51 height 14
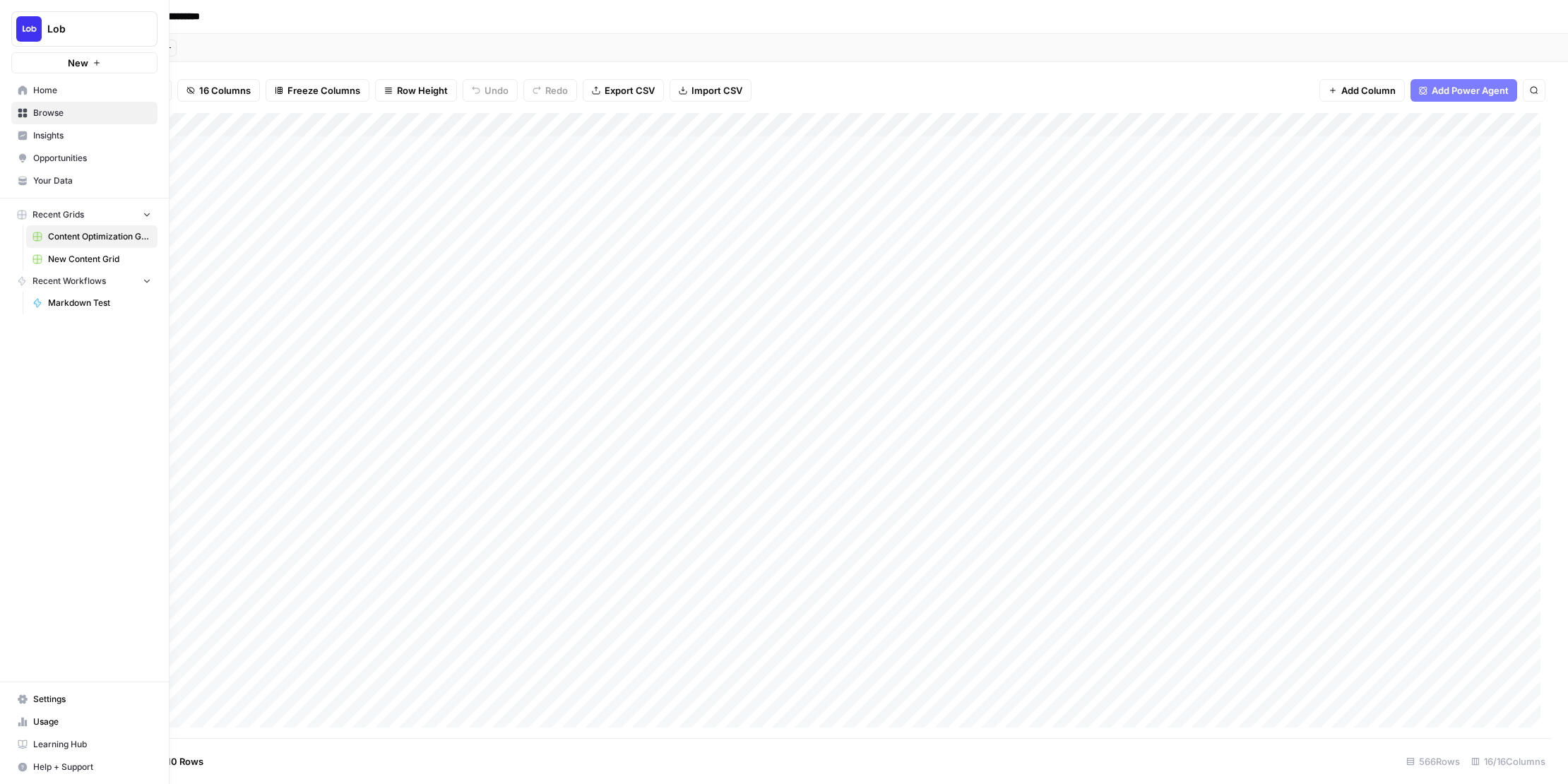
click at [14, 91] on link "Home" at bounding box center [84, 90] width 146 height 23
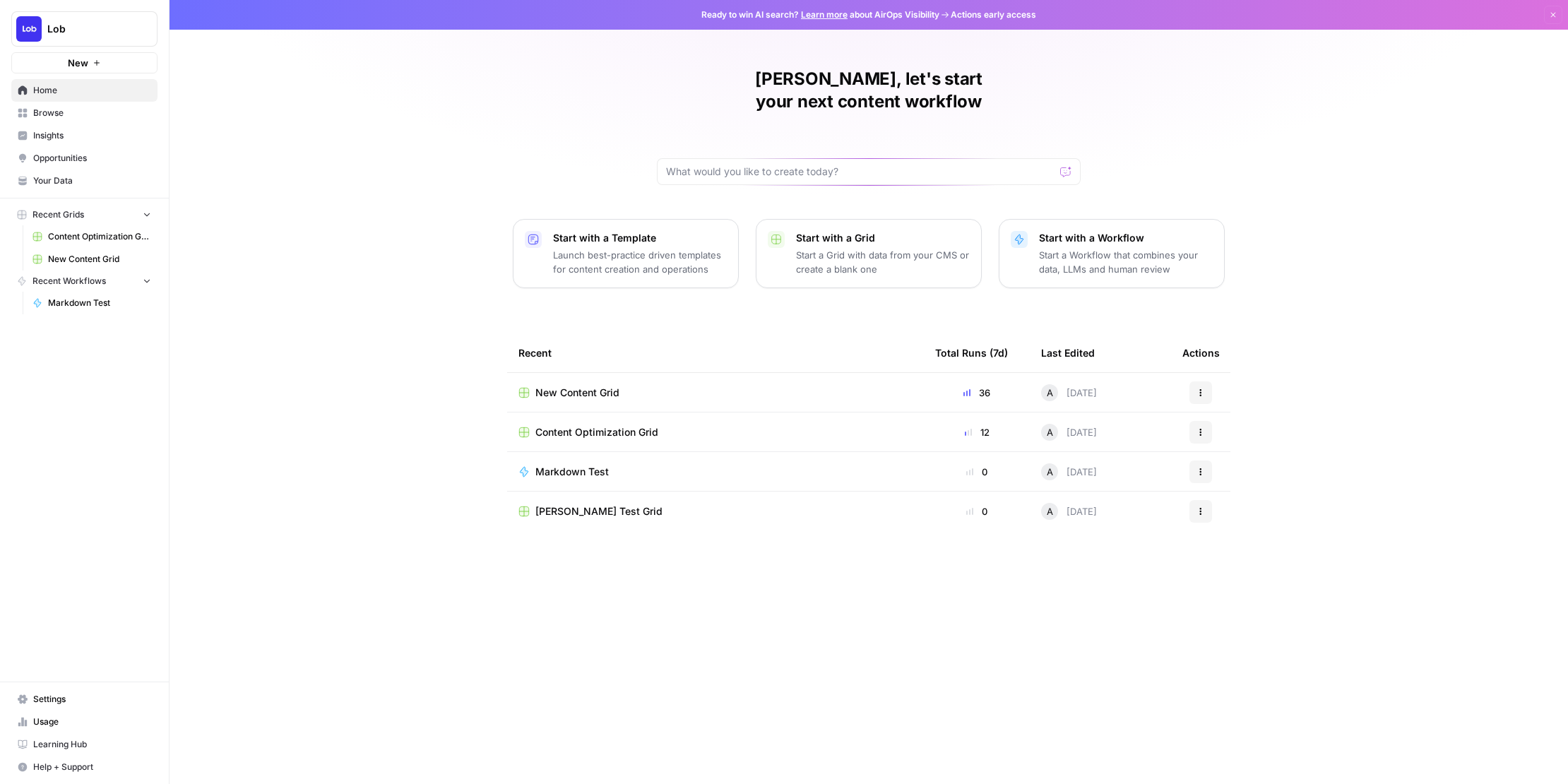
click at [46, 108] on span "Browse" at bounding box center [92, 113] width 118 height 13
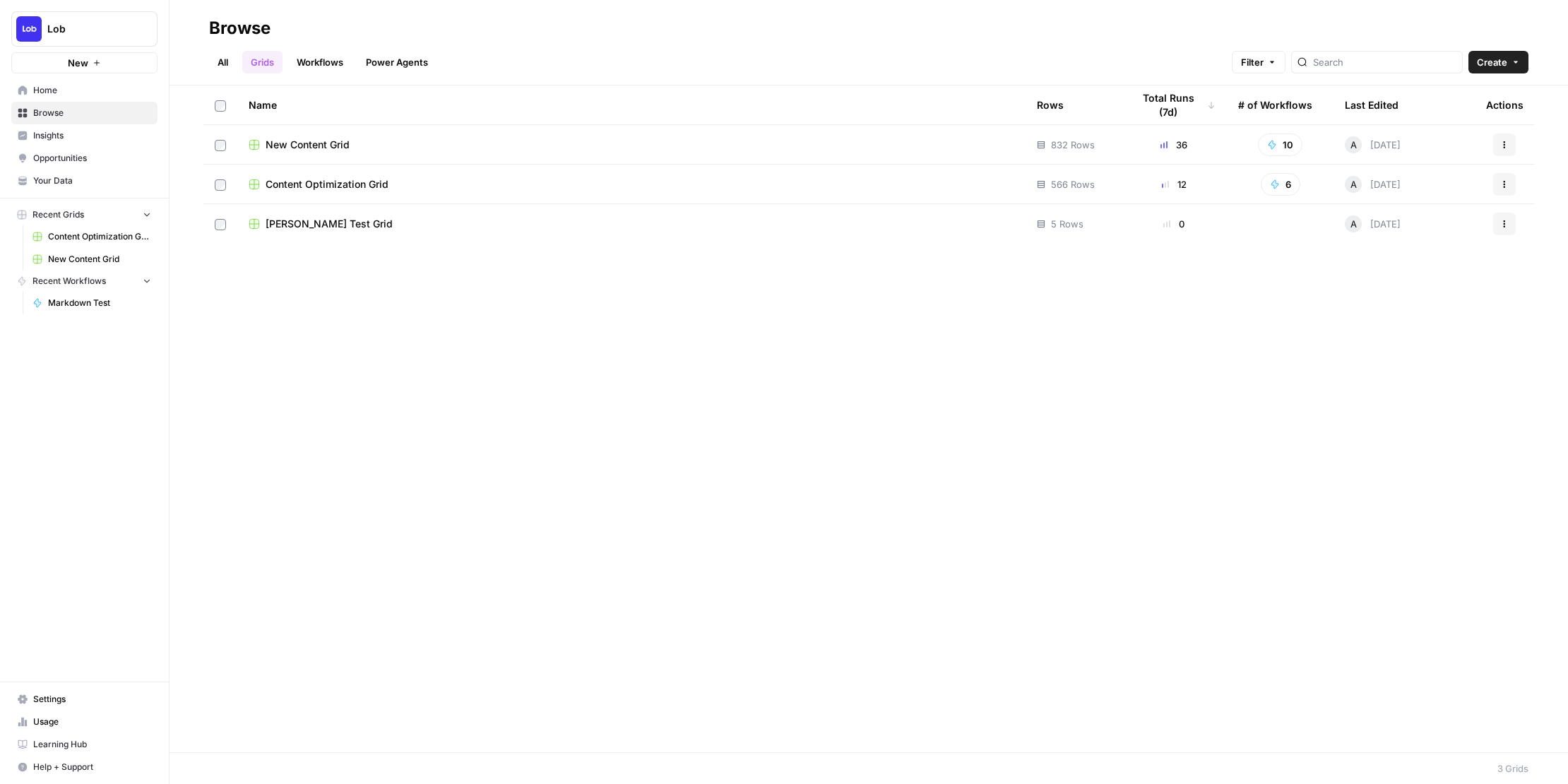
click at [310, 182] on span "Content Optimization Grid" at bounding box center [327, 184] width 123 height 14
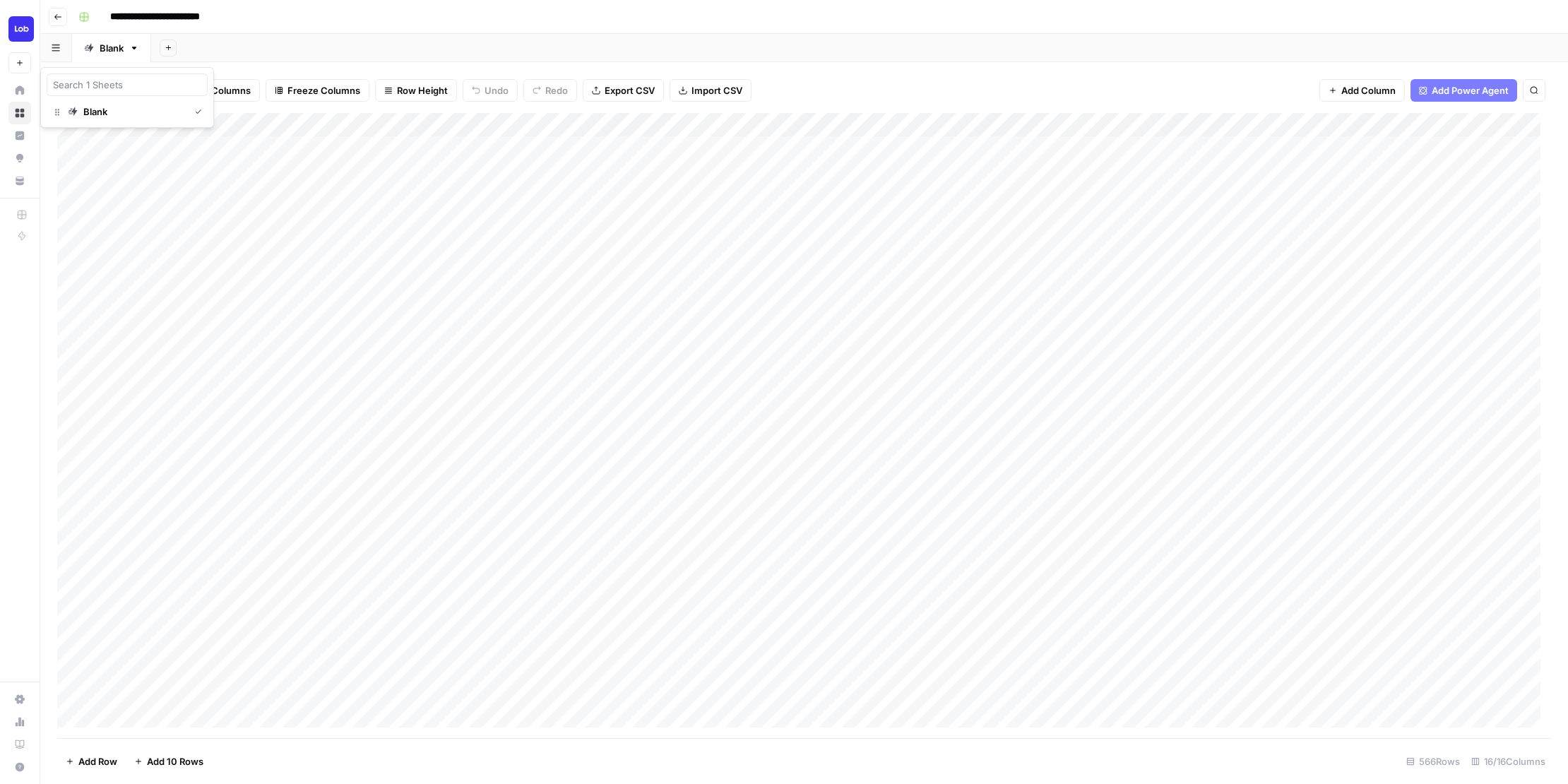
click at [58, 48] on icon "button" at bounding box center [55, 48] width 8 height 7
click at [557, 151] on div "Add Column" at bounding box center [804, 426] width 1494 height 625
drag, startPoint x: 559, startPoint y: 146, endPoint x: 546, endPoint y: 147, distance: 13.0
click at [546, 147] on div "Add Column" at bounding box center [804, 426] width 1494 height 625
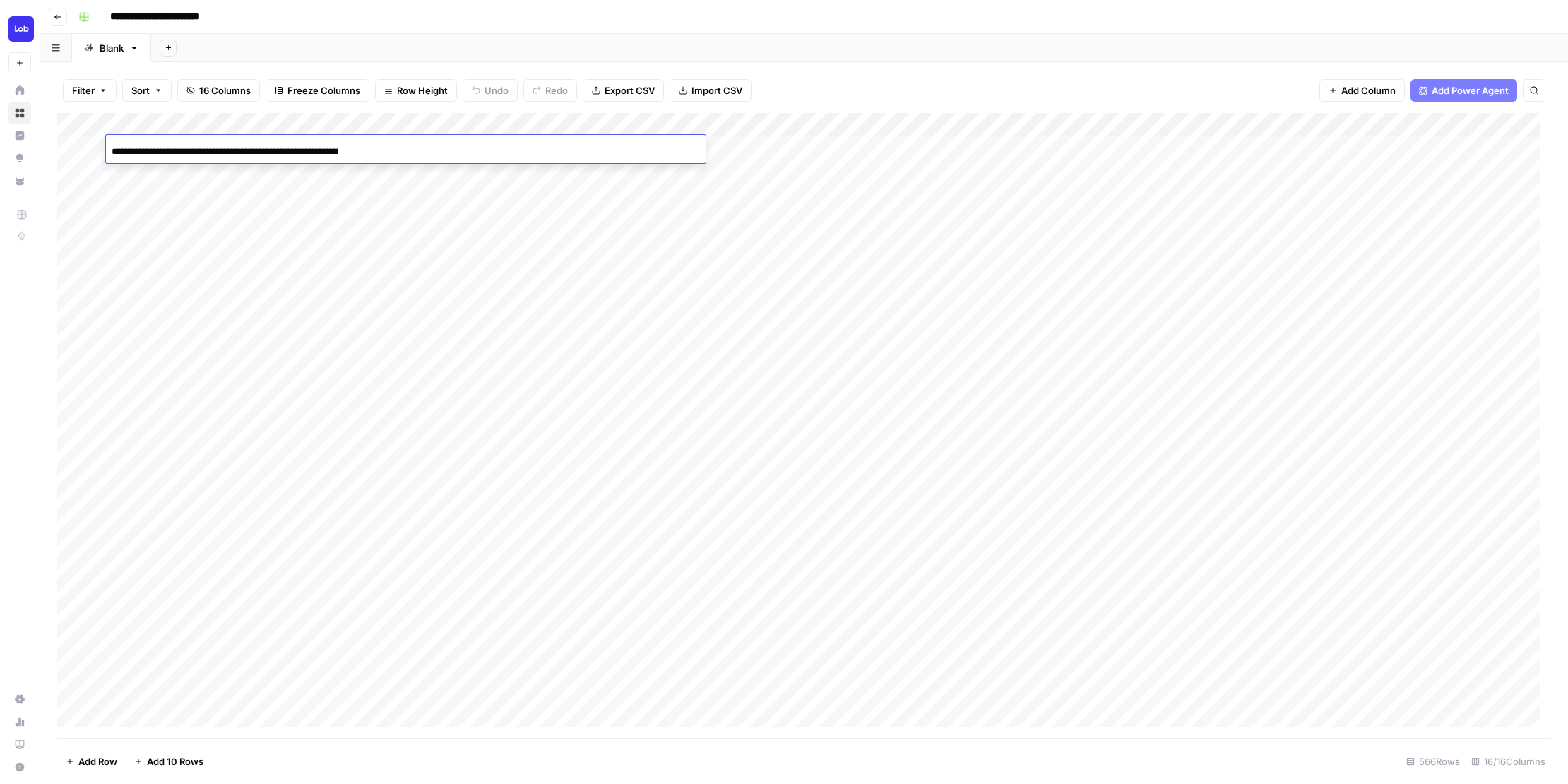
drag, startPoint x: 540, startPoint y: 146, endPoint x: 174, endPoint y: 147, distance: 366.0
click at [174, 147] on div "**********" at bounding box center [405, 151] width 600 height 24
click at [176, 154] on input "**********" at bounding box center [224, 152] width 226 height 17
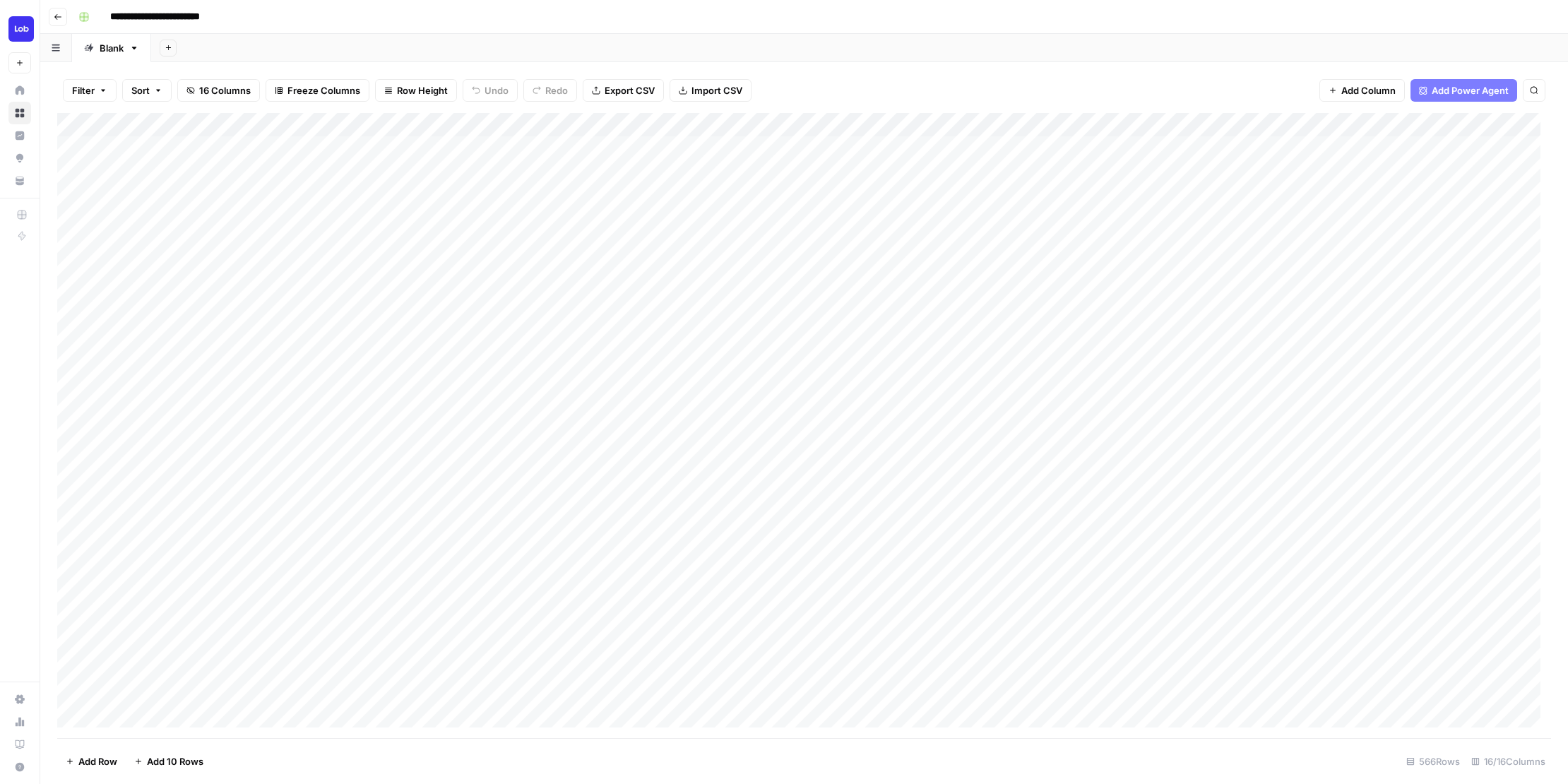
click at [373, 67] on div "Filter Sort 16 Columns Freeze Columns Row Height Undo Redo Export CSV Import CS…" at bounding box center [804, 424] width 1528 height 722
click at [75, 120] on div "Add Column" at bounding box center [804, 426] width 1494 height 625
click at [617, 87] on span "Export CSV" at bounding box center [630, 90] width 51 height 14
